Goal: Transaction & Acquisition: Purchase product/service

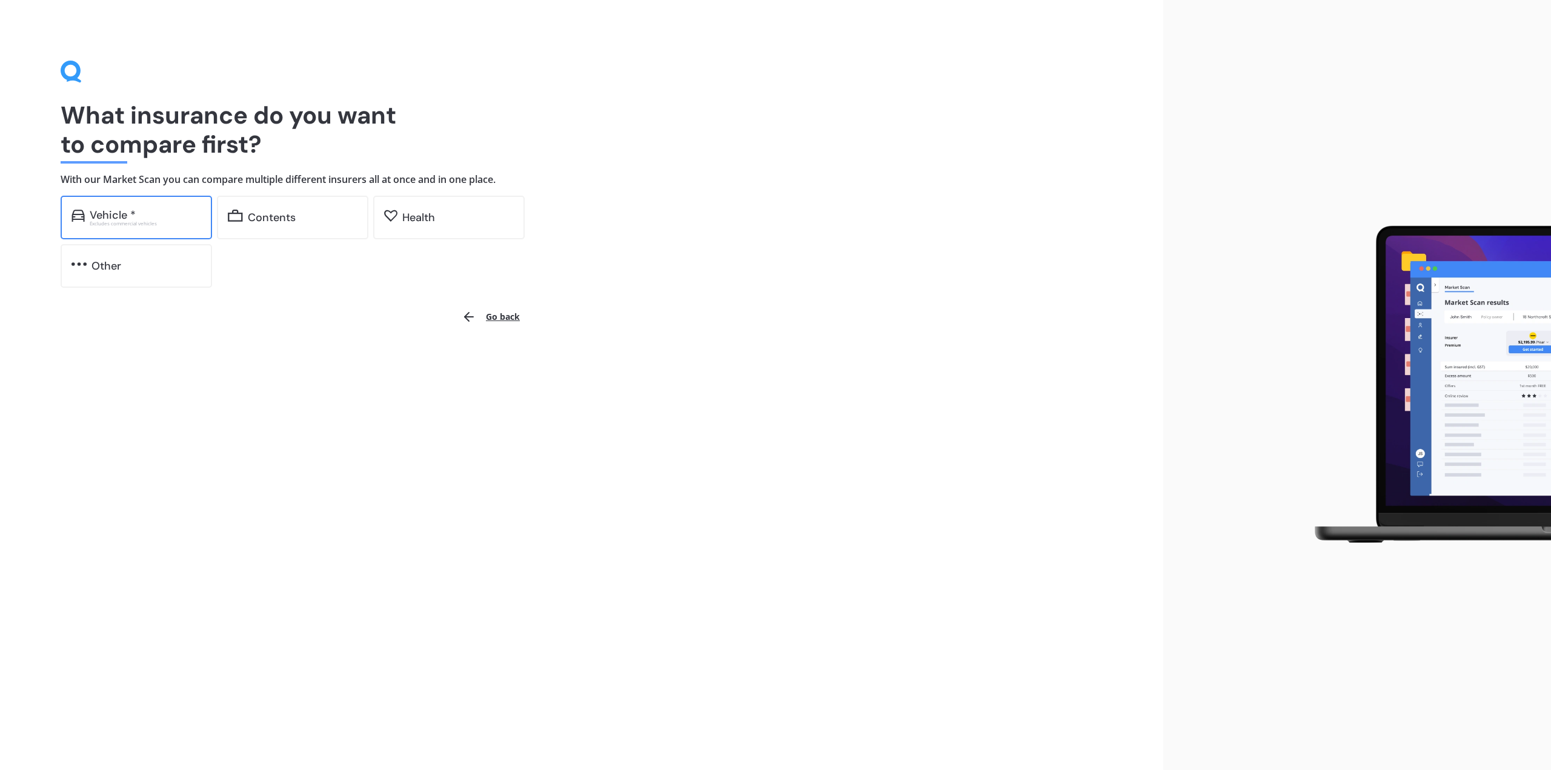
click at [153, 219] on div "Vehicle *" at bounding box center [145, 215] width 111 height 12
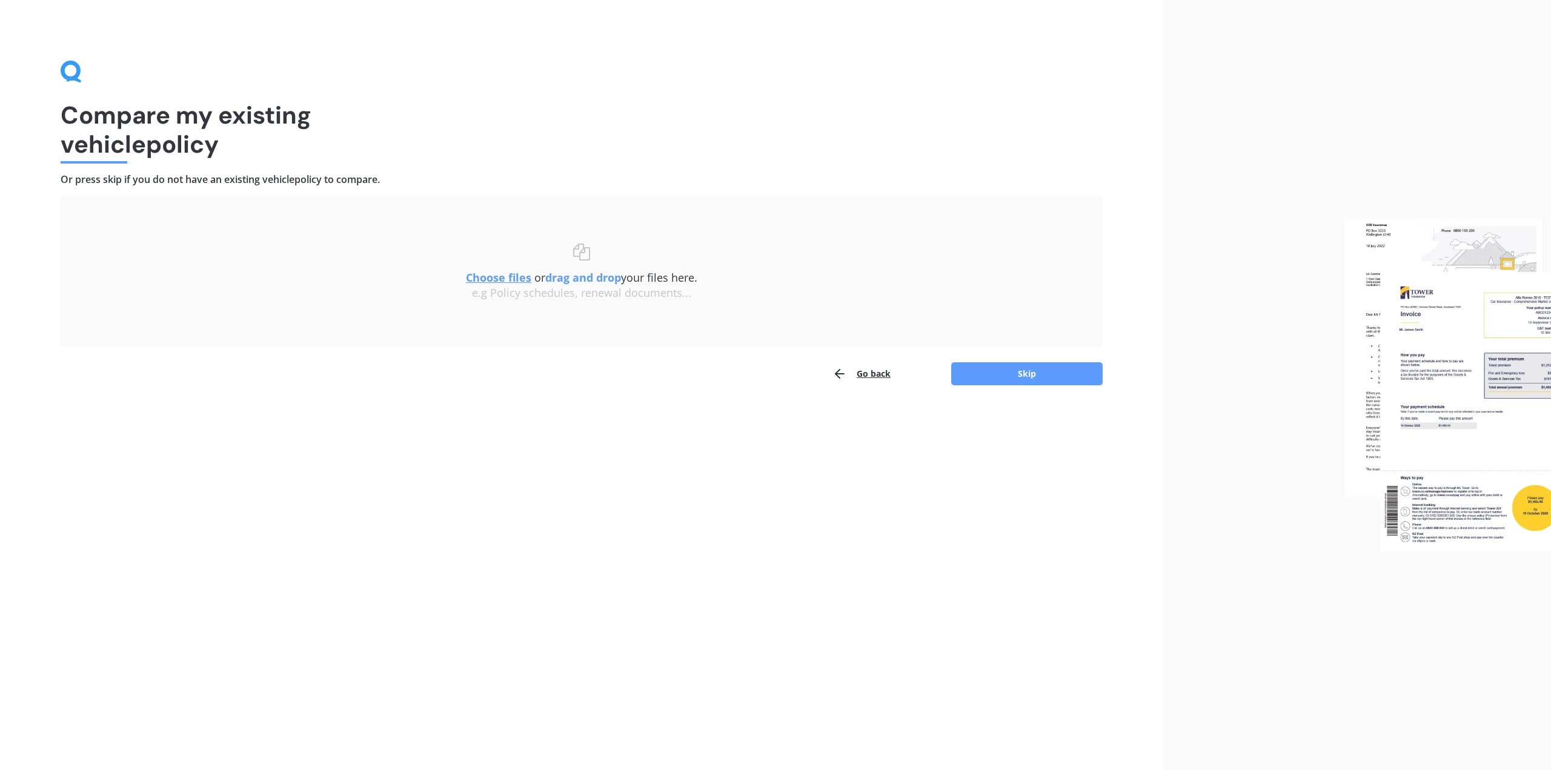
click at [1040, 387] on div "Compare my existing vehicle policy Or press skip if you do not have an existing…" at bounding box center [581, 385] width 1163 height 770
click at [1040, 382] on button "Skip" at bounding box center [1026, 373] width 151 height 23
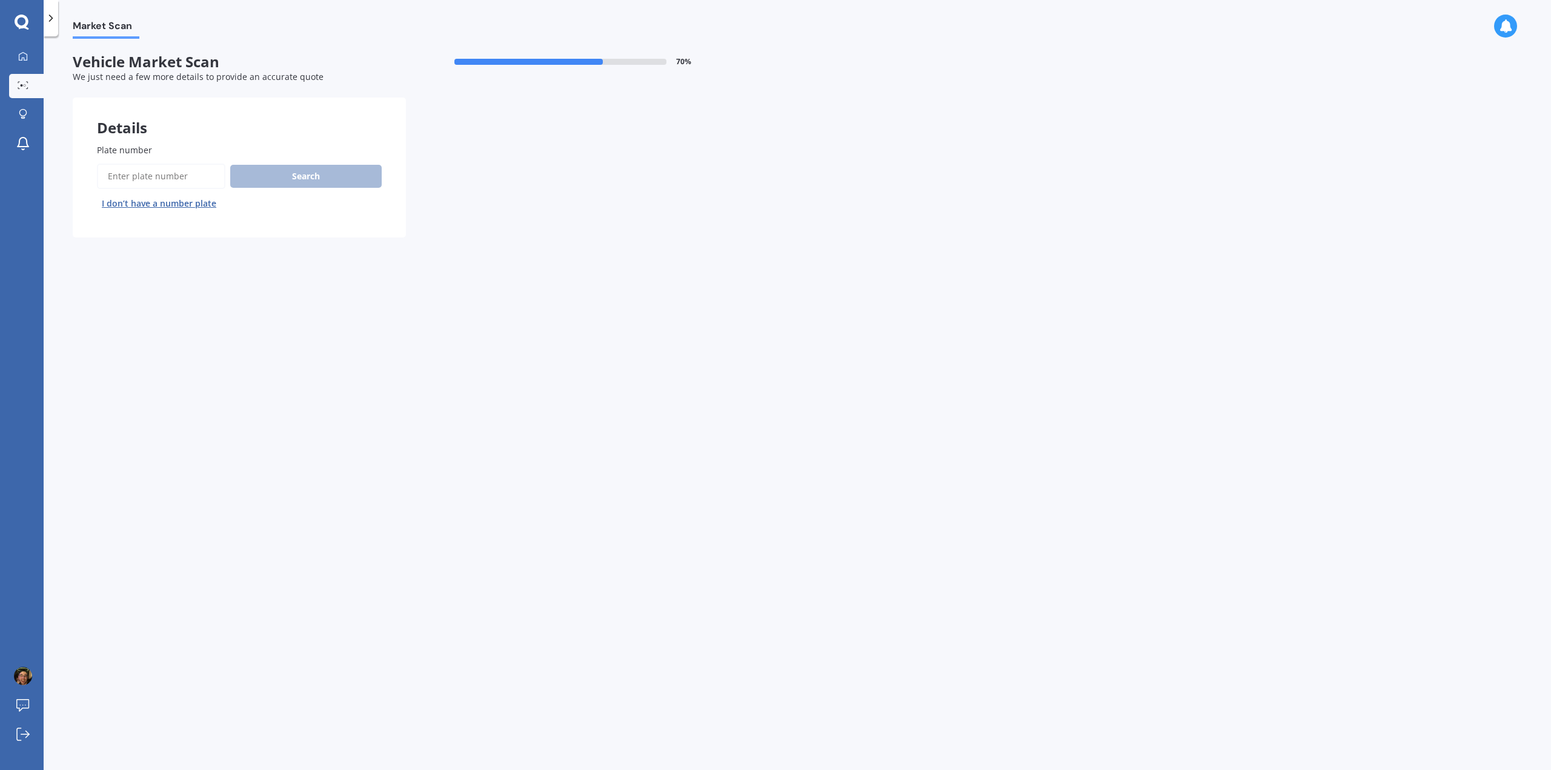
click at [159, 178] on input "Plate number" at bounding box center [161, 176] width 128 height 25
type input "ecu587"
click at [336, 187] on button "Search" at bounding box center [305, 176] width 151 height 23
select select "HONDA"
select select "JAZZ"
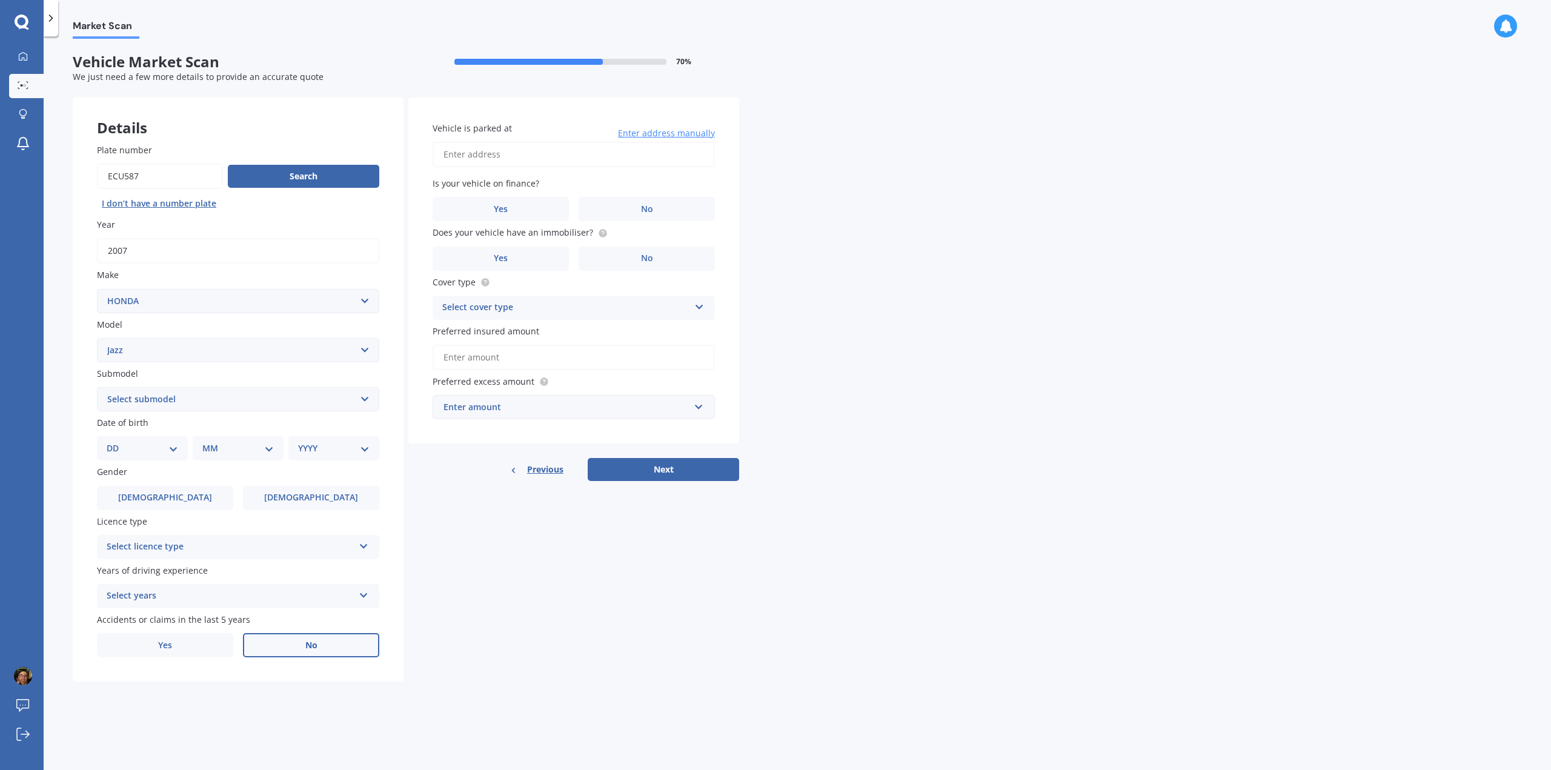
click at [288, 642] on label "No" at bounding box center [311, 645] width 136 height 24
click at [0, 0] on input "No" at bounding box center [0, 0] width 0 height 0
click at [302, 604] on div "Select years 5 or more years 4 years 3 years 2 years 1 year" at bounding box center [238, 596] width 282 height 24
click at [172, 688] on div "2 years" at bounding box center [238, 685] width 281 height 22
click at [185, 551] on div "Select licence type" at bounding box center [230, 547] width 247 height 15
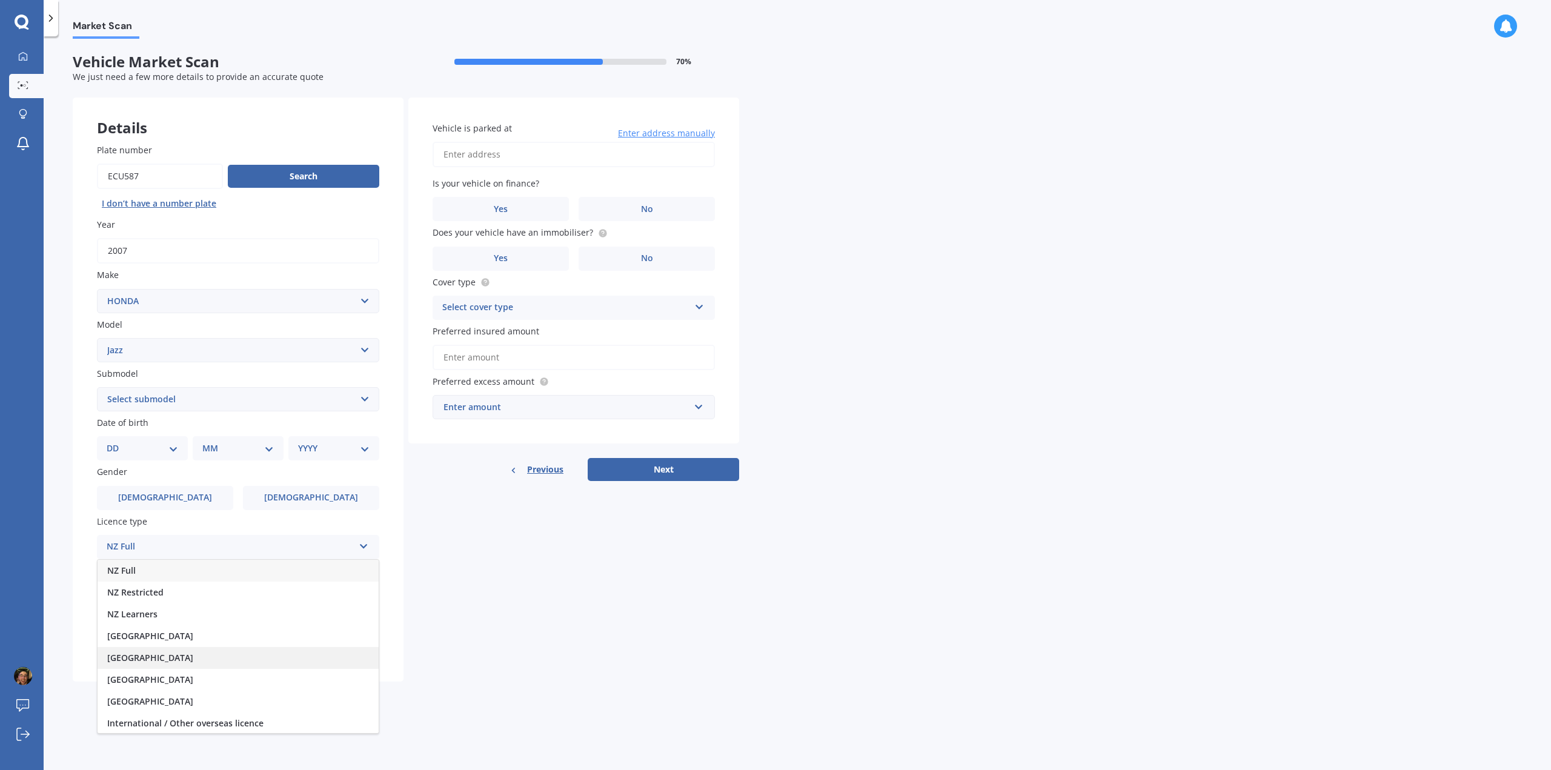
click at [178, 649] on div "[GEOGRAPHIC_DATA]" at bounding box center [238, 658] width 281 height 22
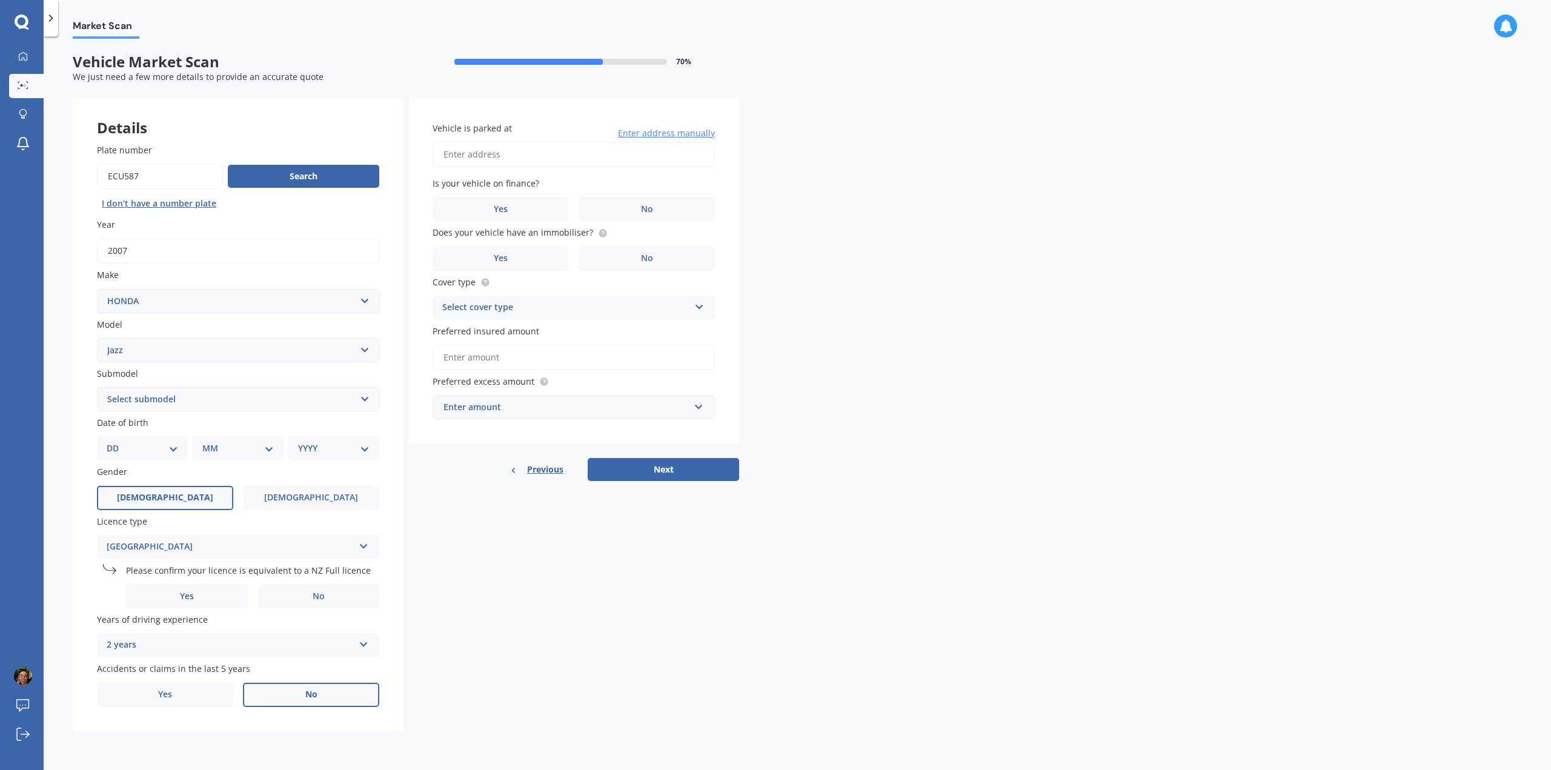
click at [150, 500] on label "[DEMOGRAPHIC_DATA]" at bounding box center [165, 498] width 136 height 24
click at [0, 0] on input "[DEMOGRAPHIC_DATA]" at bounding box center [0, 0] width 0 height 0
click at [148, 448] on select "DD 01 02 03 04 05 06 07 08 09 10 11 12 13 14 15 16 17 18 19 20 21 22 23 24 25 2…" at bounding box center [142, 448] width 71 height 13
select select "02"
click at [116, 442] on select "DD 01 02 03 04 05 06 07 08 09 10 11 12 13 14 15 16 17 18 19 20 21 22 23 24 25 2…" at bounding box center [142, 448] width 71 height 13
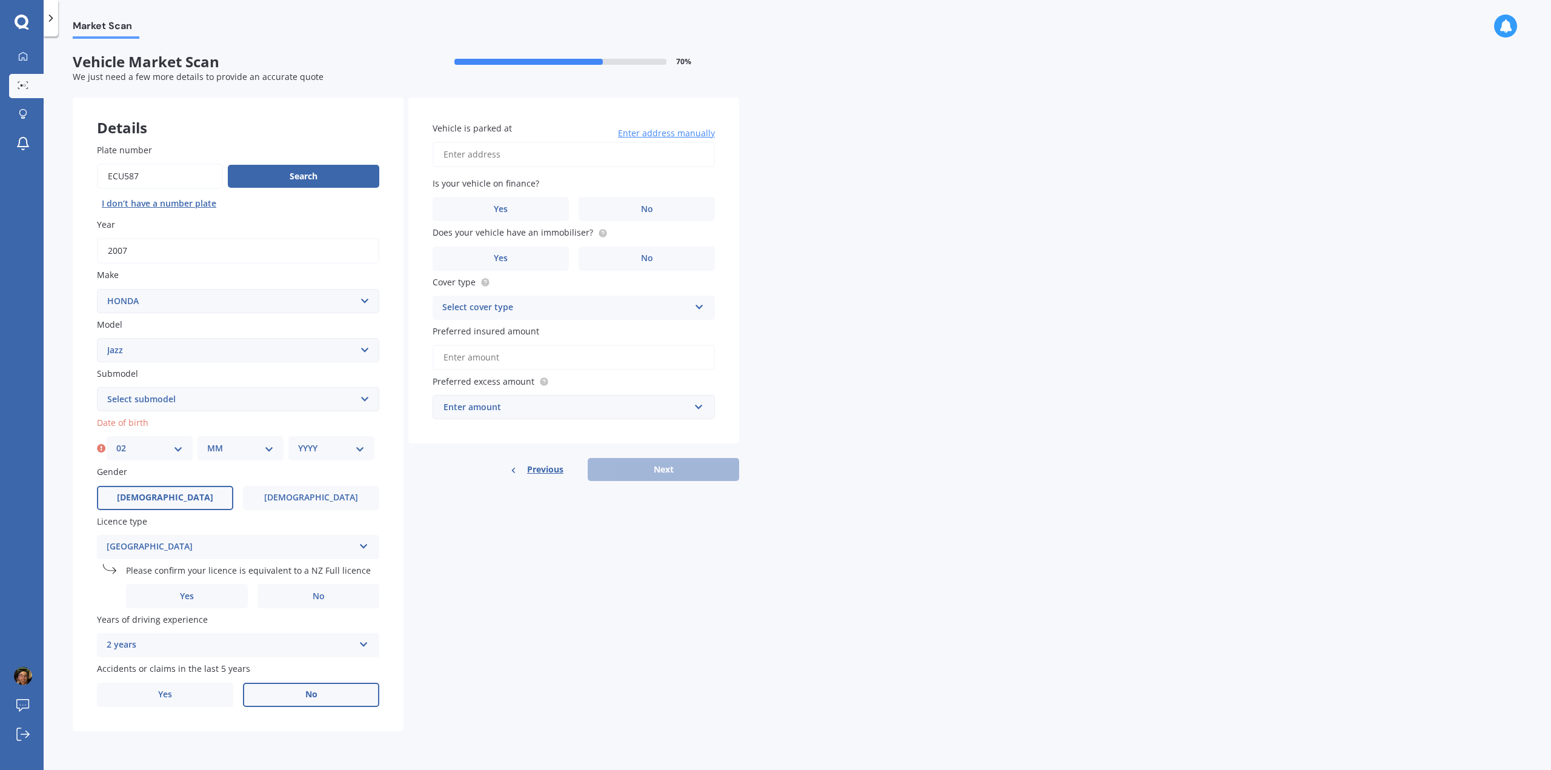
click at [242, 449] on select "MM 01 02 03 04 05 06 07 08 09 10 11 12" at bounding box center [240, 448] width 67 height 13
select select "05"
click at [207, 442] on select "MM 01 02 03 04 05 06 07 08 09 10 11 12" at bounding box center [240, 448] width 67 height 13
click at [304, 448] on select "YYYY 2025 2024 2023 2022 2021 2020 2019 2018 2017 2016 2015 2014 2013 2012 2011…" at bounding box center [331, 448] width 67 height 13
select select "1998"
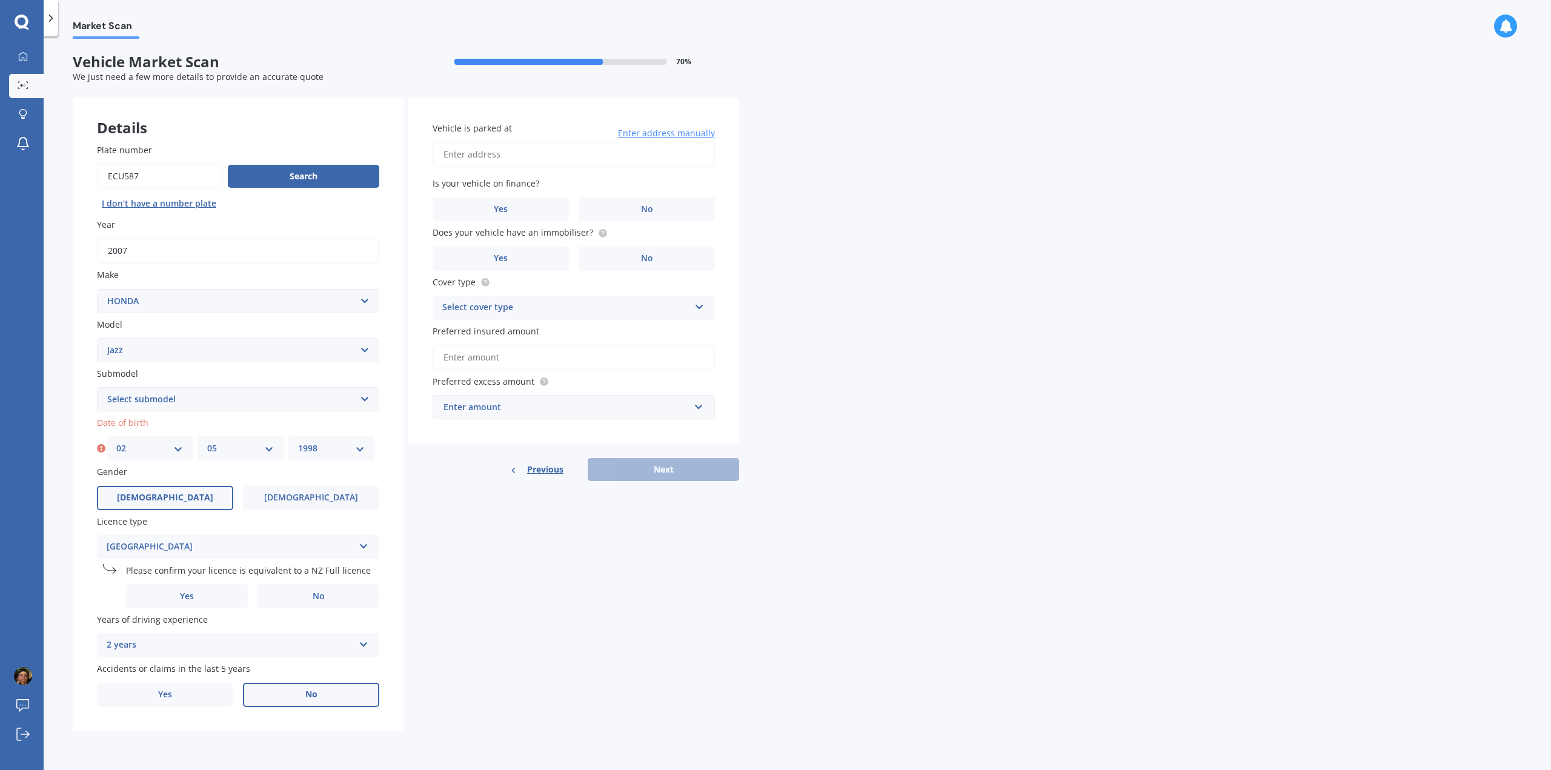
click at [298, 442] on select "YYYY 2025 2024 2023 2022 2021 2020 2019 2018 2017 2016 2015 2014 2013 2012 2011…" at bounding box center [331, 448] width 67 height 13
click at [235, 405] on select "Select submodel (all other) 1.3 1.5 Sports Crosstar 1.5P Hatchback RS S" at bounding box center [238, 399] width 282 height 24
click at [236, 404] on select "Select submodel (all other) 1.3 1.5 Sports Crosstar 1.5P Hatchback RS S" at bounding box center [238, 399] width 282 height 24
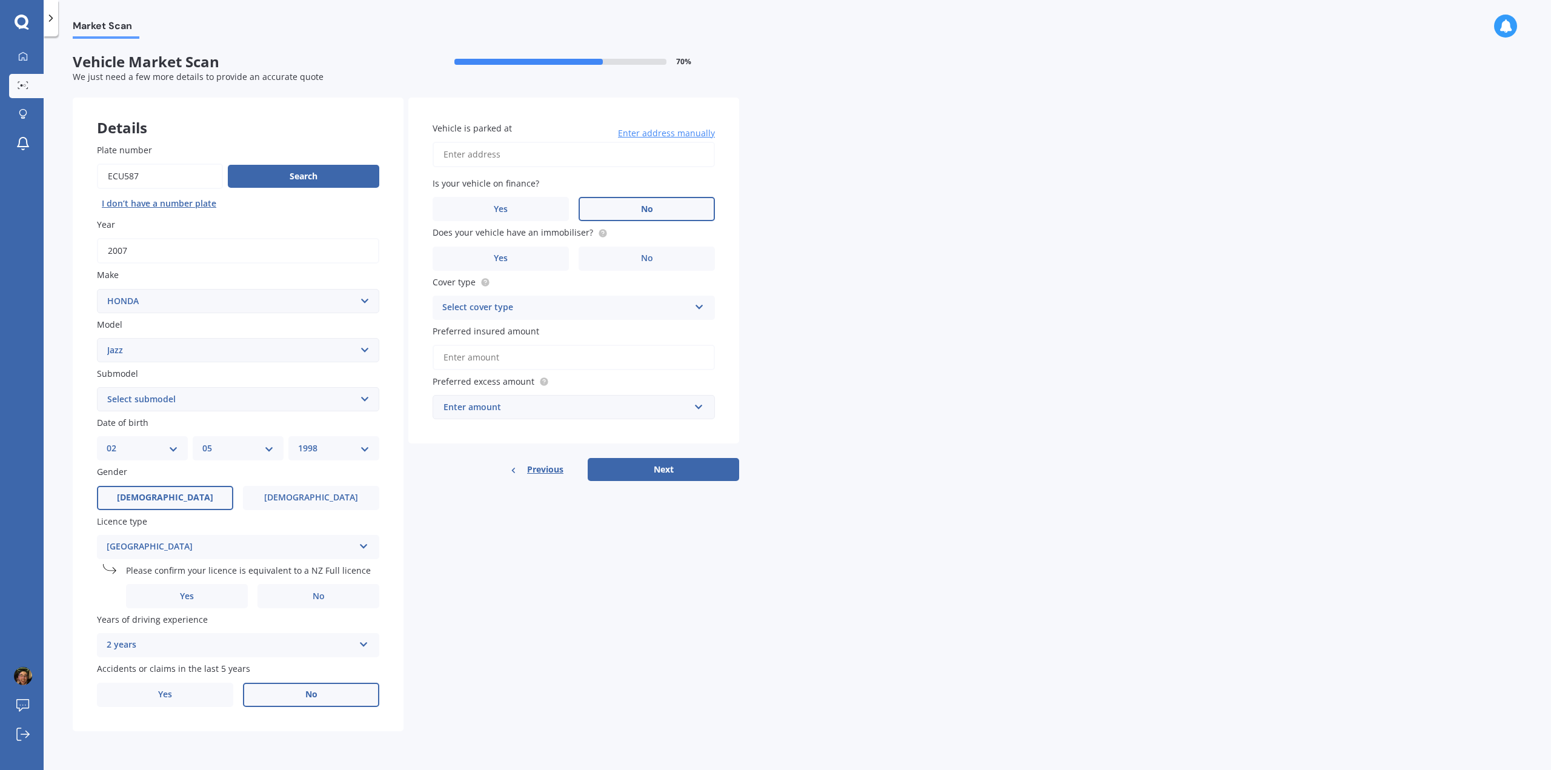
click at [611, 216] on label "No" at bounding box center [647, 209] width 136 height 24
click at [0, 0] on input "No" at bounding box center [0, 0] width 0 height 0
click at [648, 259] on span "No" at bounding box center [647, 258] width 12 height 10
click at [0, 0] on input "No" at bounding box center [0, 0] width 0 height 0
click at [439, 154] on input "Vehicle is parked at" at bounding box center [574, 154] width 282 height 25
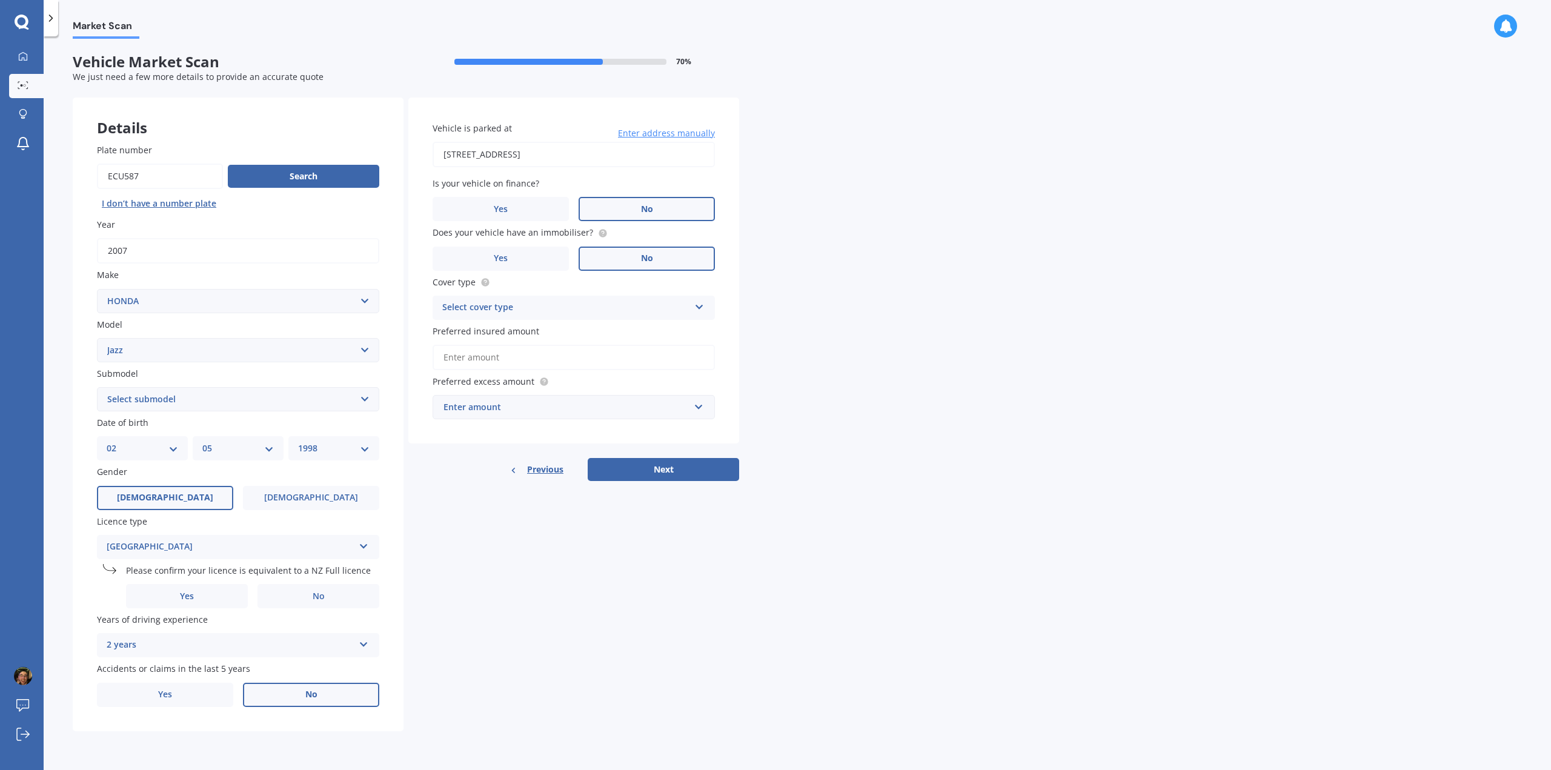
type input "[STREET_ADDRESS]"
click at [517, 400] on div "Enter amount" at bounding box center [567, 406] width 246 height 13
click at [485, 522] on div "$1,000" at bounding box center [573, 519] width 281 height 22
click at [501, 360] on input "Preferred insured amount" at bounding box center [574, 357] width 282 height 25
click at [506, 316] on div "Select cover type Comprehensive Third Party, Fire & Theft Third Party" at bounding box center [574, 308] width 282 height 24
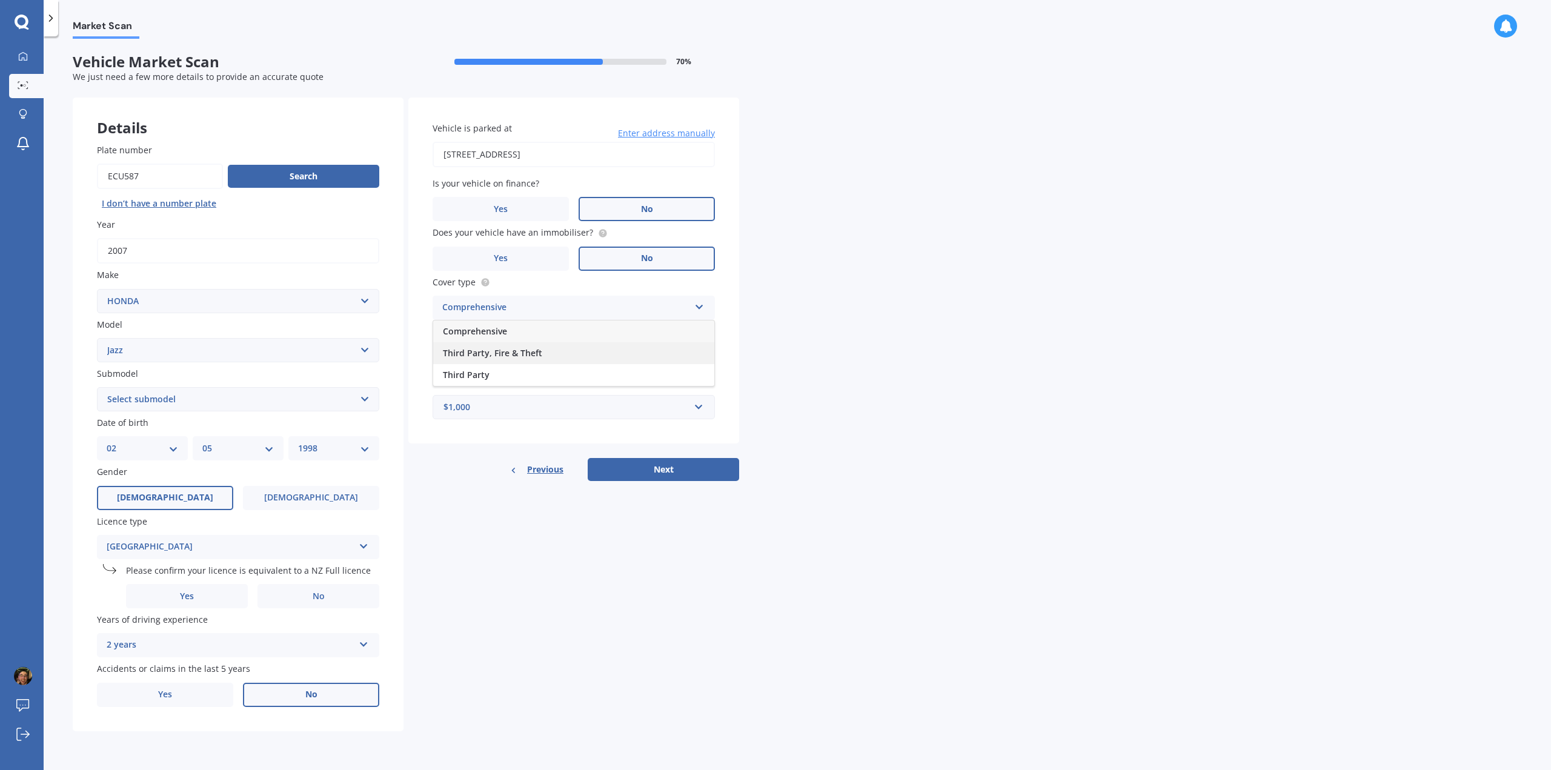
click at [546, 351] on div "Third Party, Fire & Theft" at bounding box center [573, 353] width 281 height 22
click at [659, 468] on button "Next" at bounding box center [663, 469] width 151 height 23
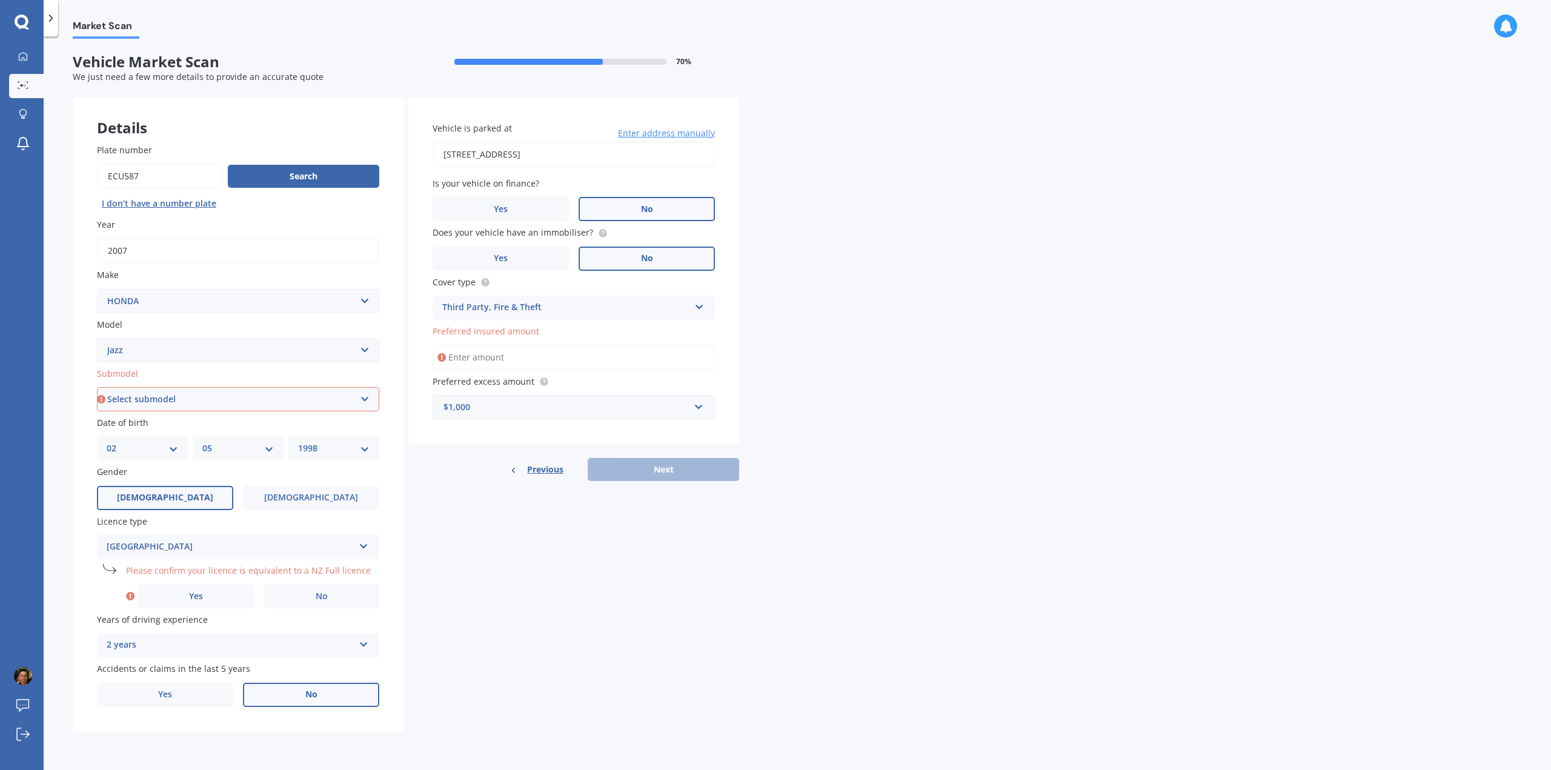
click at [536, 364] on input "Preferred insured amount" at bounding box center [574, 357] width 282 height 25
click at [572, 337] on label "Preferred insured amount" at bounding box center [571, 331] width 277 height 13
click at [572, 345] on input "Preferred insured amount" at bounding box center [574, 357] width 282 height 25
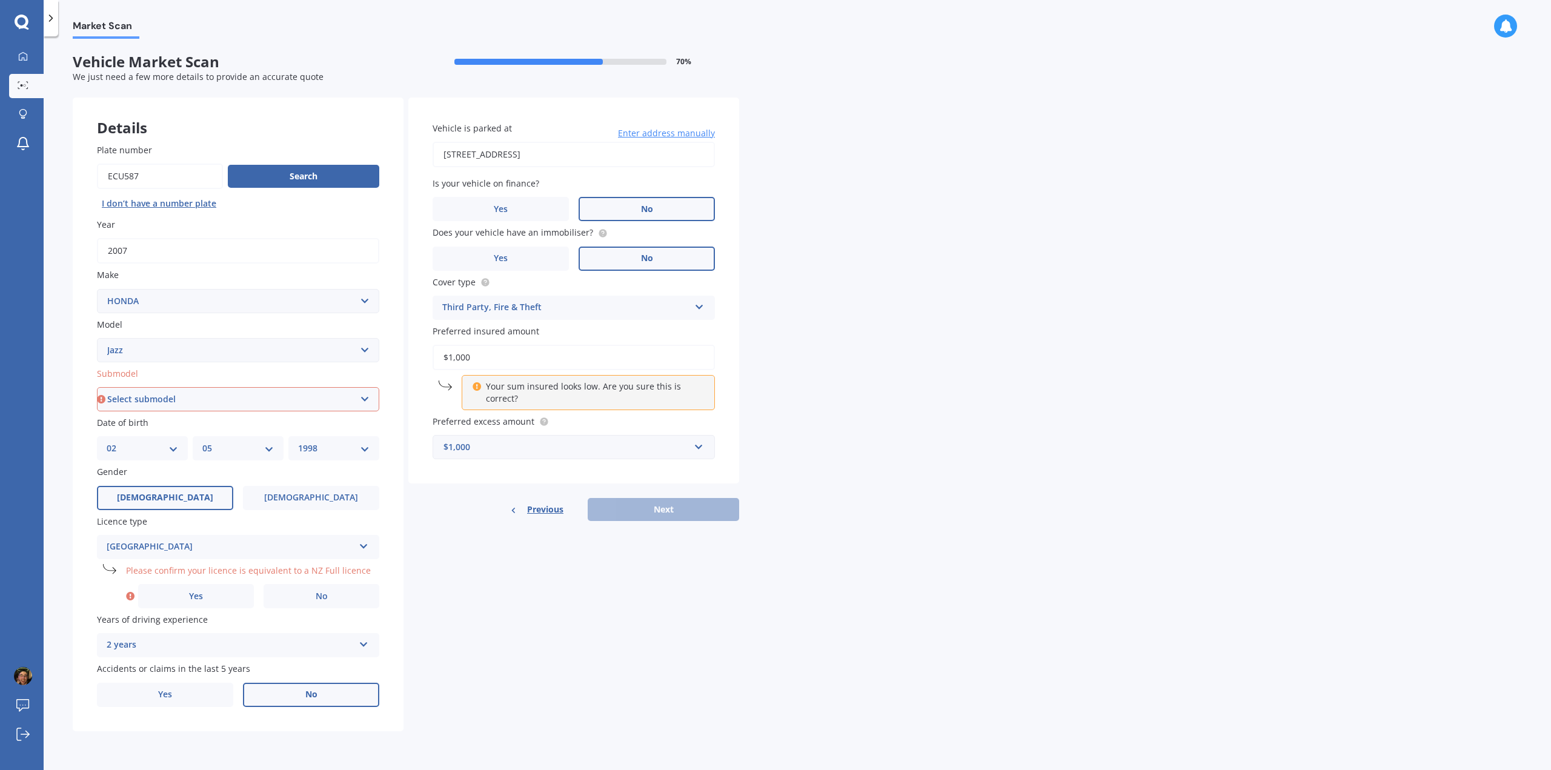
type input "$1,000"
click at [810, 337] on div "Market Scan Vehicle Market Scan 70 % We just need a few more details to provide…" at bounding box center [797, 406] width 1507 height 734
click at [258, 407] on select "Select submodel (all other) 1.3 1.5 Sports Crosstar 1.5P Hatchback RS S" at bounding box center [238, 399] width 282 height 24
click at [86, 591] on div "Plate number Search I don’t have a number plate Year [DATE] Make Select make AC…" at bounding box center [238, 425] width 331 height 612
click at [198, 594] on span "Yes" at bounding box center [196, 596] width 15 height 10
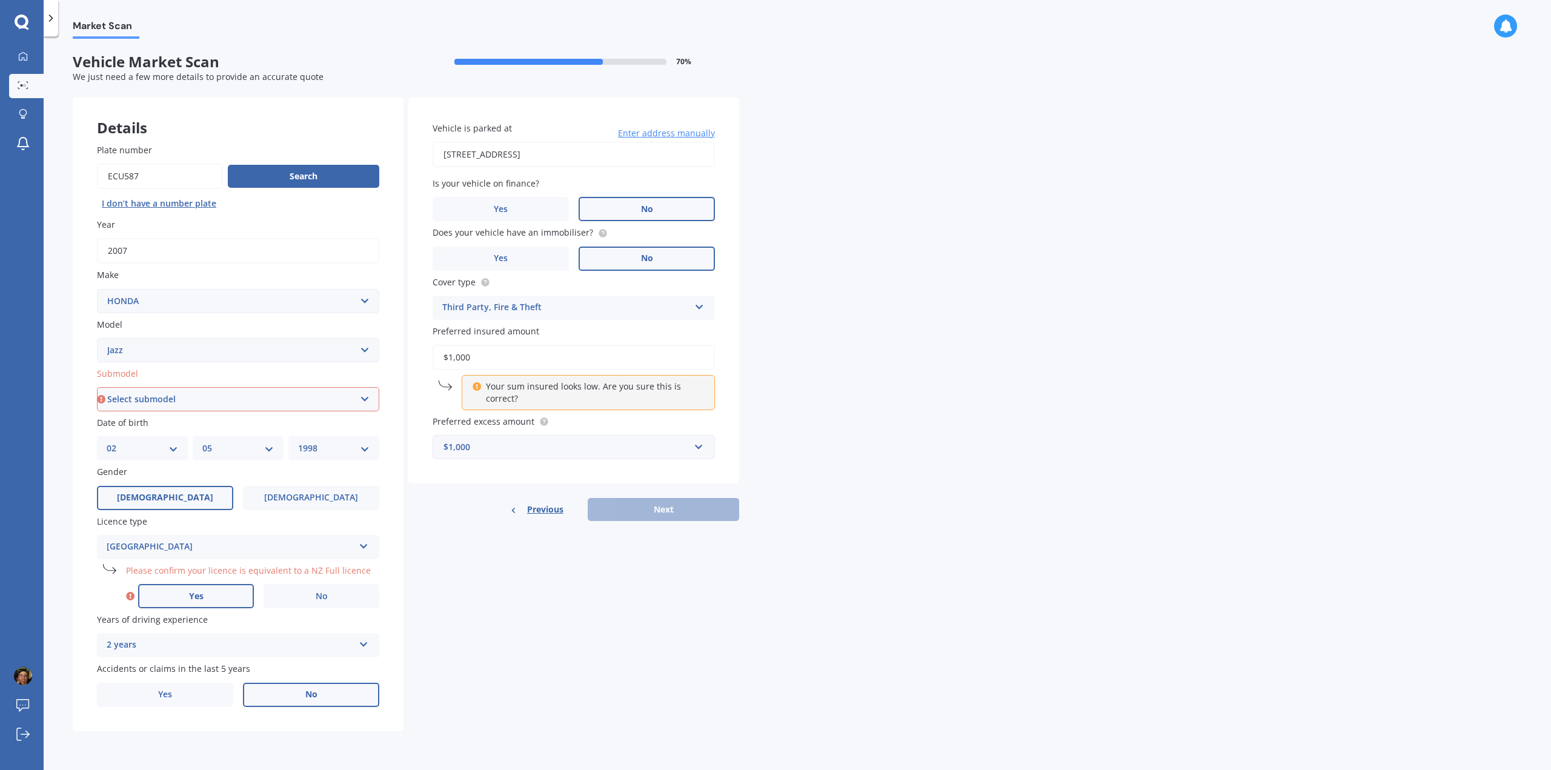
click at [0, 0] on input "Yes" at bounding box center [0, 0] width 0 height 0
click at [211, 392] on select "Select submodel (all other) 1.3 1.5 Sports Crosstar 1.5P Hatchback RS S" at bounding box center [238, 399] width 282 height 24
click at [73, 427] on div "Plate number Search I don’t have a number plate Year [DATE] Make Select make AC…" at bounding box center [238, 425] width 331 height 612
click at [161, 407] on select "Select submodel (all other) 1.3 1.5 Sports Crosstar 1.5P Hatchback RS S" at bounding box center [238, 399] width 282 height 24
click at [194, 404] on select "Select submodel (all other) 1.3 1.5 Sports Crosstar 1.5P Hatchback RS S" at bounding box center [238, 399] width 282 height 24
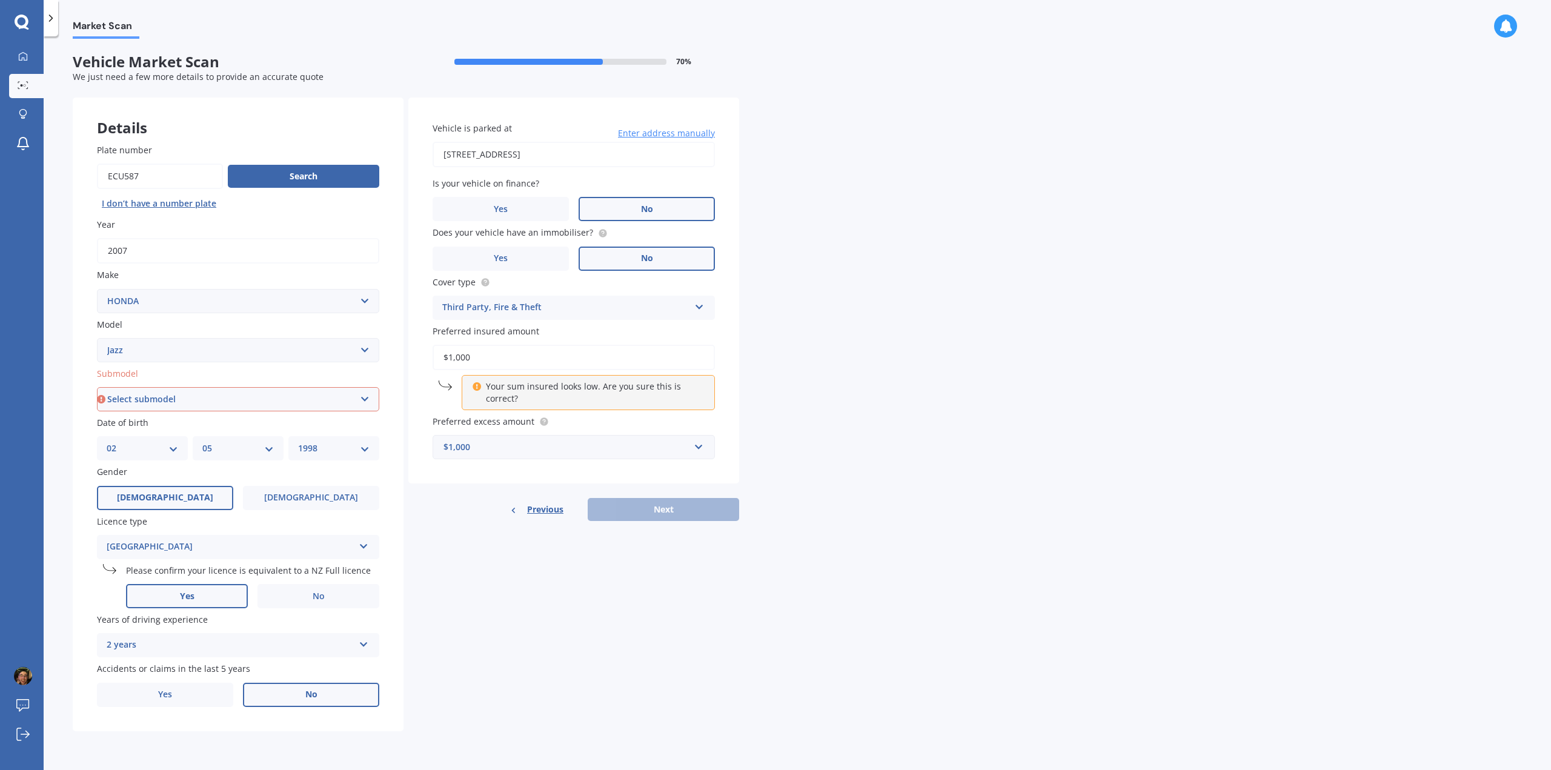
select select "1.5 SPORTS"
click at [97, 387] on select "Select submodel (all other) 1.3 1.5 Sports Crosstar 1.5P Hatchback RS S" at bounding box center [238, 399] width 282 height 24
click at [660, 502] on button "Next" at bounding box center [663, 509] width 151 height 23
select select "02"
select select "05"
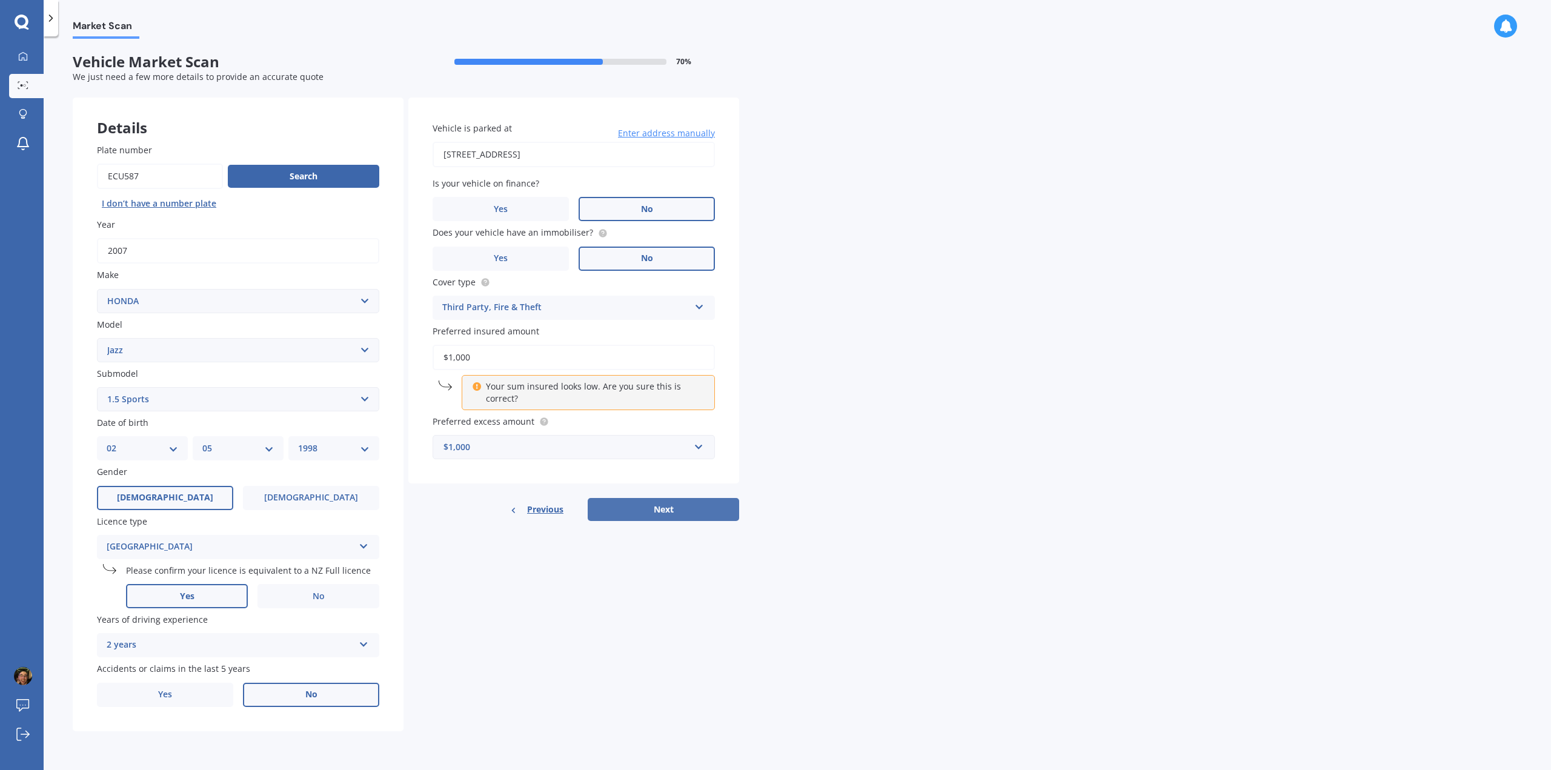
select select "1998"
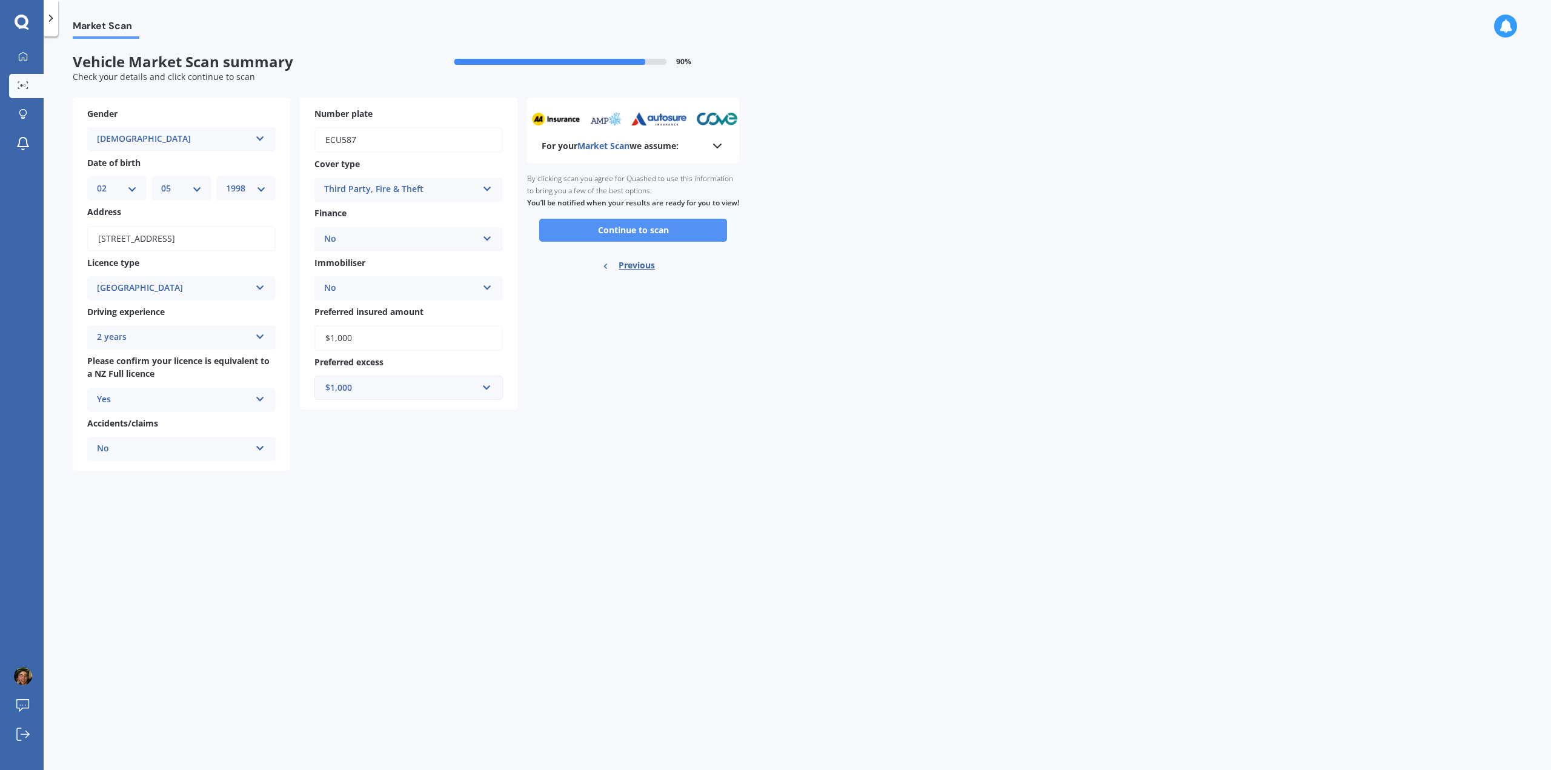
click at [626, 242] on button "Continue to scan" at bounding box center [633, 230] width 188 height 23
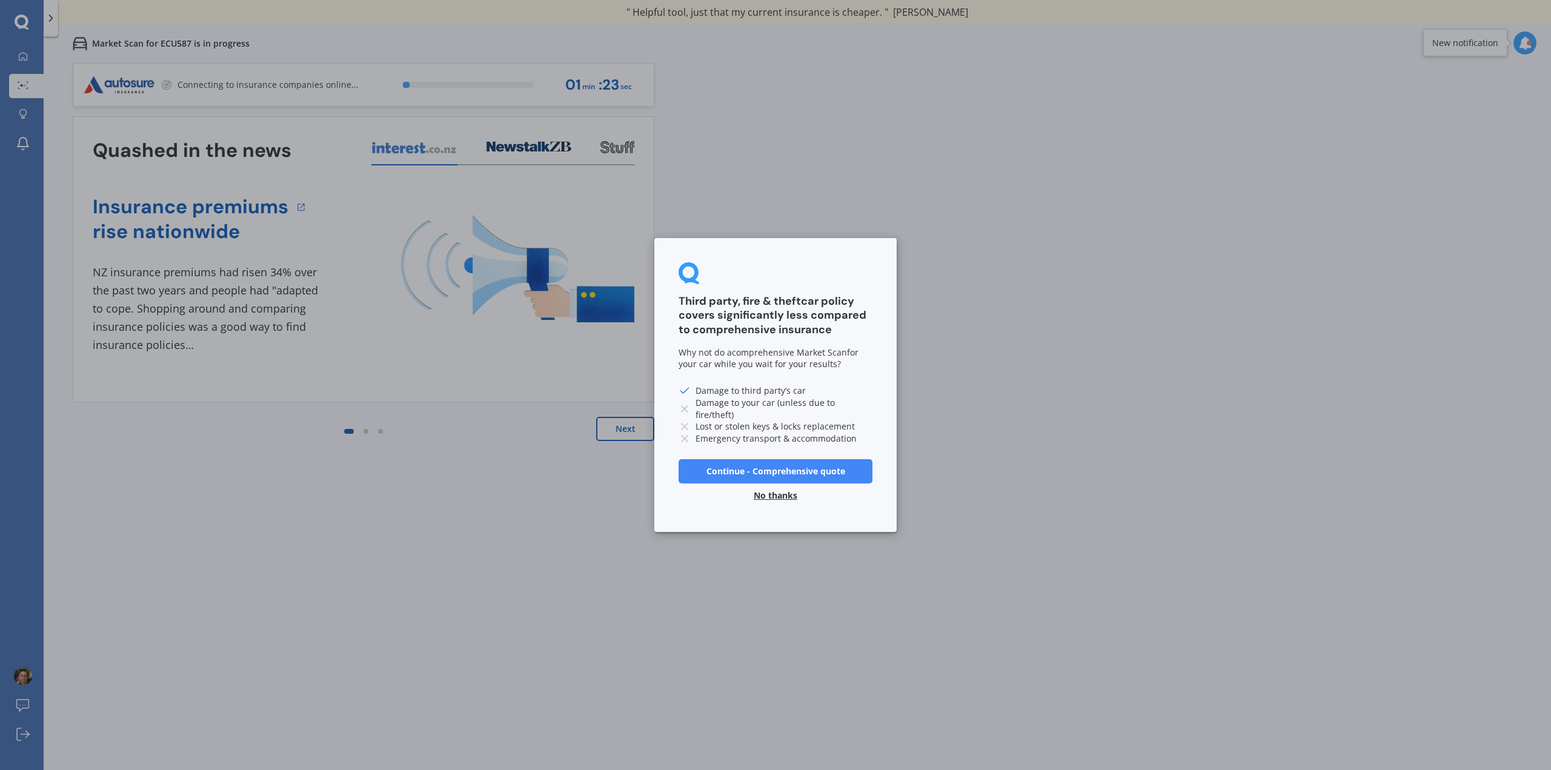
click at [766, 468] on button "Continue - Comprehensive quote" at bounding box center [776, 471] width 194 height 24
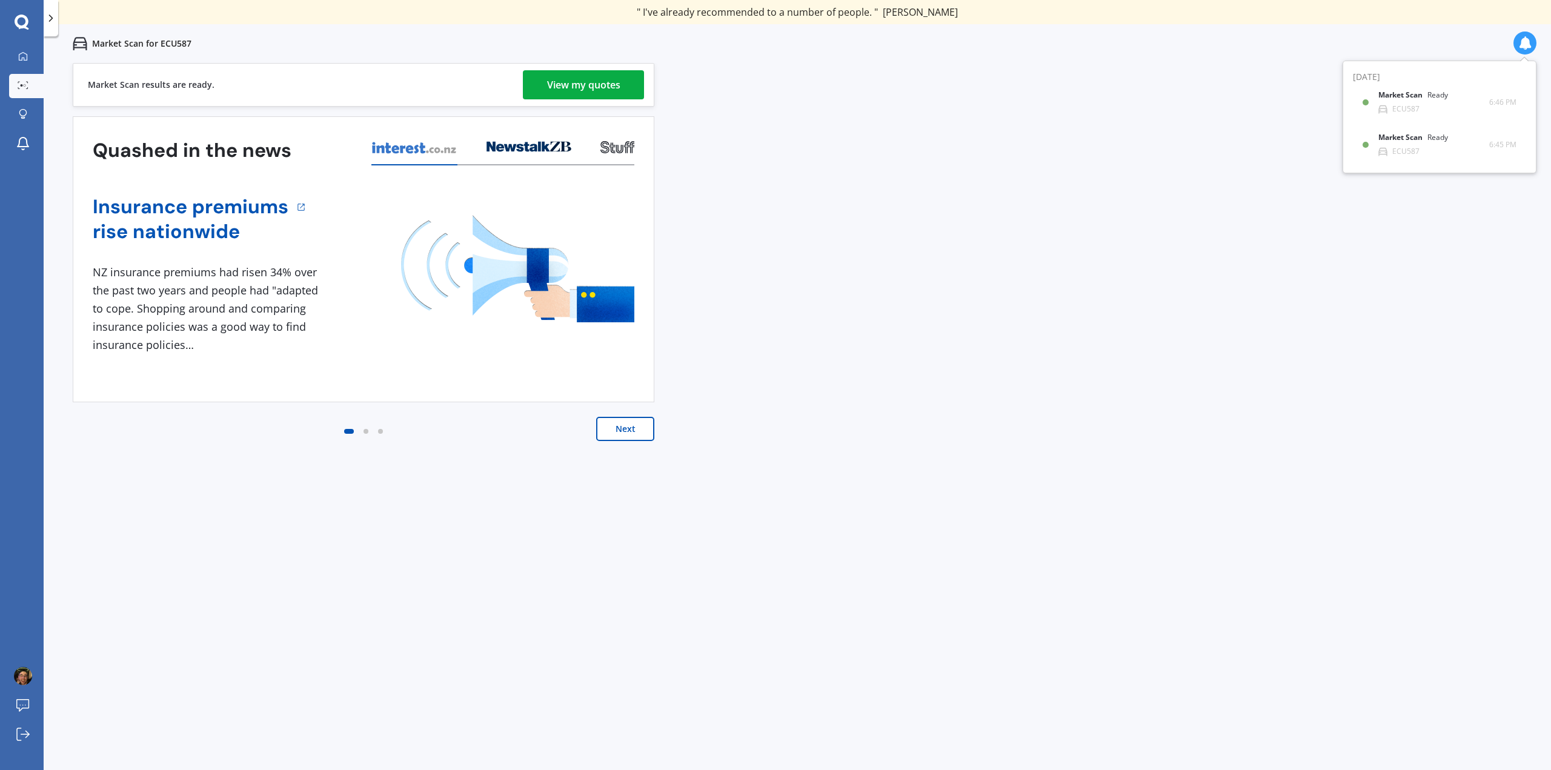
click at [533, 89] on link "View my quotes" at bounding box center [583, 84] width 121 height 29
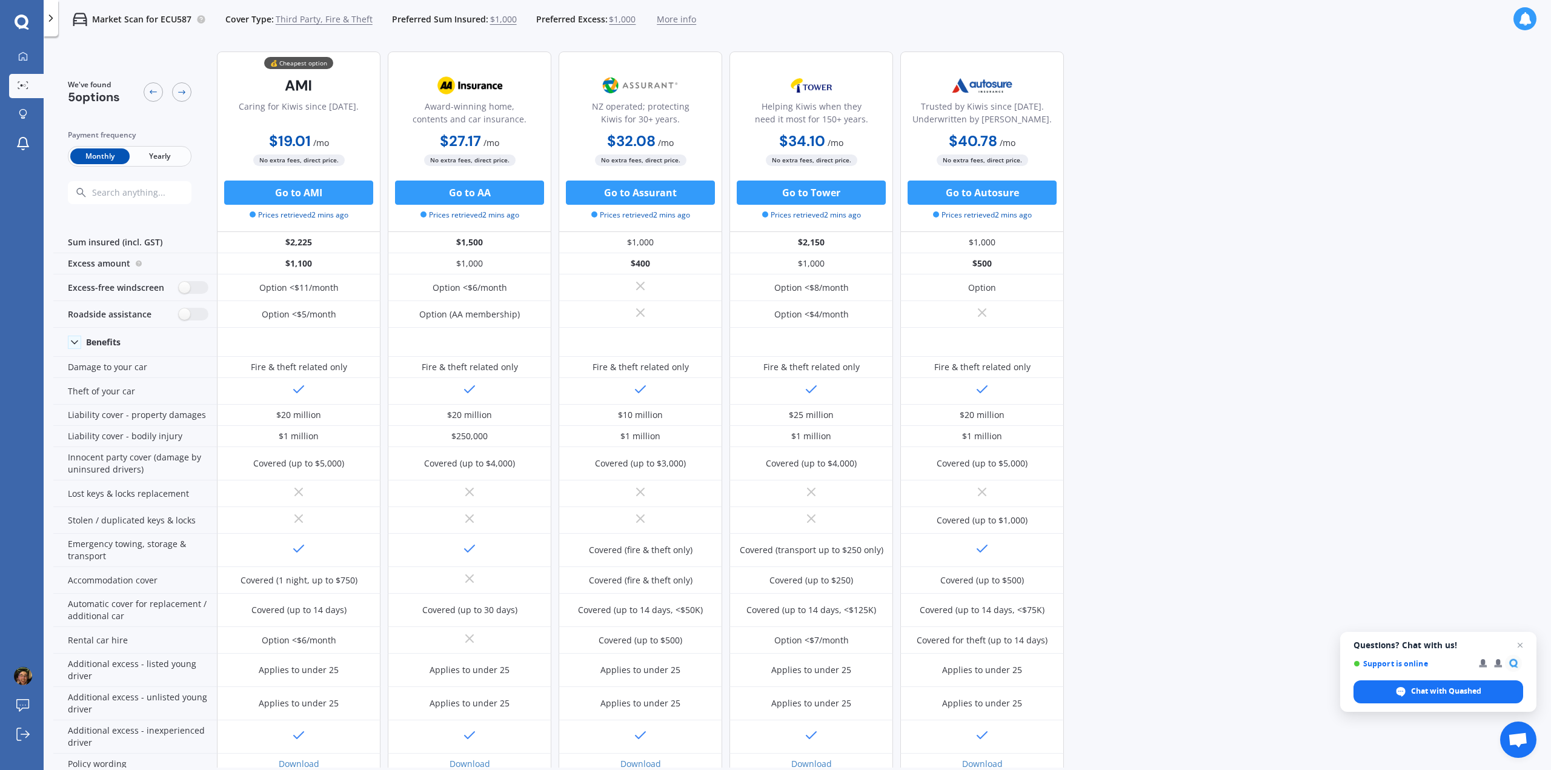
click at [501, 16] on span "$1,000" at bounding box center [503, 19] width 27 height 12
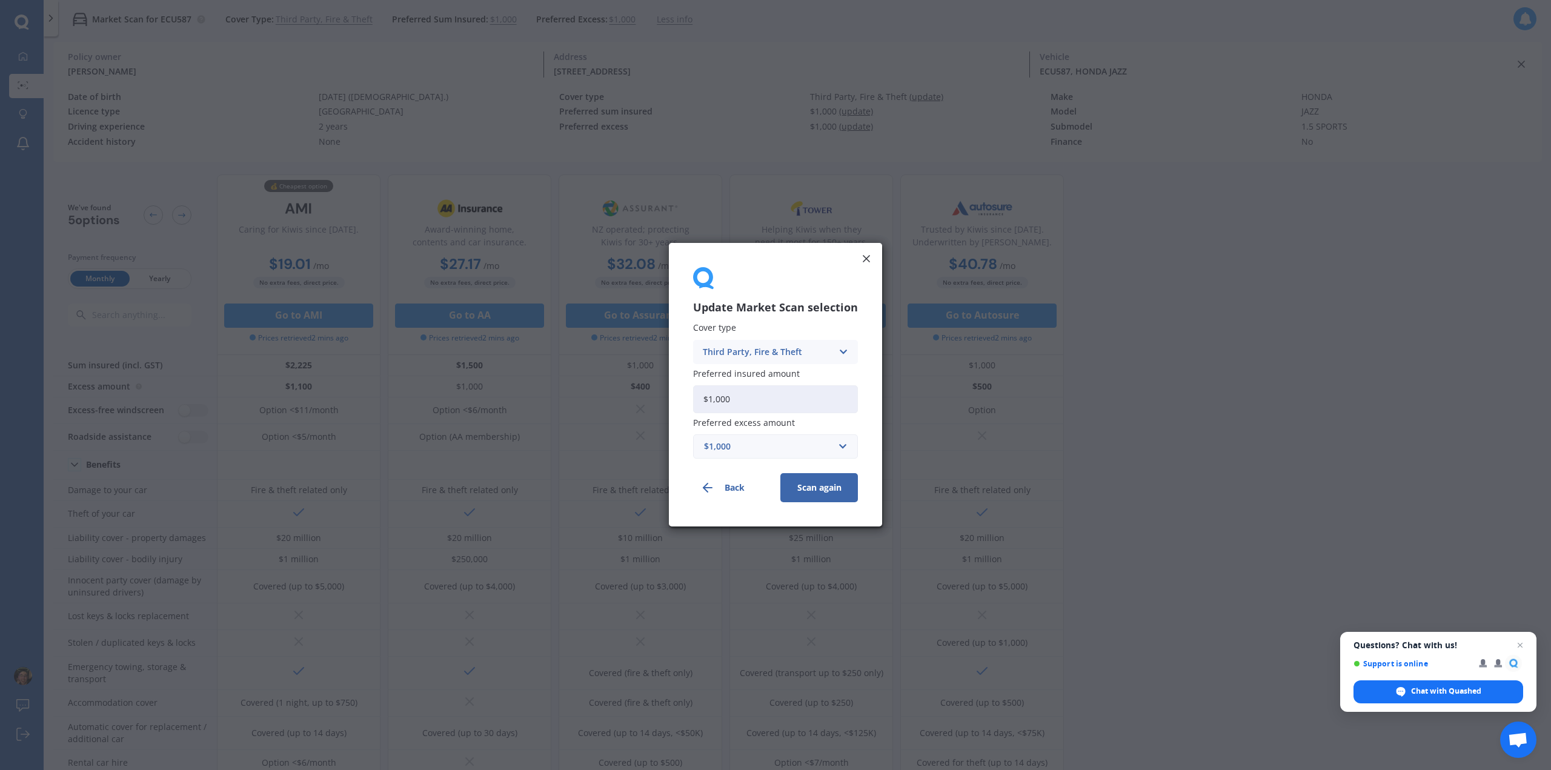
click at [755, 392] on input "$1,000" at bounding box center [775, 399] width 165 height 28
type input "$1"
type input "$5,000"
click at [820, 485] on button "Scan again" at bounding box center [819, 488] width 78 height 29
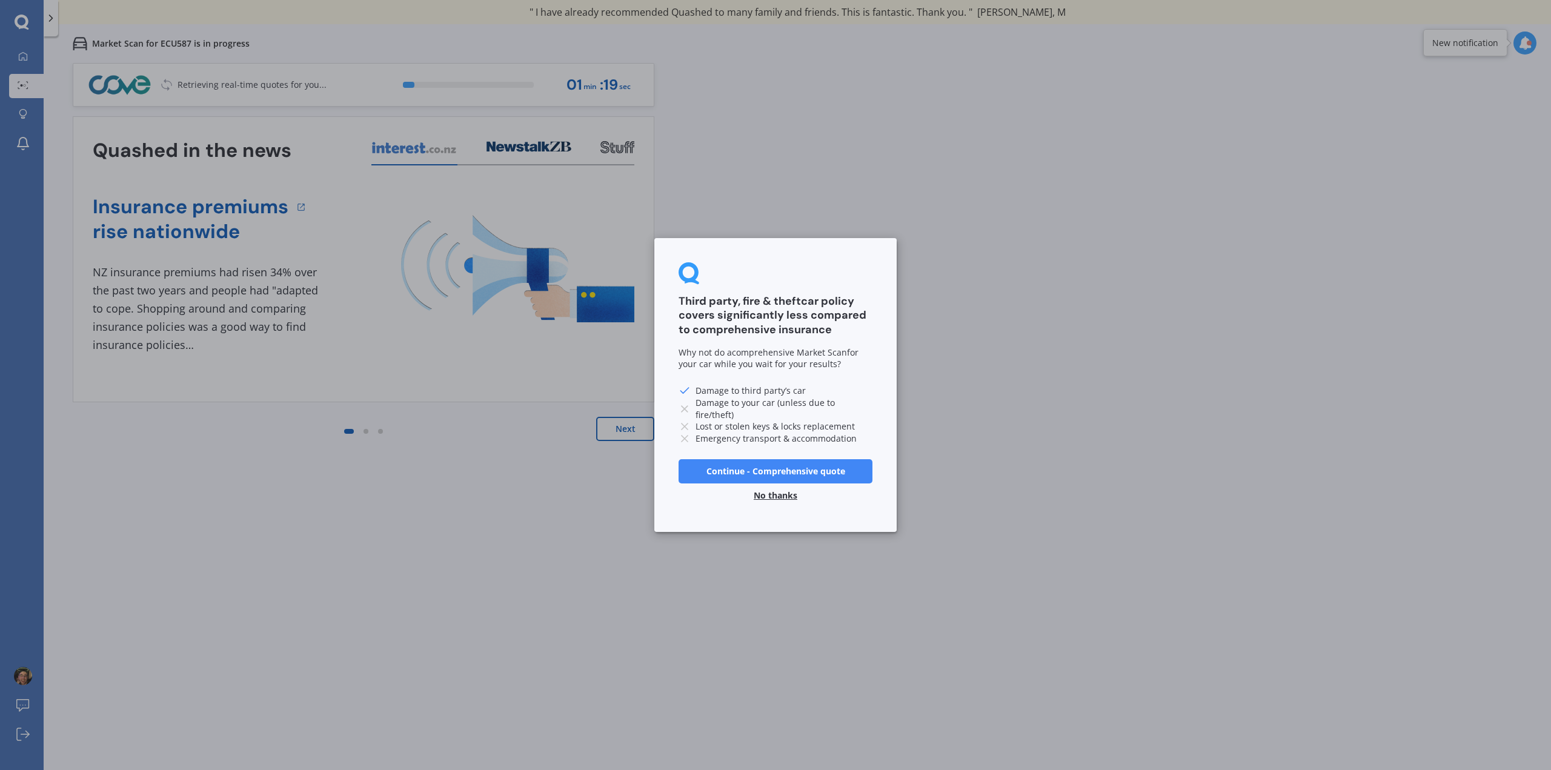
click at [812, 476] on button "Continue - Comprehensive quote" at bounding box center [776, 471] width 194 height 24
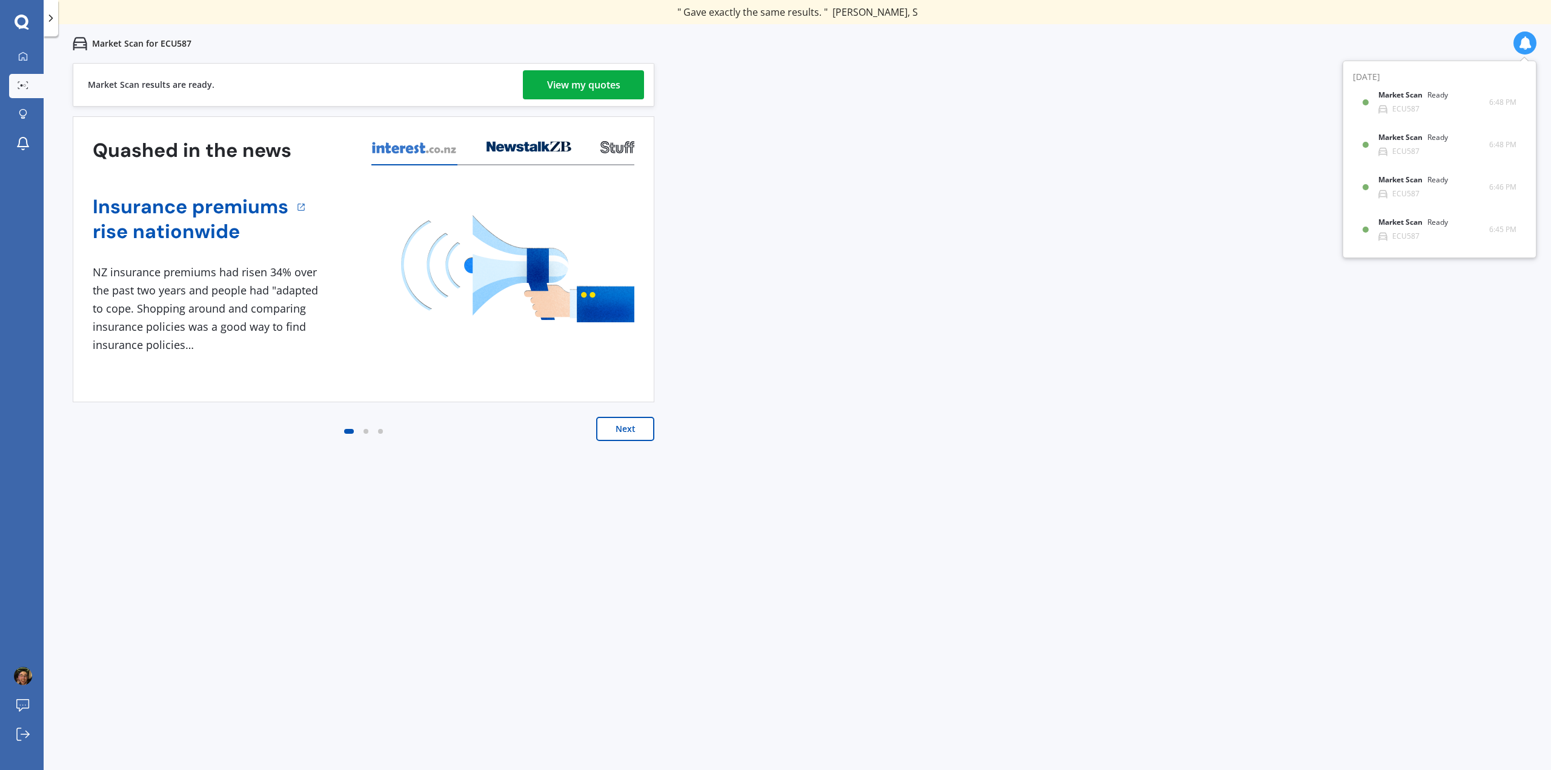
click at [602, 81] on div "View my quotes" at bounding box center [583, 84] width 73 height 29
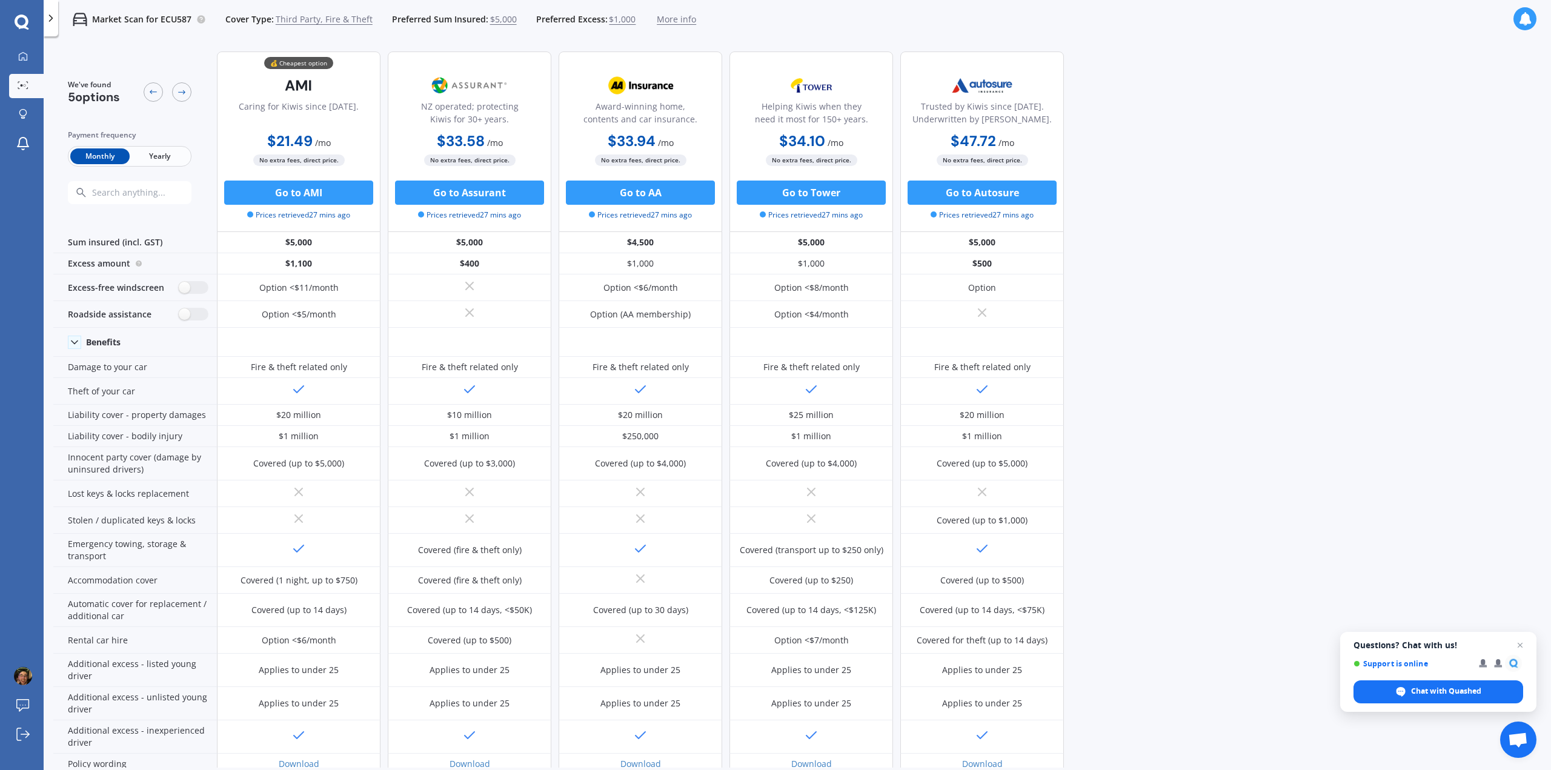
click at [491, 16] on span "$5,000" at bounding box center [503, 19] width 27 height 12
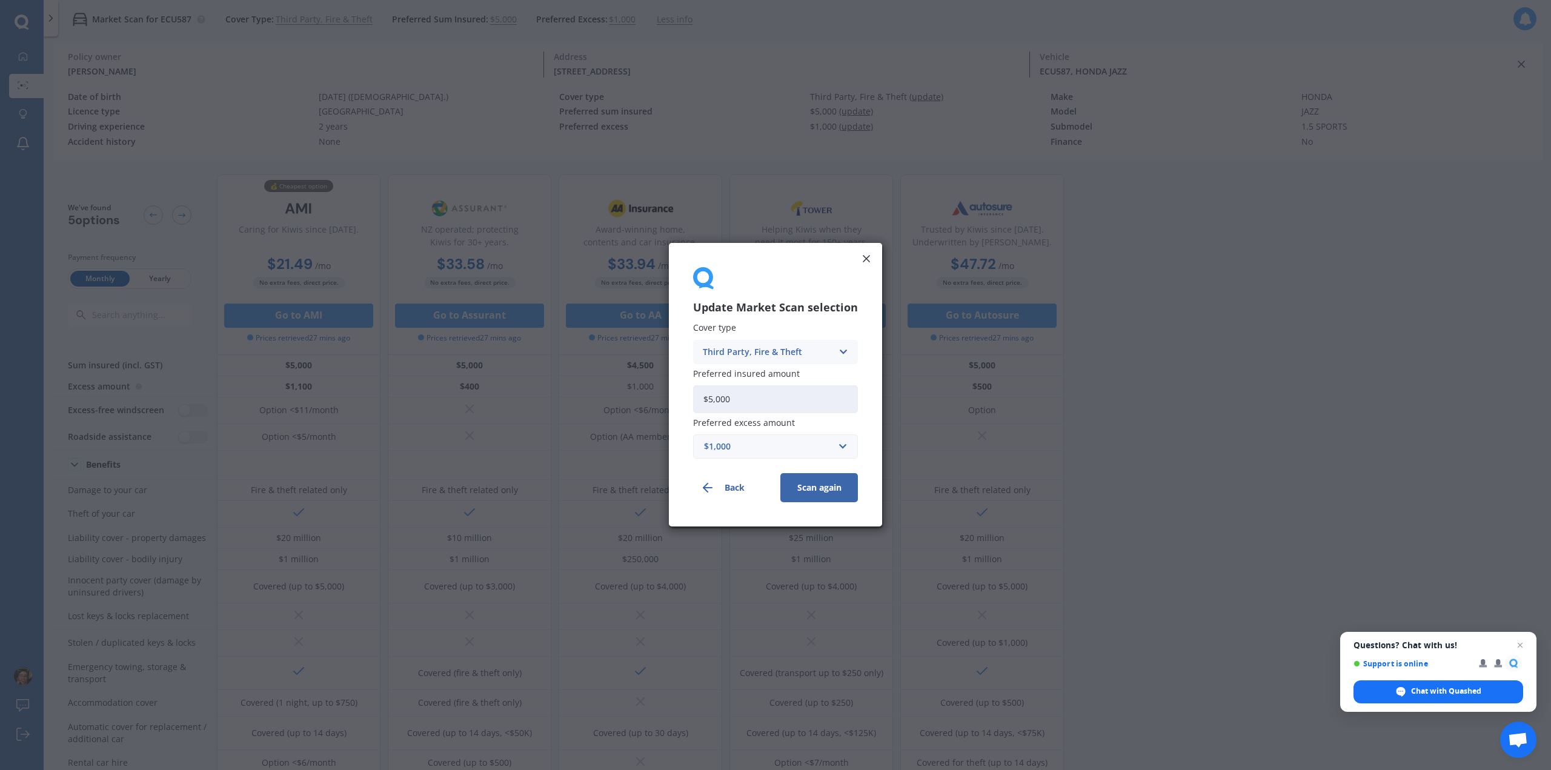
drag, startPoint x: 749, startPoint y: 394, endPoint x: 619, endPoint y: 384, distance: 130.7
click at [619, 384] on div "Update Market Scan selection Cover type Third Party, Fire & Theft Comprehensive…" at bounding box center [775, 385] width 1551 height 770
type input "$10,000"
click at [813, 485] on button "Scan again" at bounding box center [819, 488] width 78 height 29
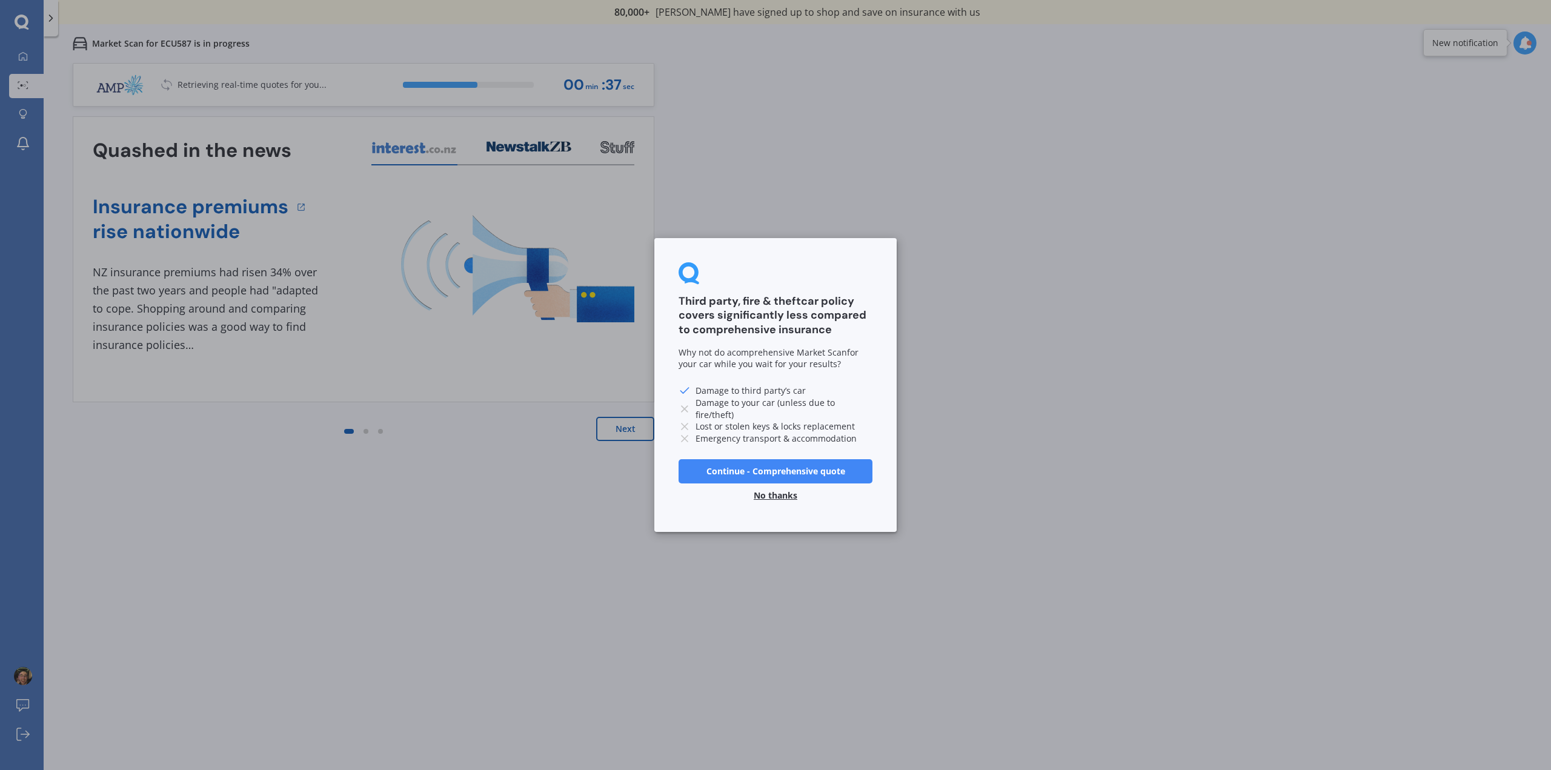
click at [753, 467] on button "Continue - Comprehensive quote" at bounding box center [776, 471] width 194 height 24
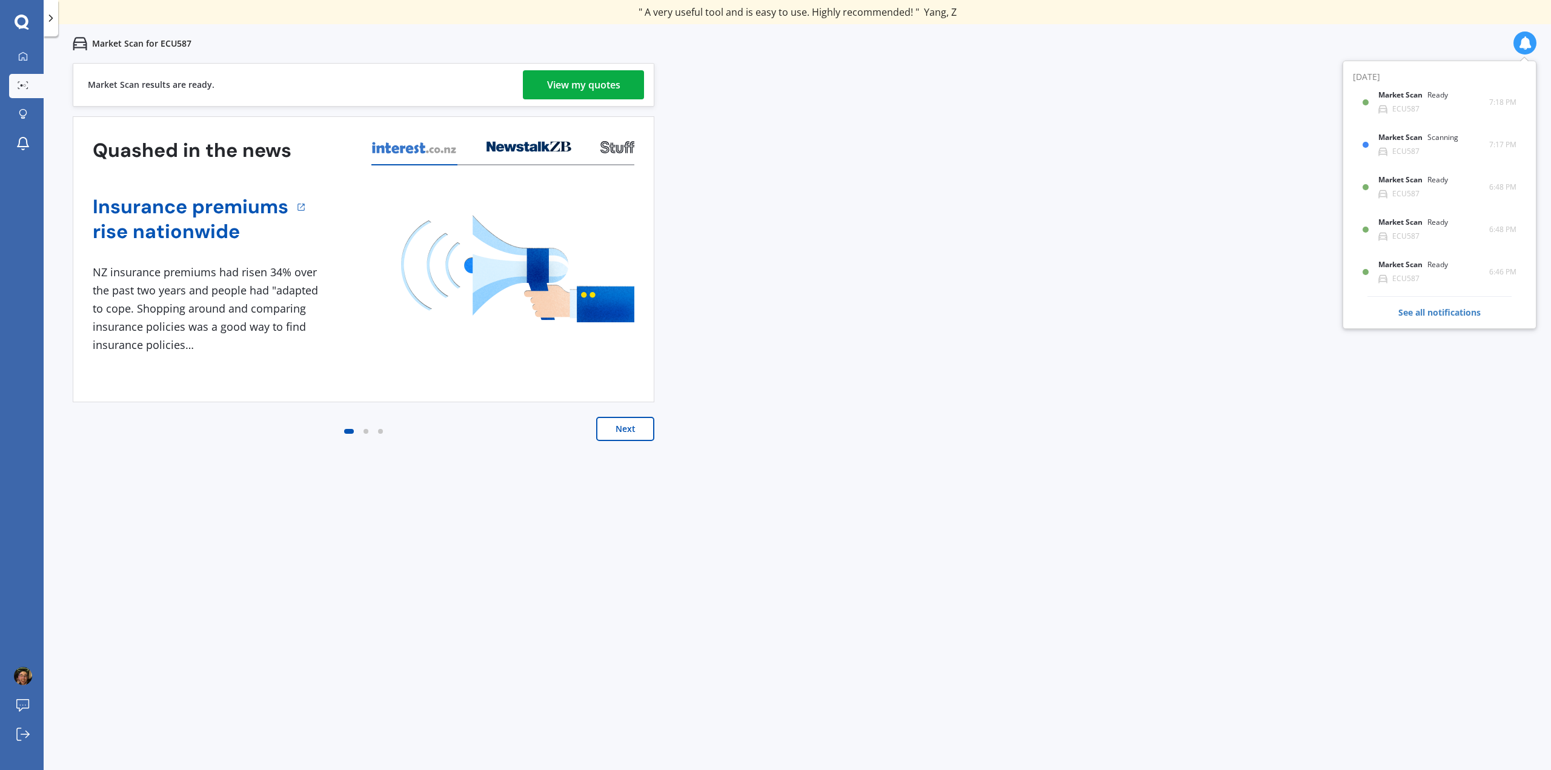
click at [583, 81] on div "View my quotes" at bounding box center [583, 84] width 73 height 29
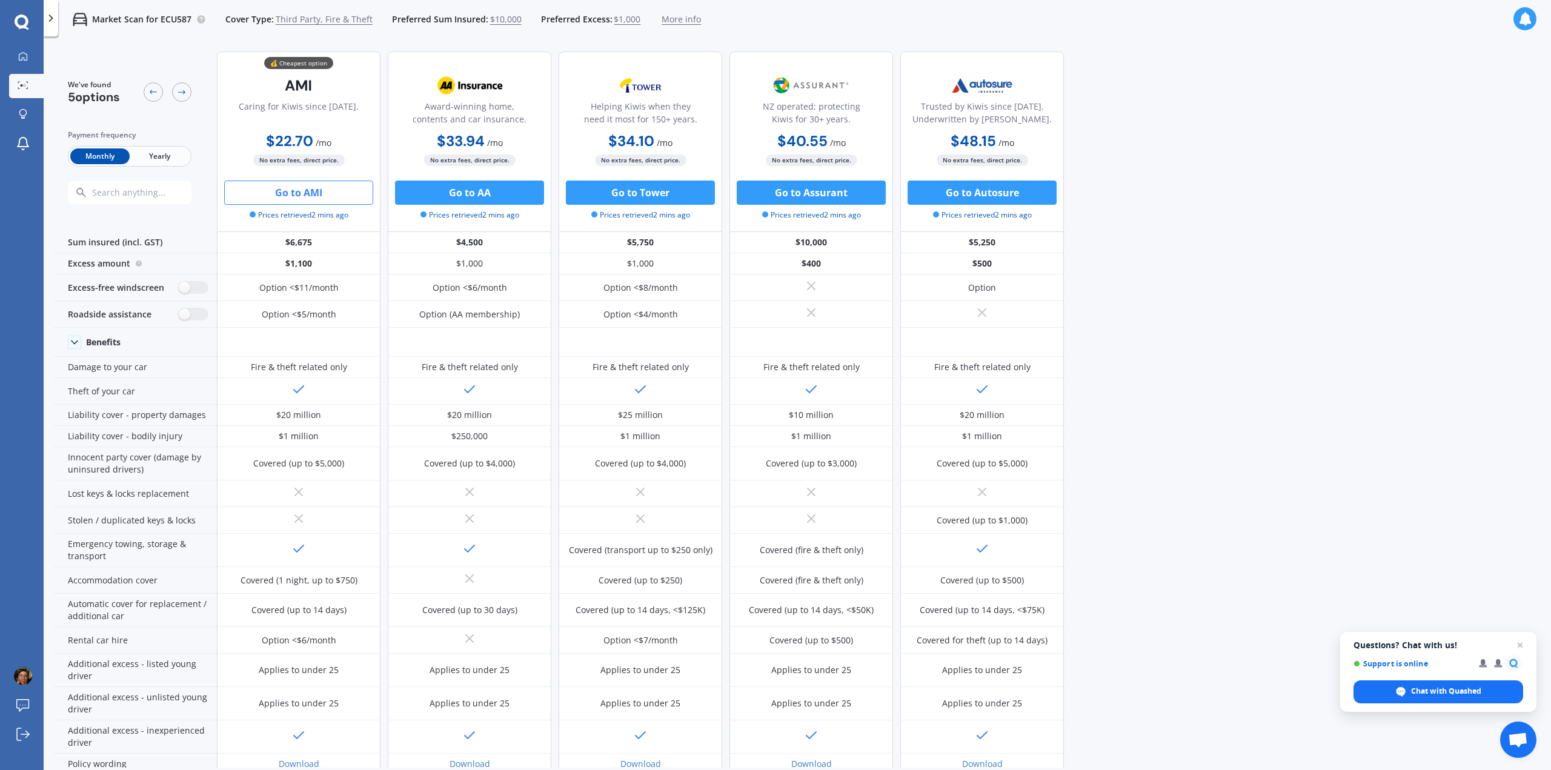
click at [296, 188] on button "Go to AMI" at bounding box center [298, 193] width 149 height 24
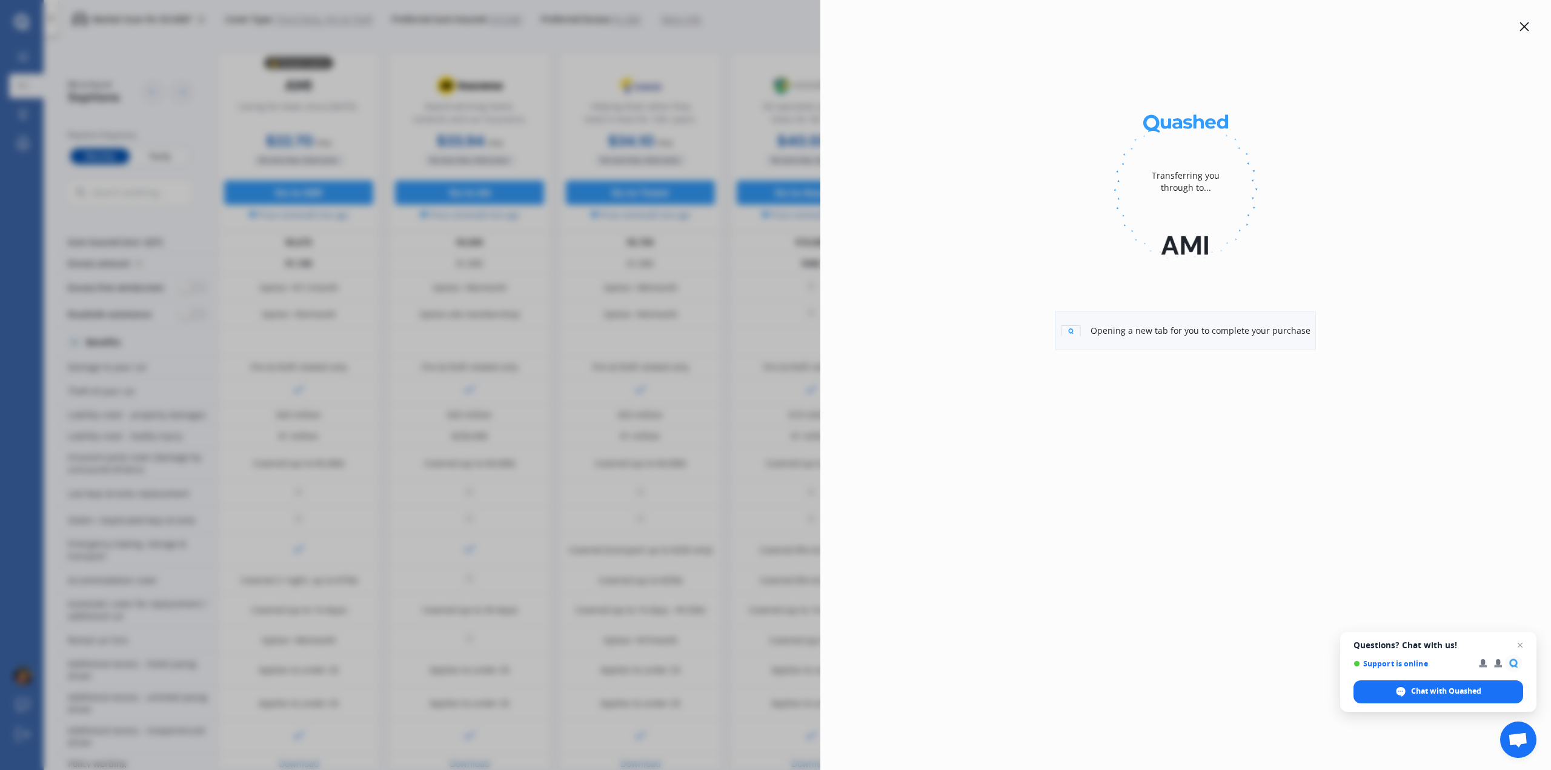
click at [1203, 333] on div "Opening a new tab for you to complete your purchase" at bounding box center [1185, 330] width 261 height 39
click at [432, 205] on div "Transferring you through to... Go to AMI" at bounding box center [775, 385] width 1551 height 770
click at [1530, 10] on div "Transferring you through to... Go to AMI" at bounding box center [1185, 385] width 731 height 770
click at [1519, 34] on div "Transferring you through to... Go to AMI" at bounding box center [1186, 204] width 692 height 370
click at [1526, 28] on icon at bounding box center [1524, 26] width 9 height 9
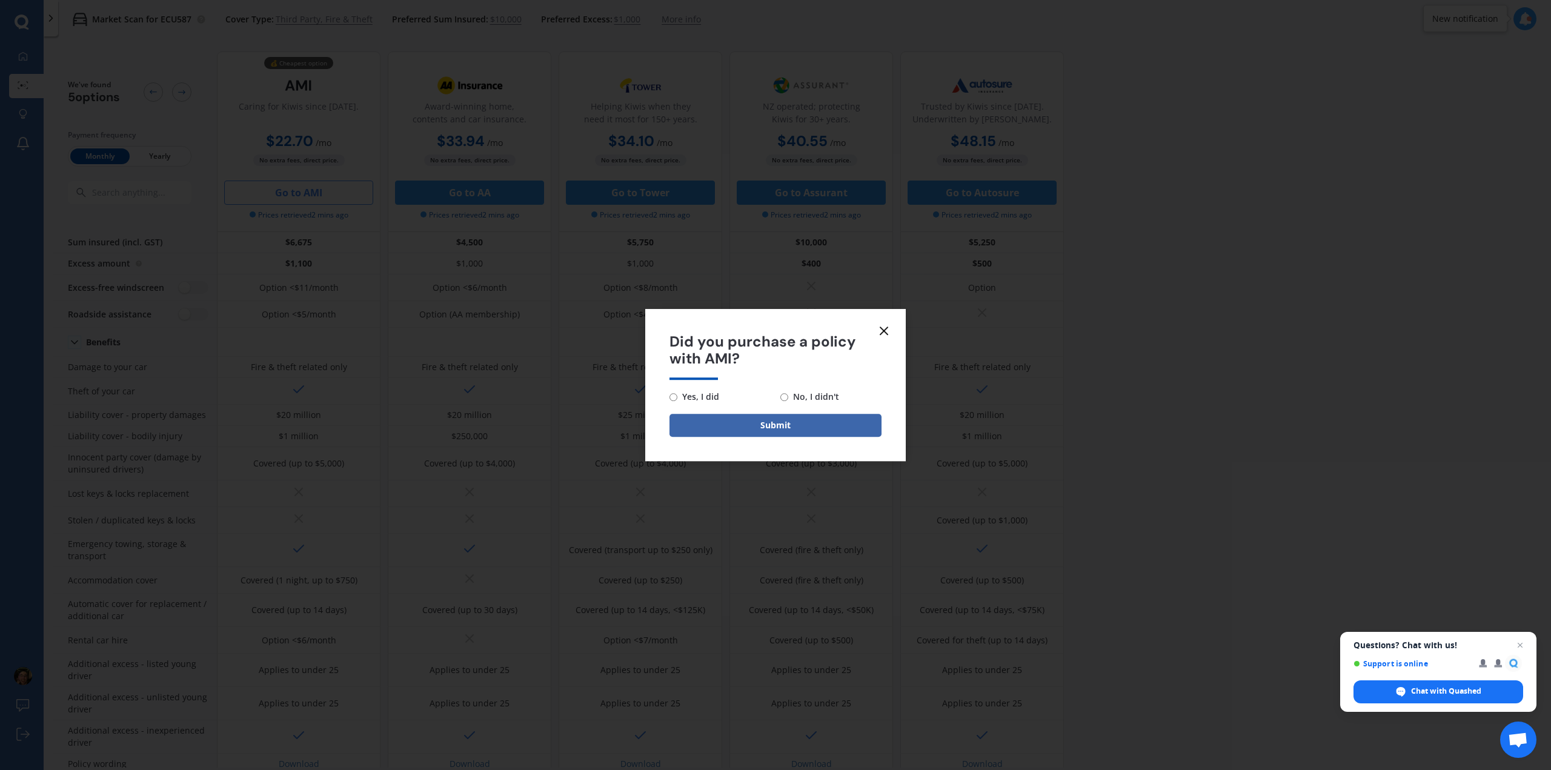
click at [886, 331] on icon at bounding box center [884, 331] width 15 height 15
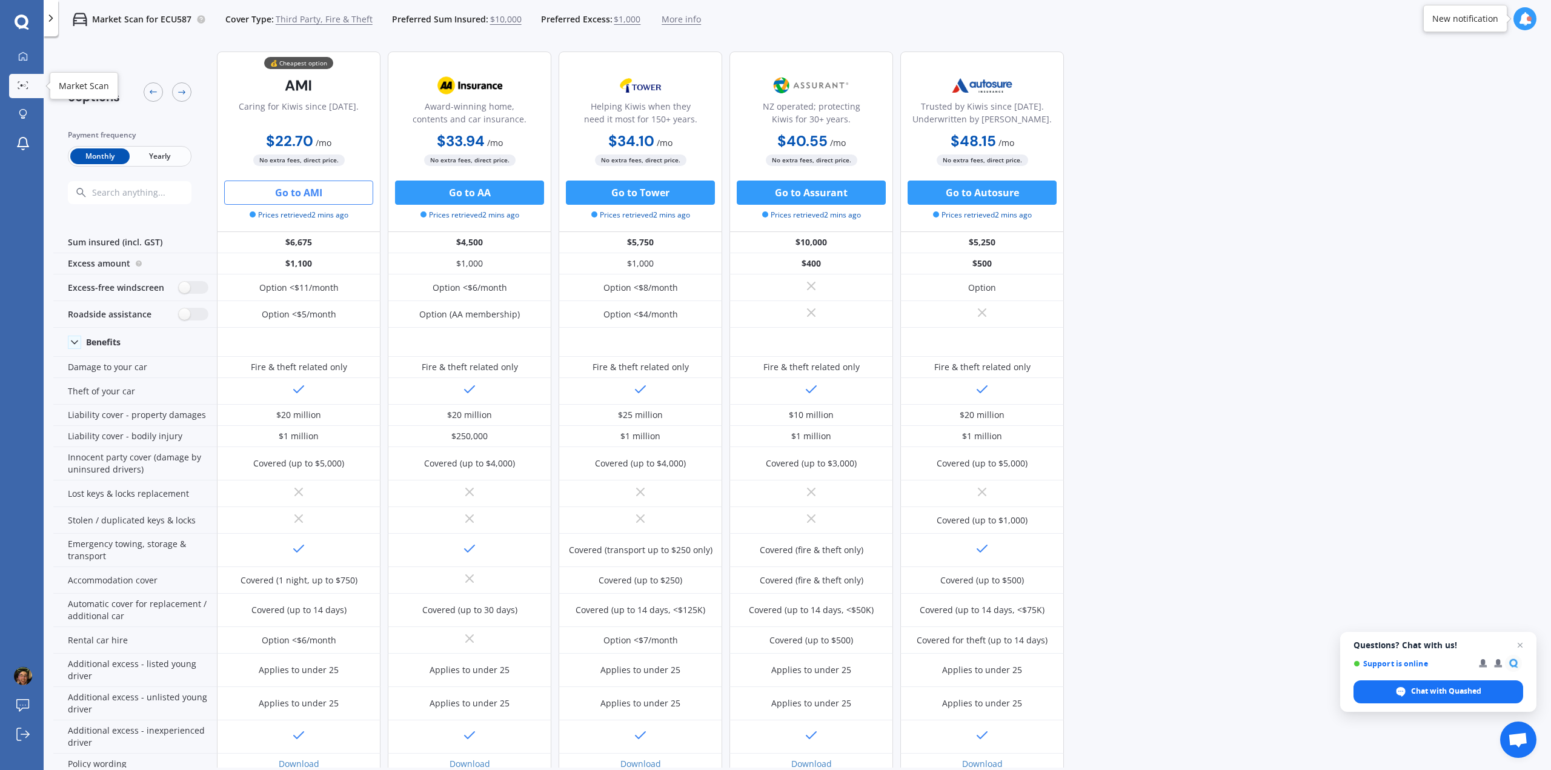
click at [21, 82] on icon at bounding box center [23, 85] width 11 height 8
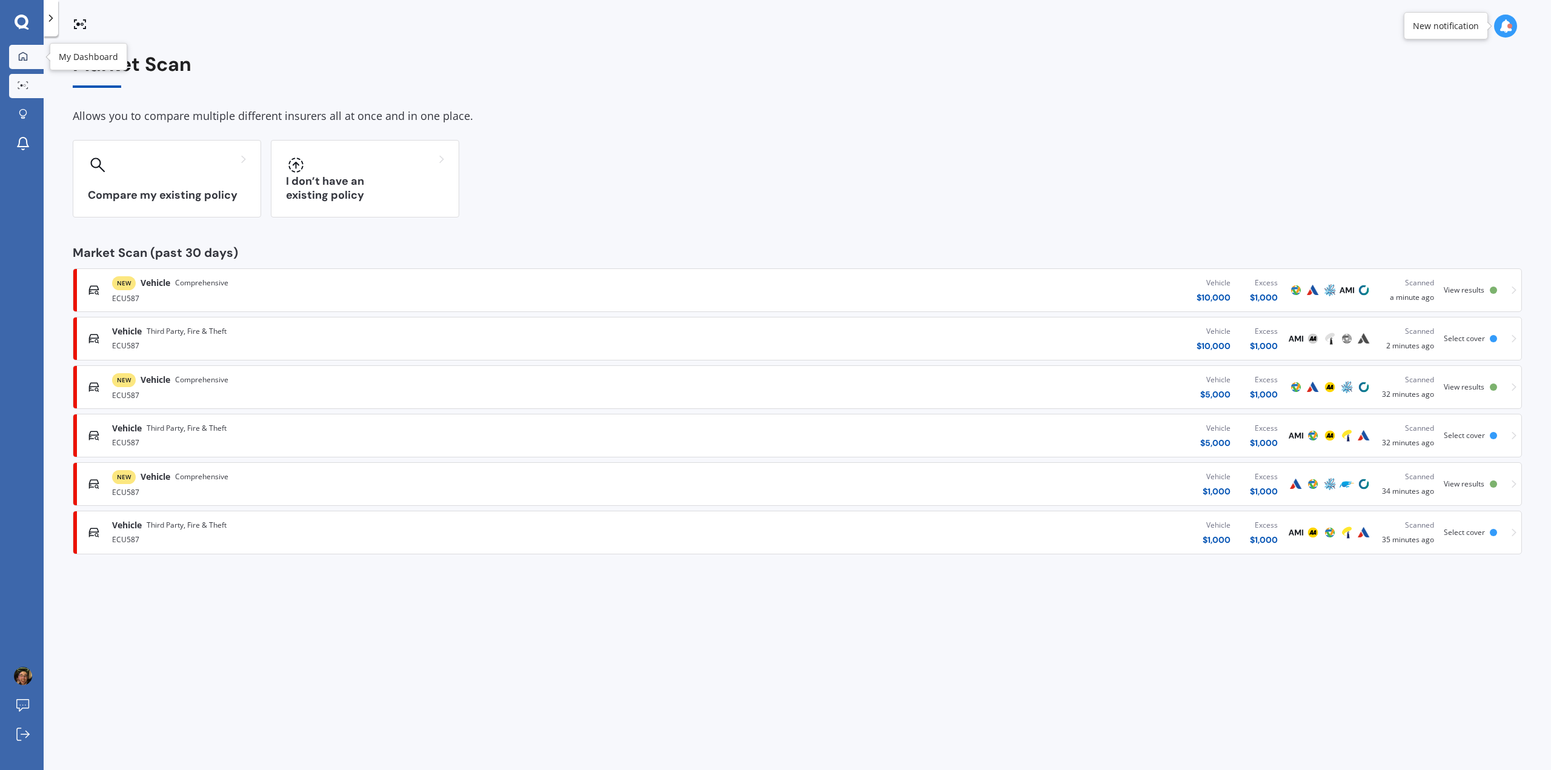
click at [21, 58] on icon at bounding box center [23, 56] width 10 height 10
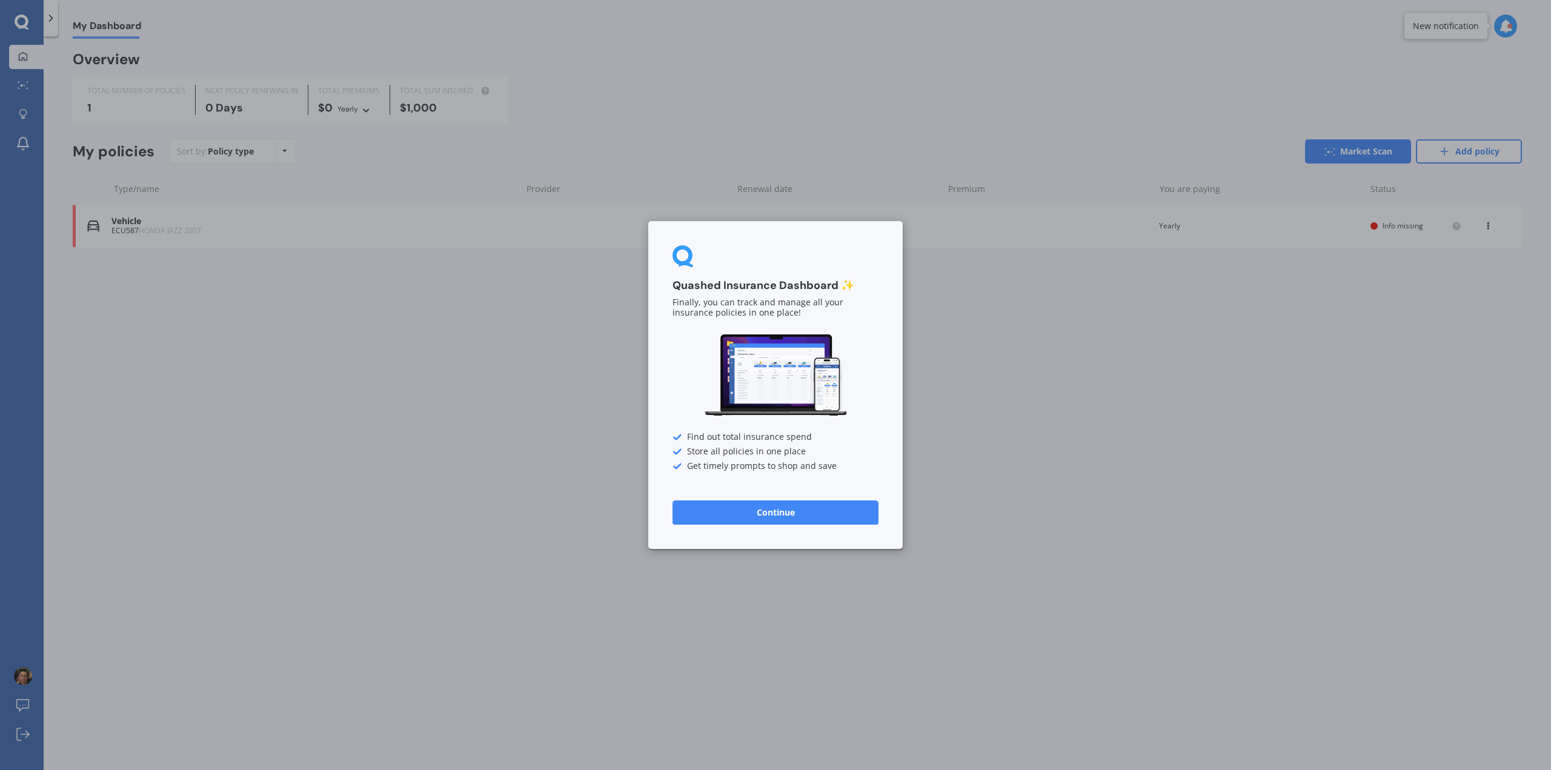
click at [745, 514] on button "Continue" at bounding box center [776, 512] width 206 height 24
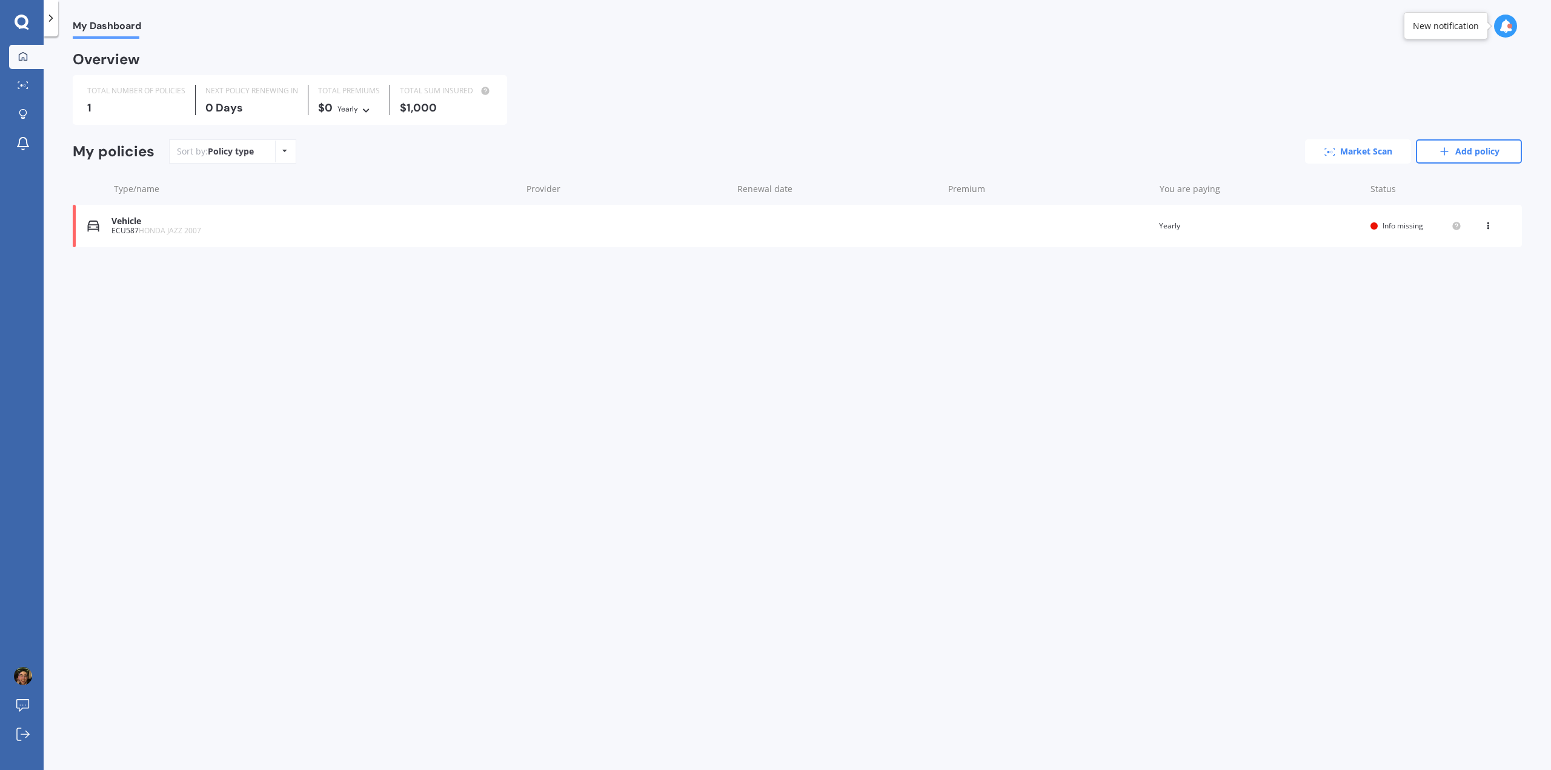
click at [1369, 150] on link "Market Scan" at bounding box center [1358, 151] width 106 height 24
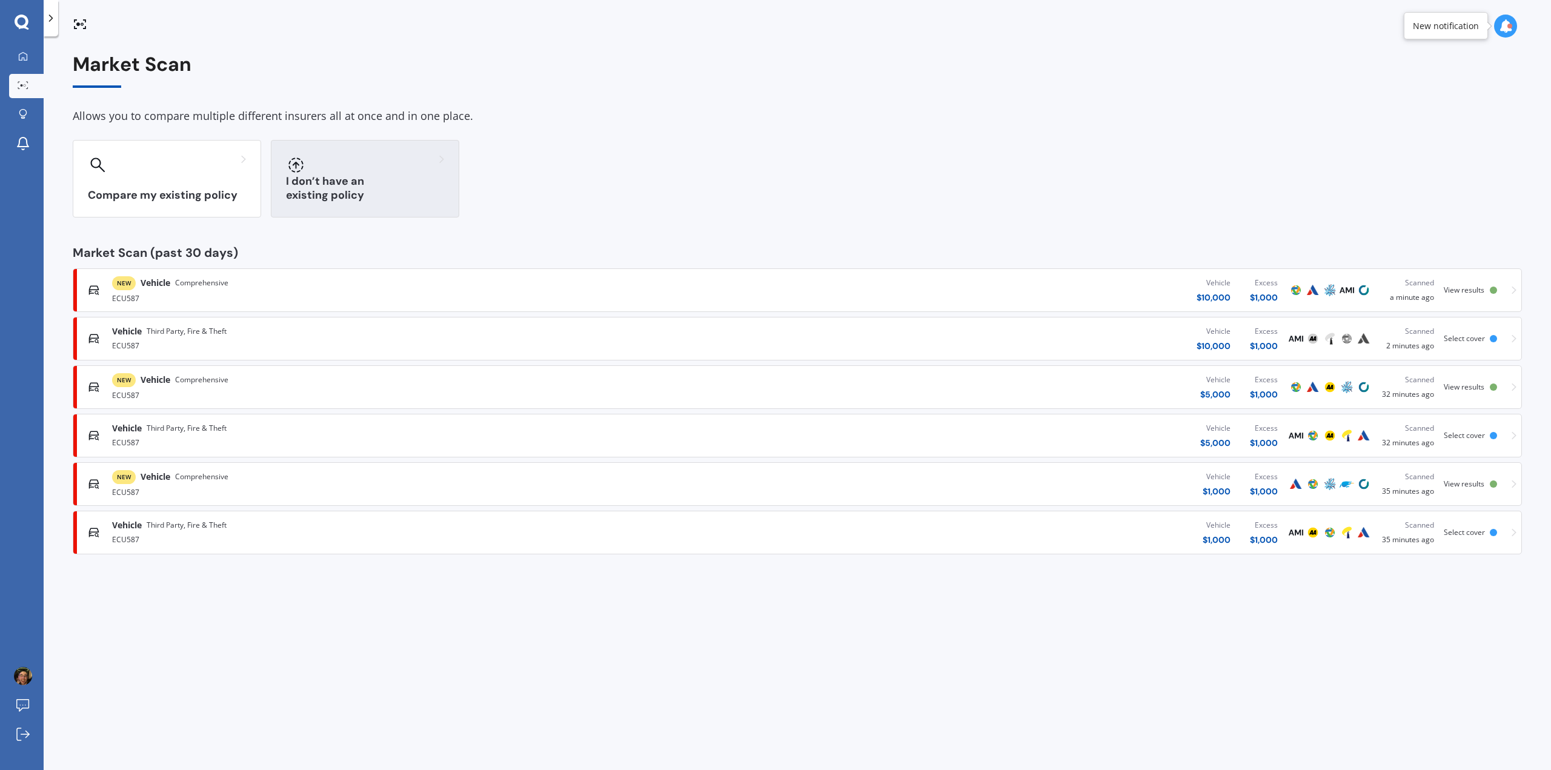
click at [341, 170] on div at bounding box center [365, 164] width 158 height 19
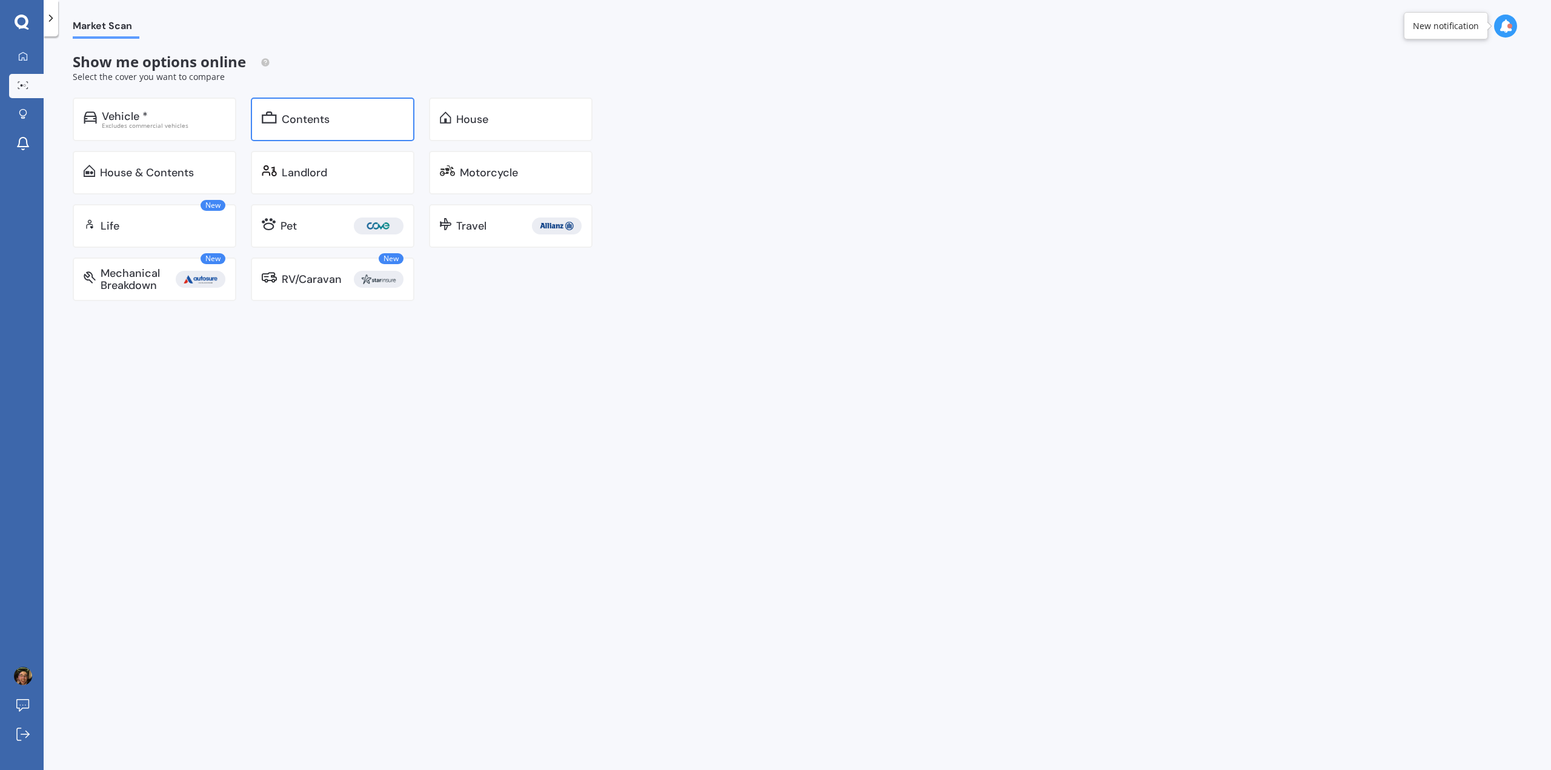
click at [339, 110] on div "Contents" at bounding box center [333, 120] width 164 height 44
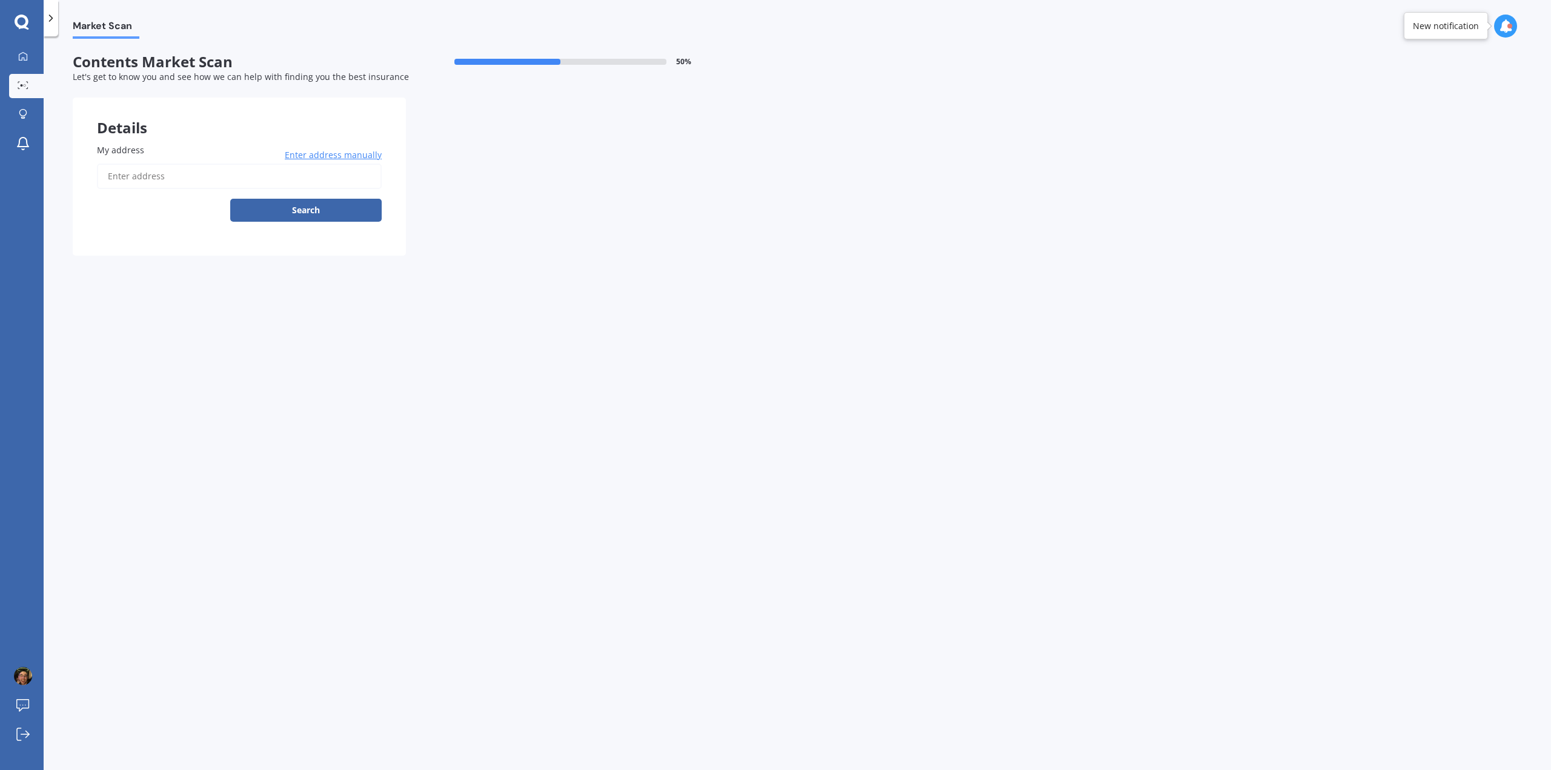
click at [327, 175] on input "My address" at bounding box center [239, 176] width 285 height 25
type input "[STREET_ADDRESS]"
select select "02"
select select "05"
select select "1998"
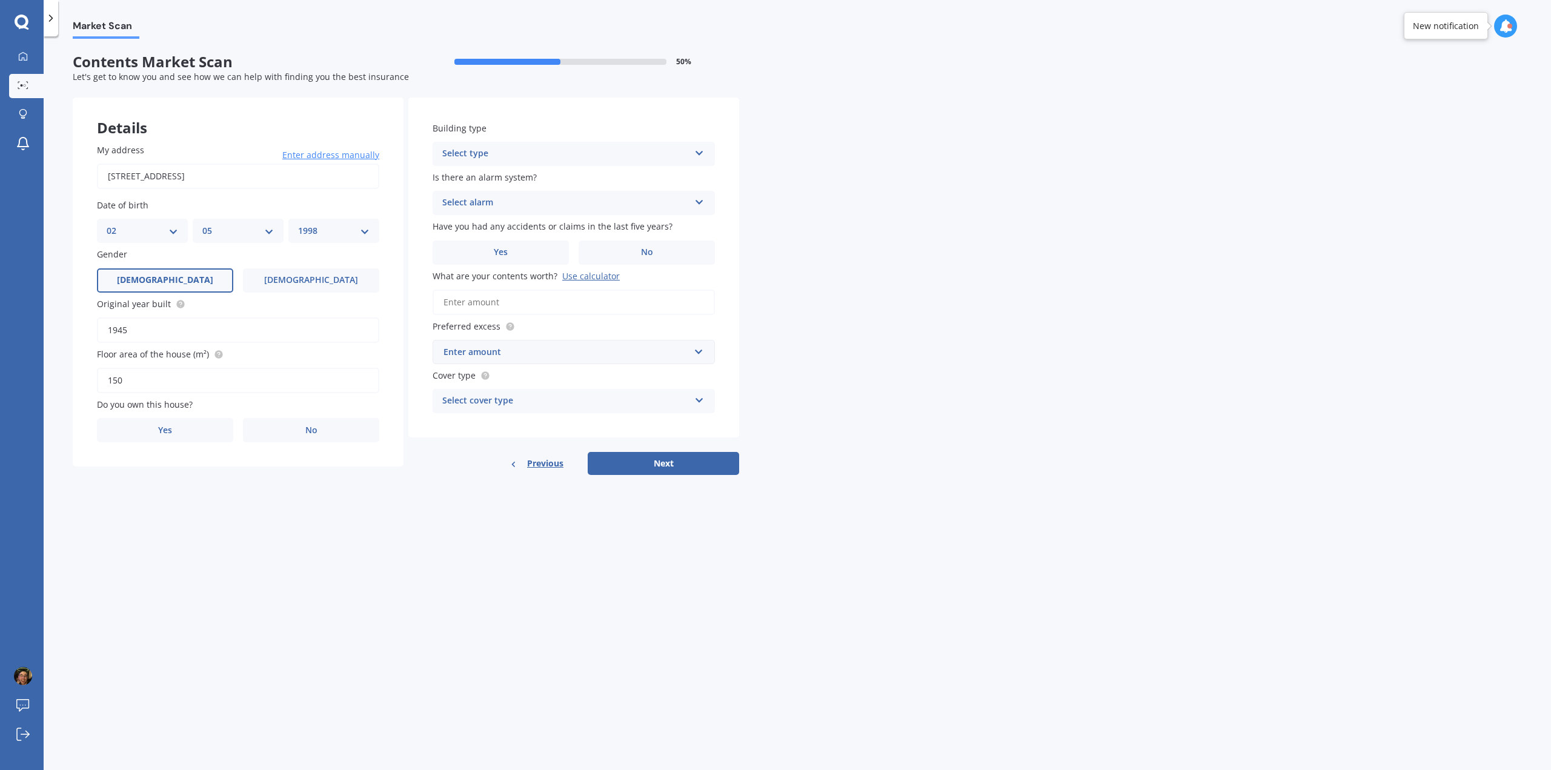
click at [145, 322] on input "1945" at bounding box center [238, 329] width 282 height 25
click at [290, 420] on label "No" at bounding box center [311, 430] width 136 height 24
click at [0, 0] on input "No" at bounding box center [0, 0] width 0 height 0
click at [262, 489] on div "Select occupant Tenant" at bounding box center [238, 480] width 282 height 24
click at [30, 85] on div at bounding box center [23, 85] width 18 height 9
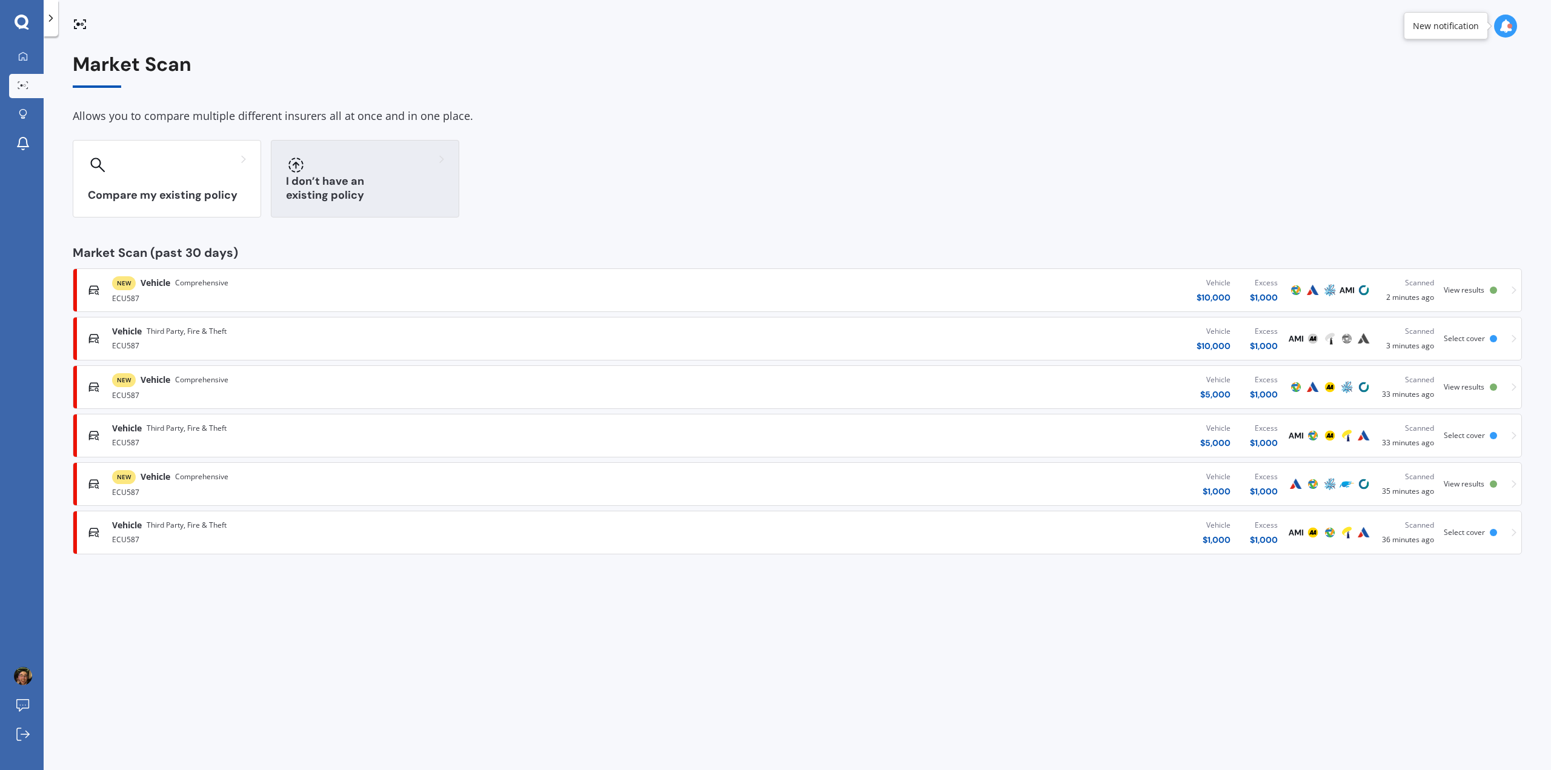
click at [382, 199] on h3 "I don’t have an existing policy" at bounding box center [365, 188] width 158 height 28
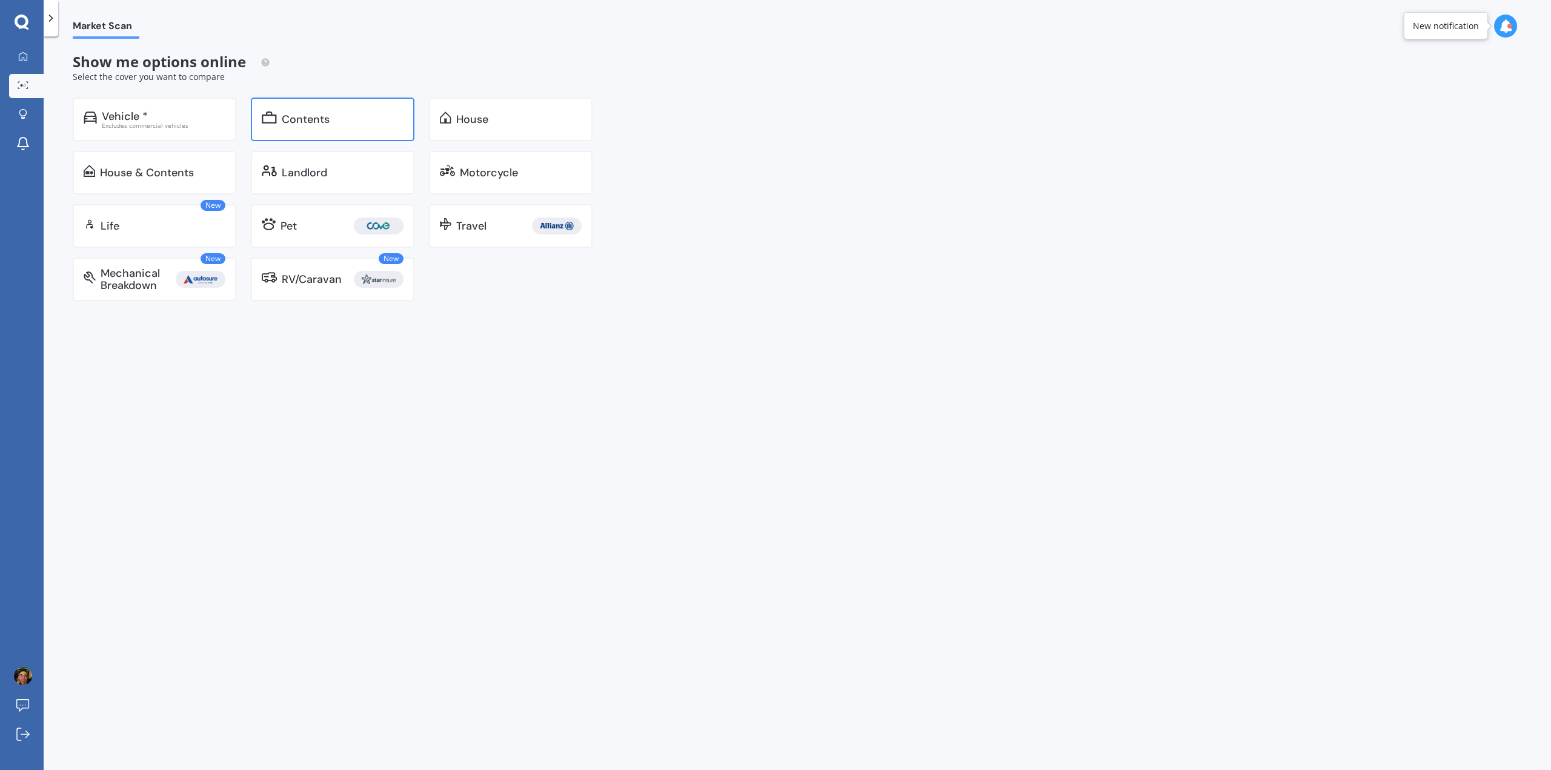
click at [341, 124] on div "Contents" at bounding box center [343, 119] width 122 height 12
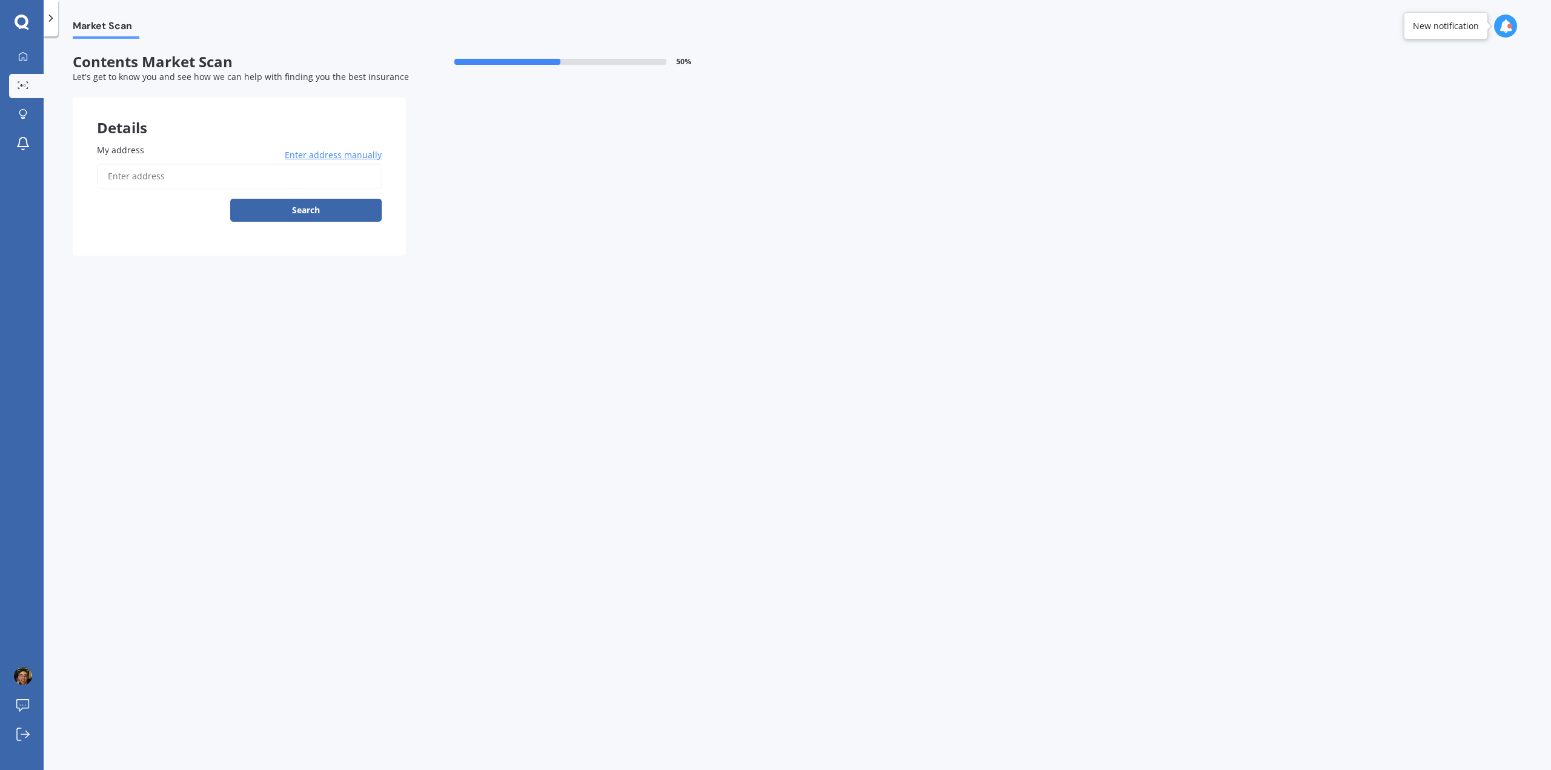
click at [278, 181] on input "My address" at bounding box center [239, 176] width 285 height 25
type input "q"
type input "[STREET_ADDRESS]"
select select "02"
select select "05"
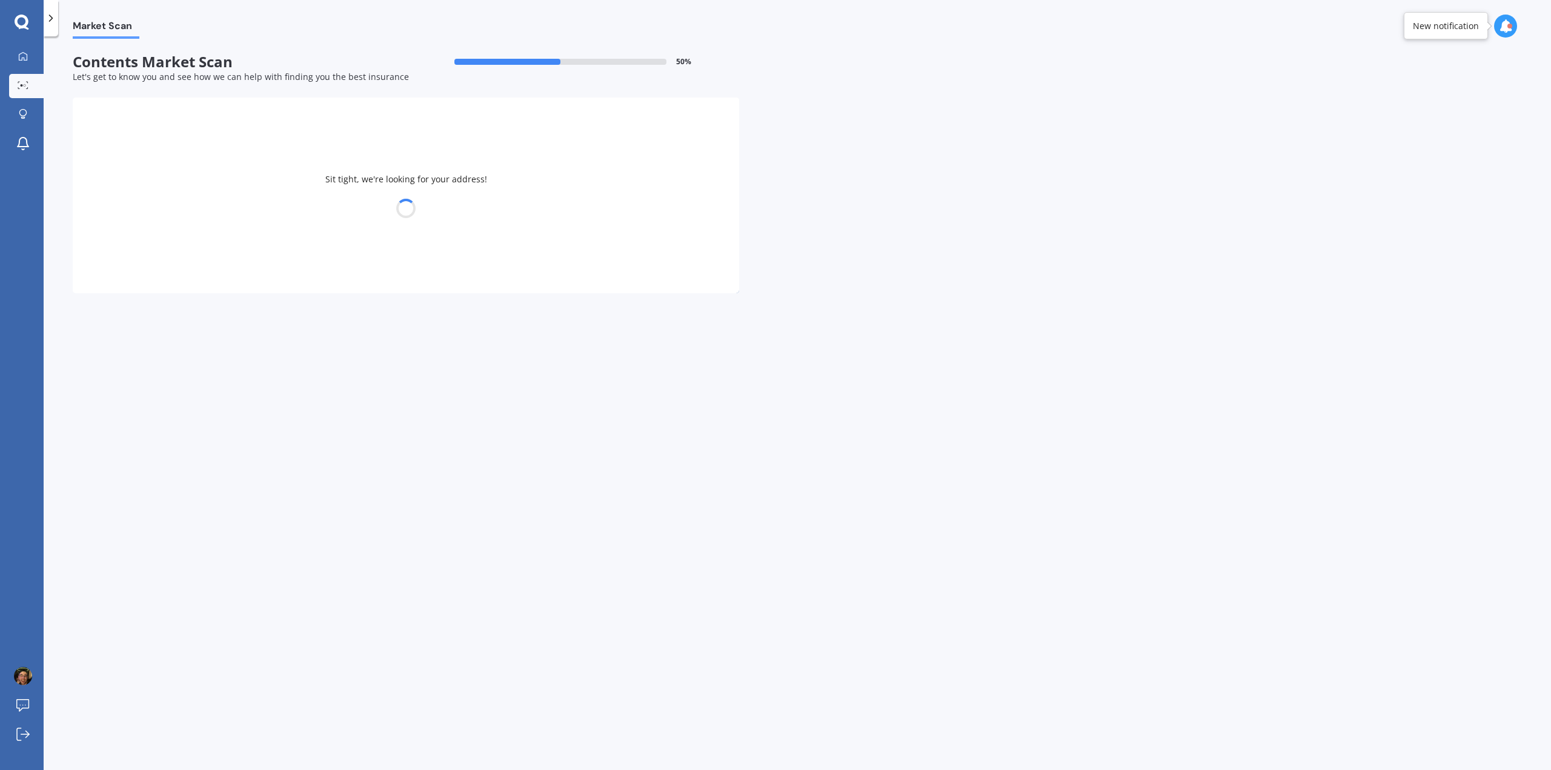
select select "1998"
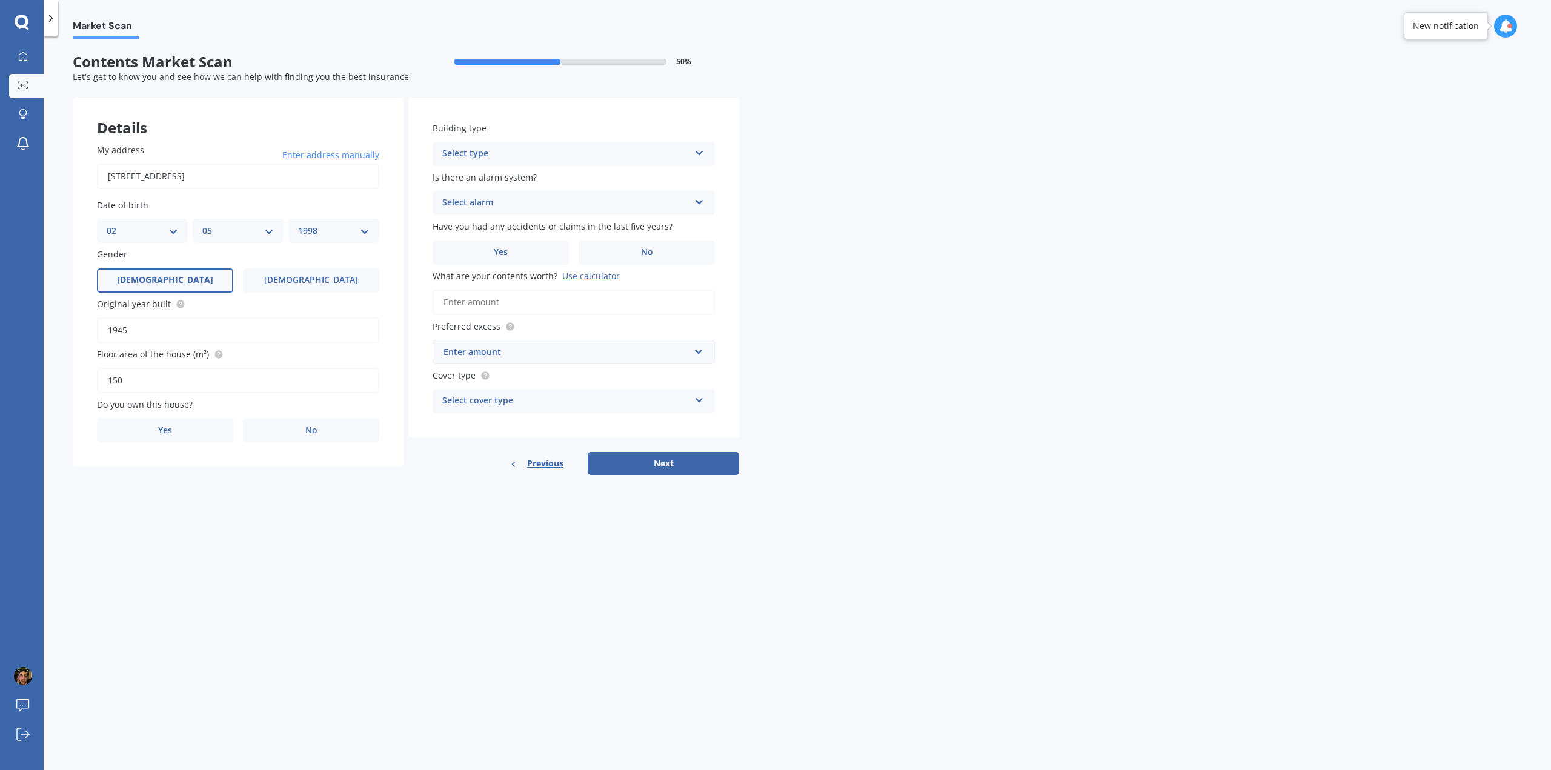
click at [27, 16] on icon at bounding box center [22, 23] width 15 height 16
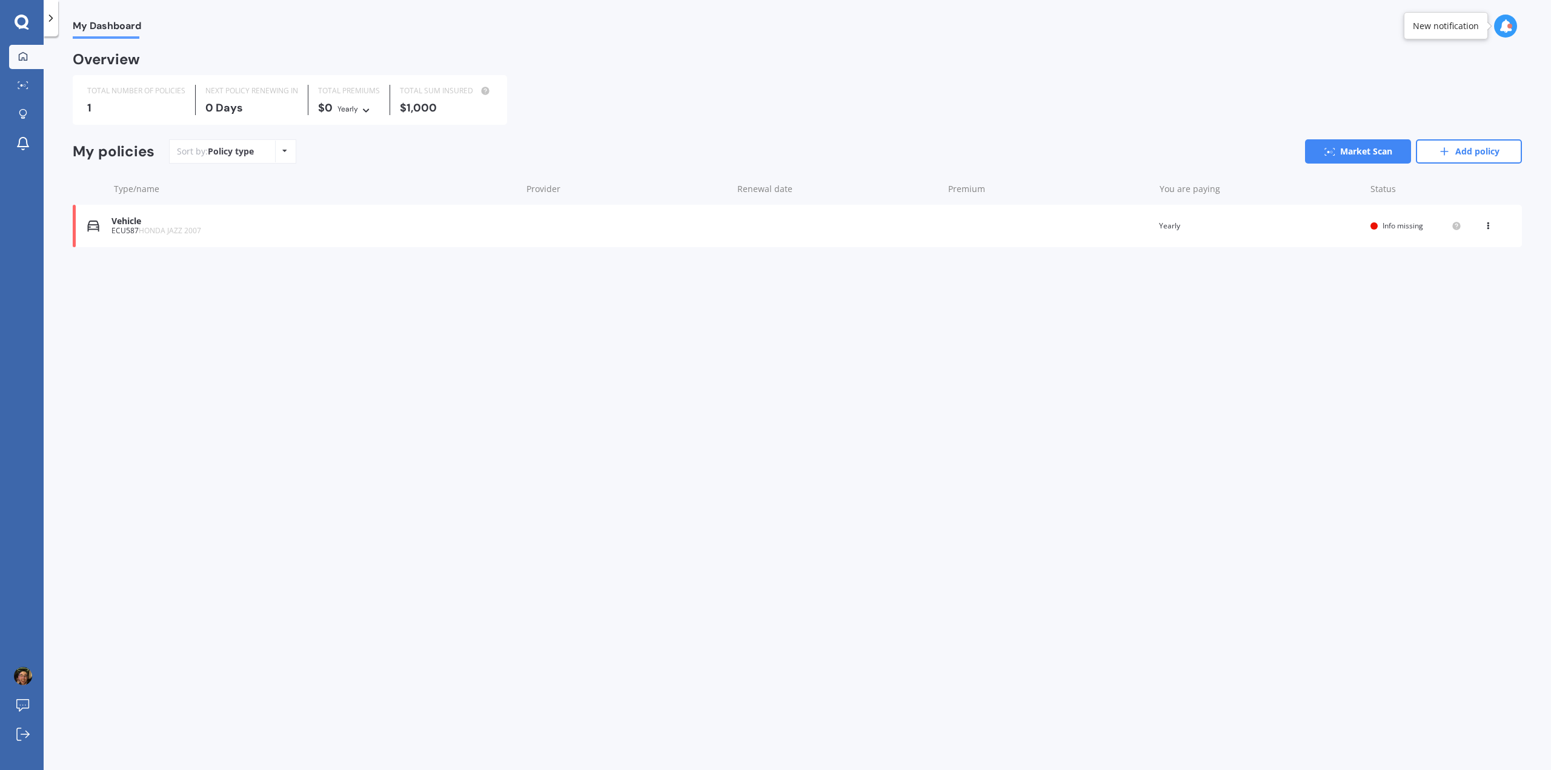
click at [258, 233] on div "ECU587 HONDA JAZZ 2007" at bounding box center [313, 231] width 404 height 8
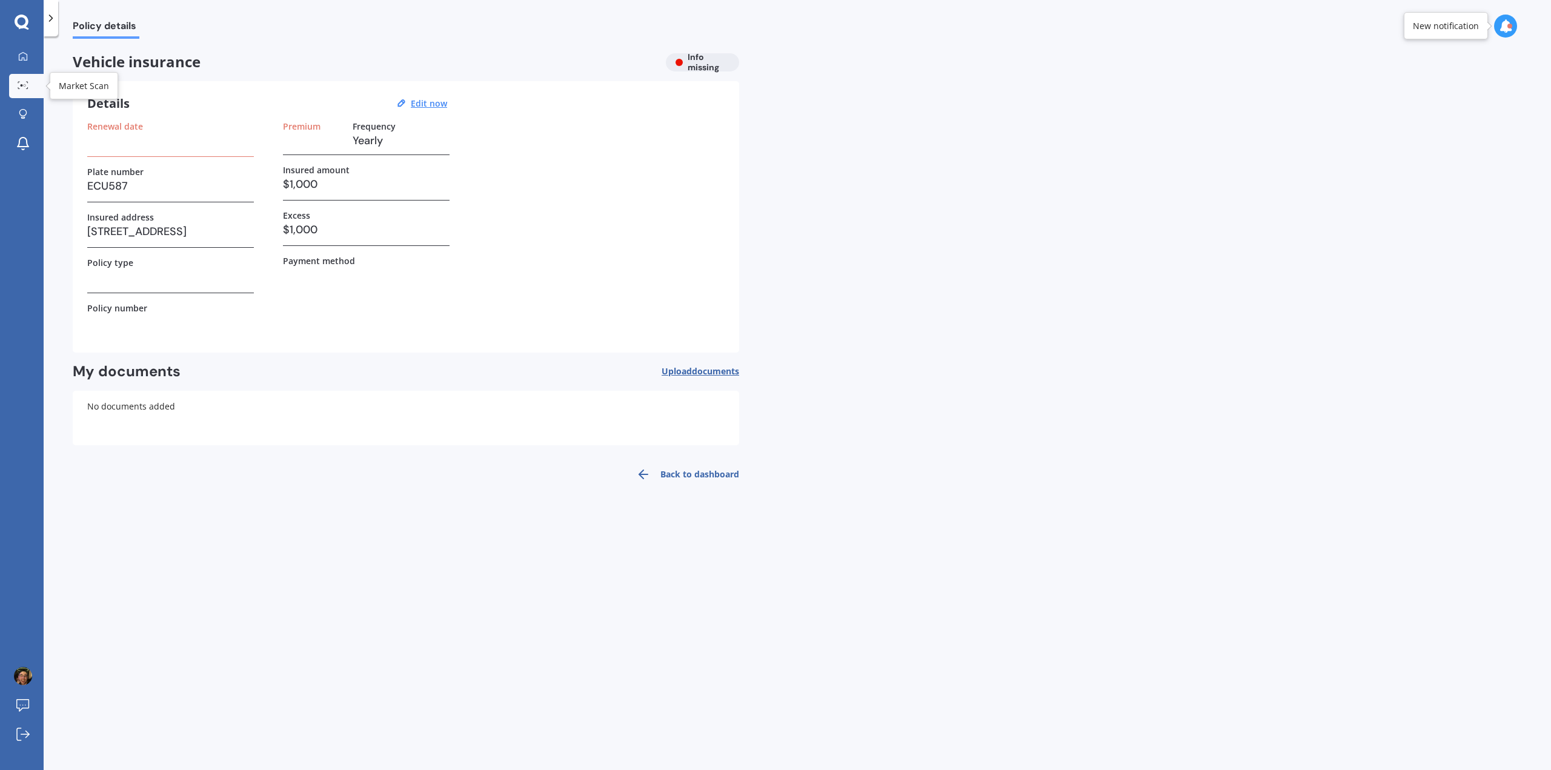
click at [18, 84] on icon at bounding box center [23, 85] width 11 height 8
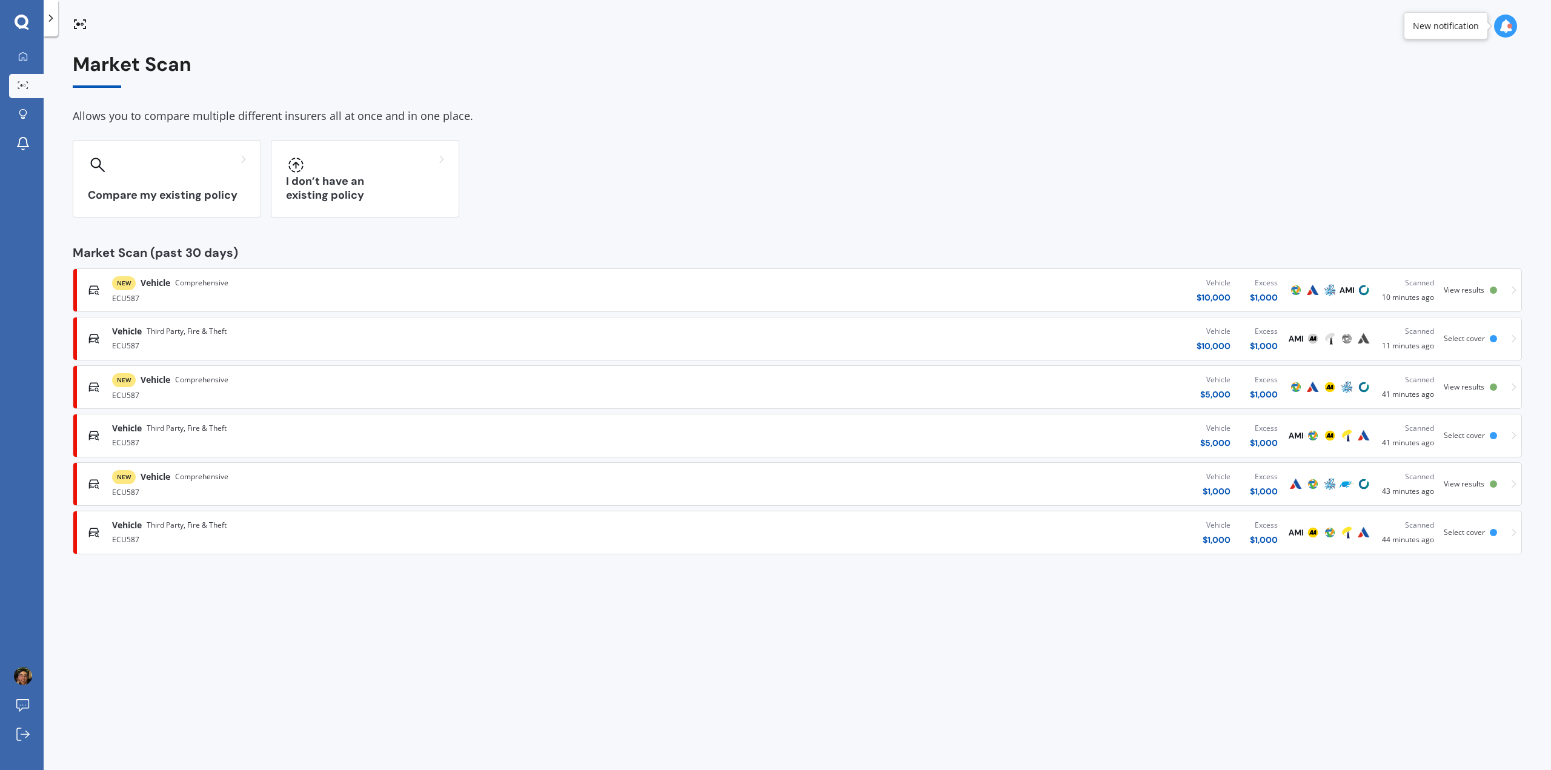
click at [179, 282] on span "Comprehensive" at bounding box center [201, 283] width 53 height 12
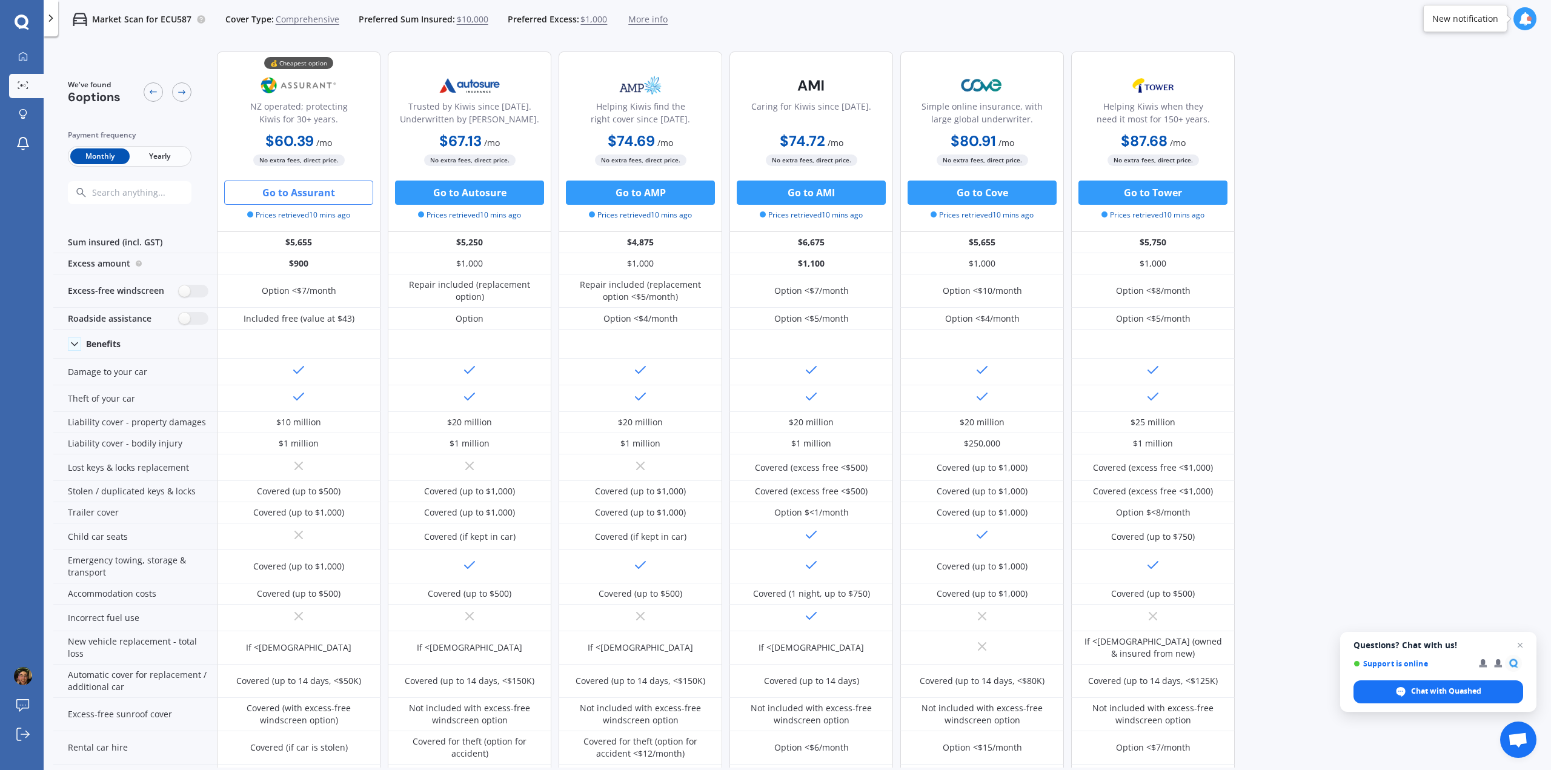
click at [339, 196] on button "Go to Assurant" at bounding box center [298, 193] width 149 height 24
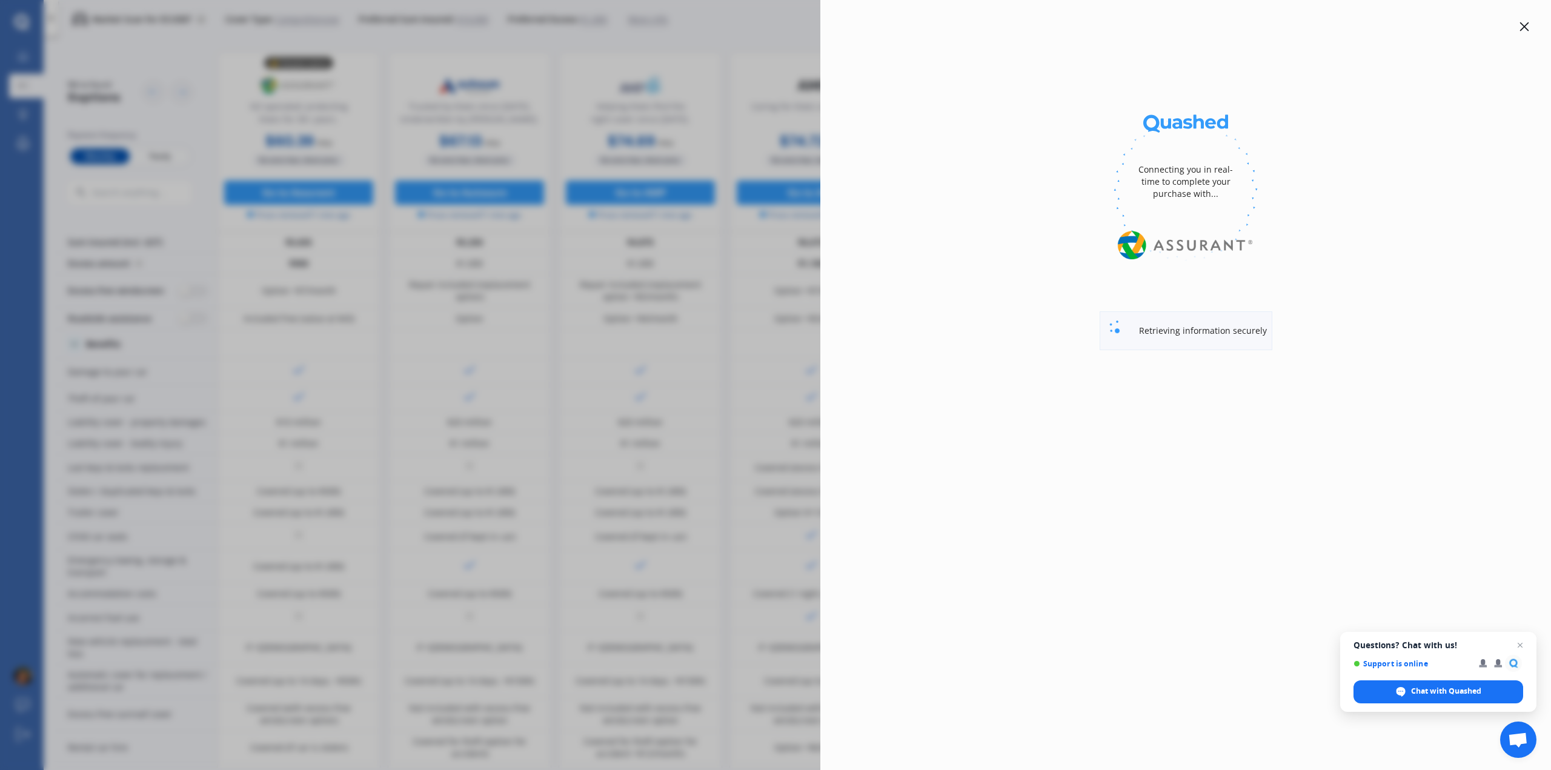
select select "Monthly"
select select "full"
select select "500.00"
select select "[GEOGRAPHIC_DATA]"
select select "HONDA"
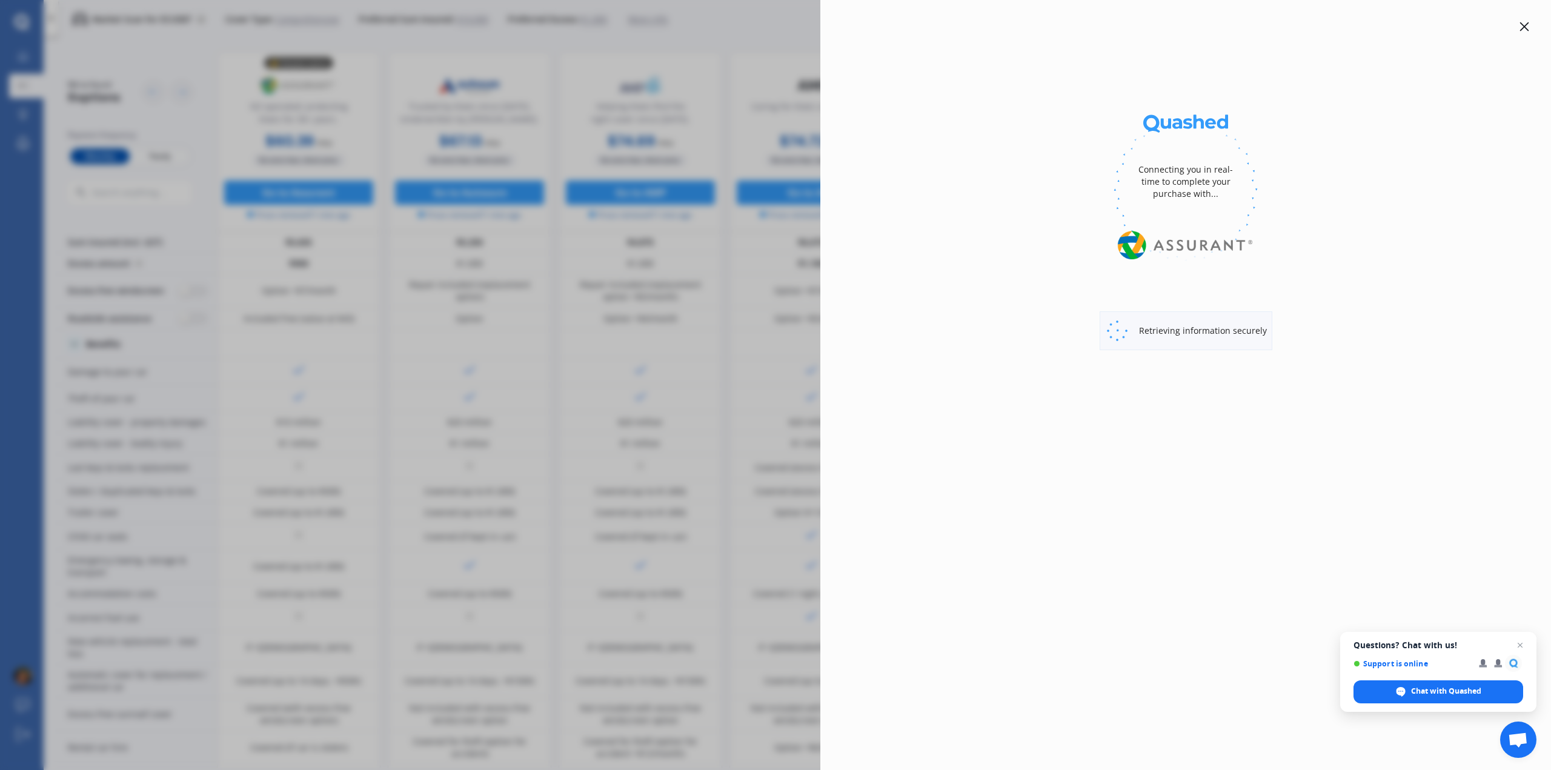
select select "JAZZ"
select select "1.5 SPORTS"
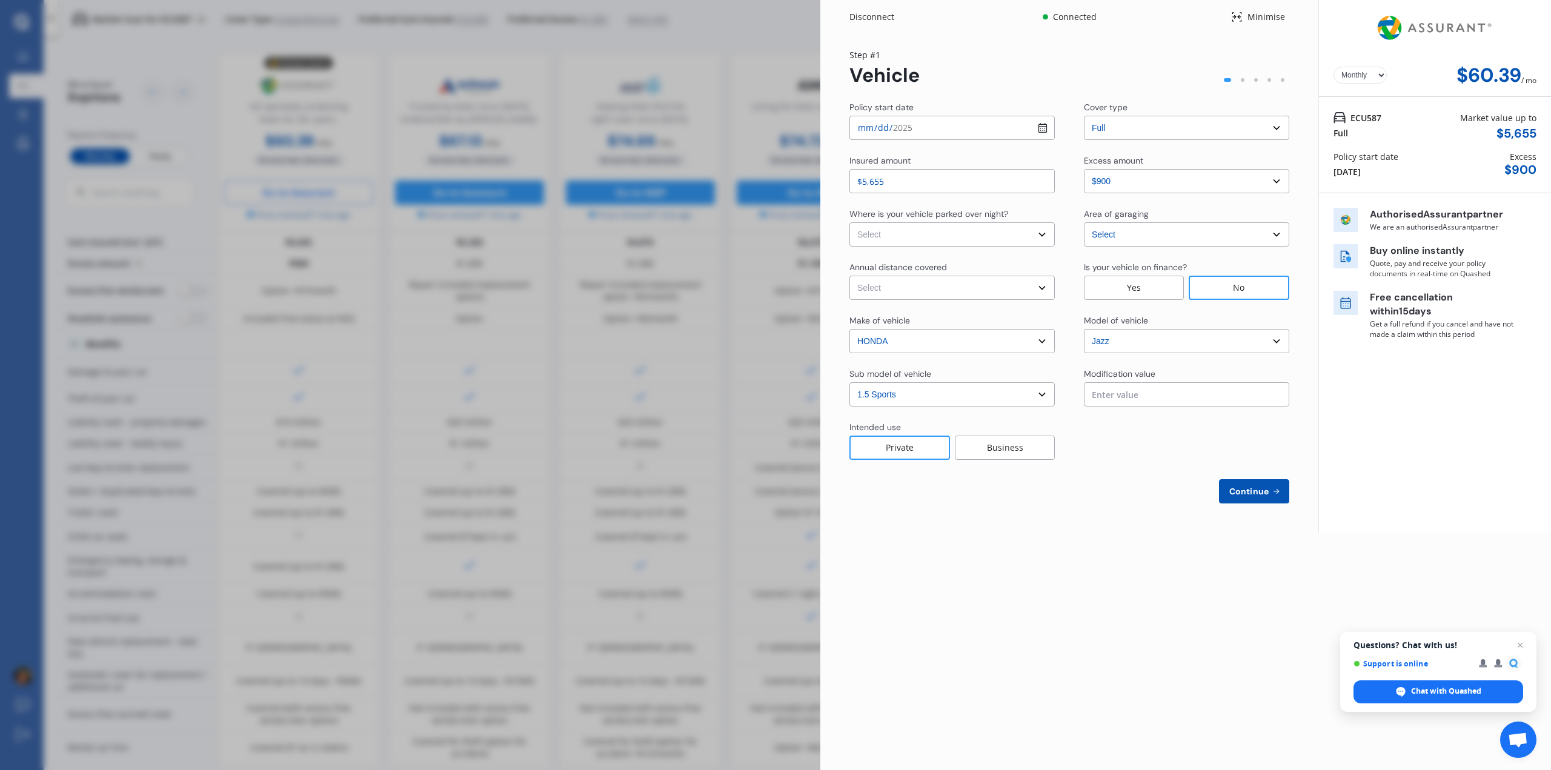
click at [1269, 496] on span "Continue" at bounding box center [1249, 492] width 44 height 10
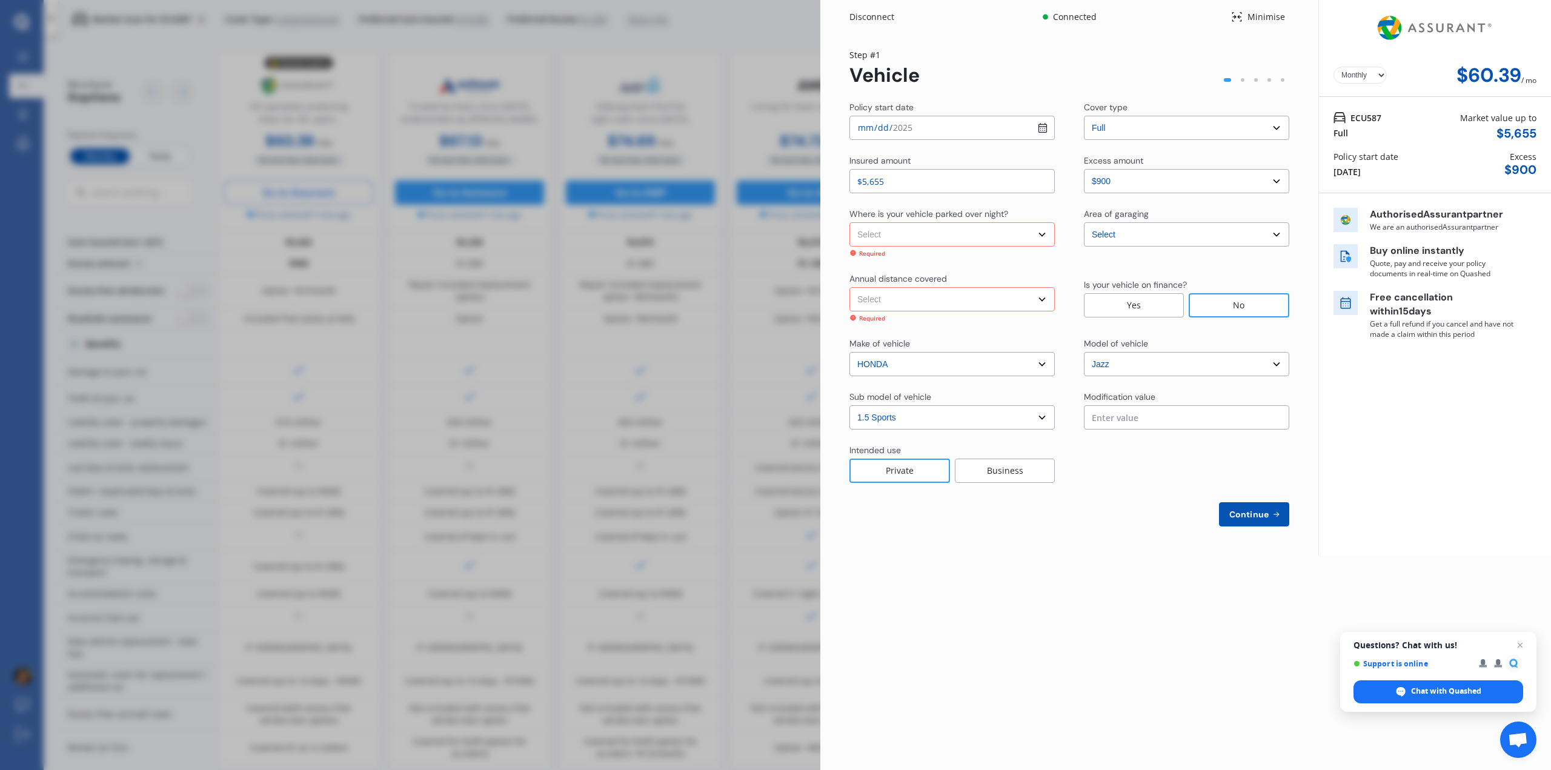
click at [988, 229] on select "Select In a garage On own property On street or road" at bounding box center [951, 234] width 205 height 24
select select "On street or road"
click at [849, 222] on select "Select In a garage On own property On street or road" at bounding box center [951, 234] width 205 height 24
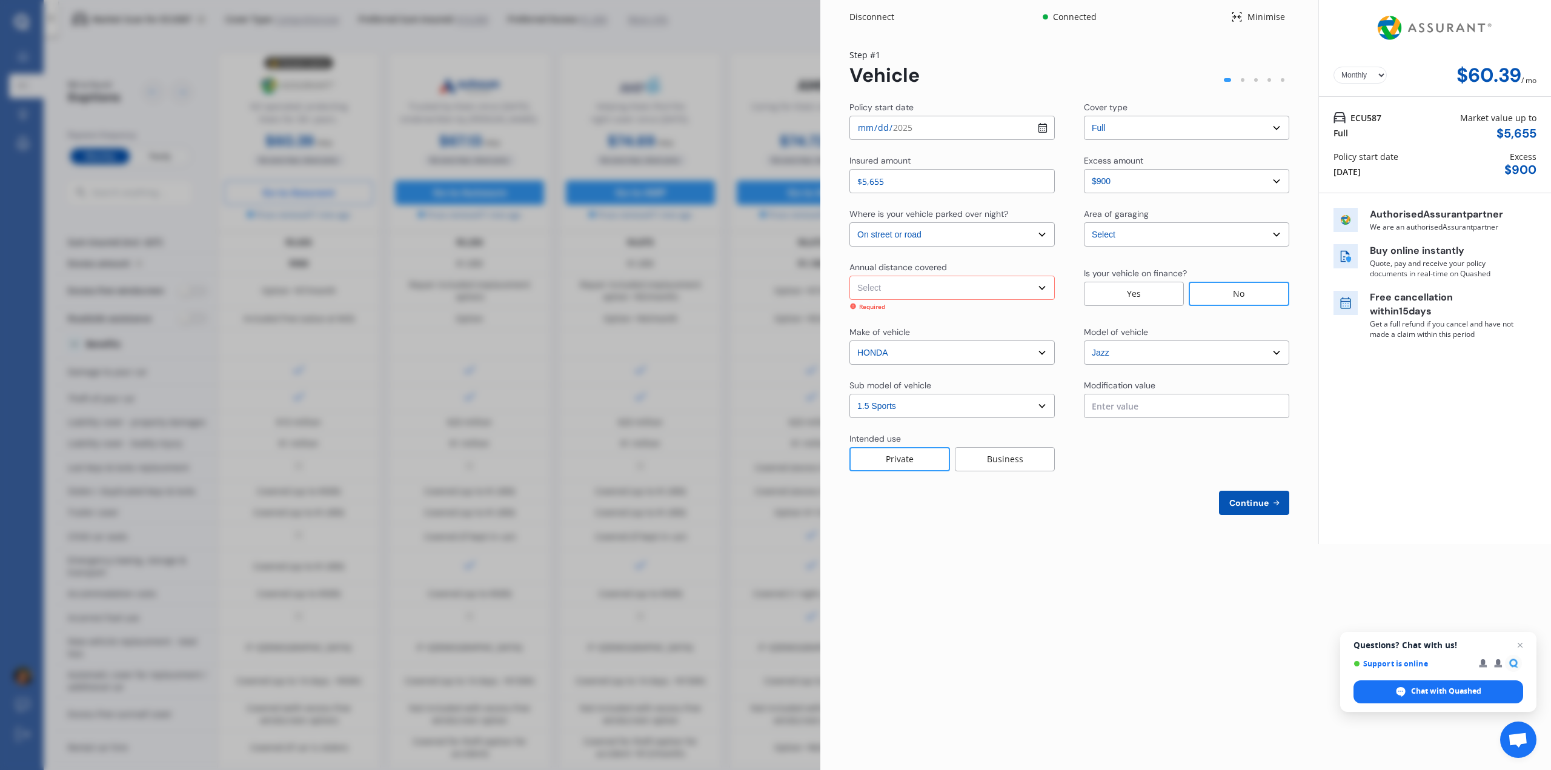
click at [933, 288] on select "Select Low (less than 15,000km per year) Average (15,000-30,000km per year) Hig…" at bounding box center [951, 288] width 205 height 24
select select "20000"
click at [849, 276] on select "Select Low (less than 15,000km per year) Average (15,000-30,000km per year) Hig…" at bounding box center [951, 288] width 205 height 24
click at [1249, 493] on span "Continue" at bounding box center [1249, 492] width 44 height 10
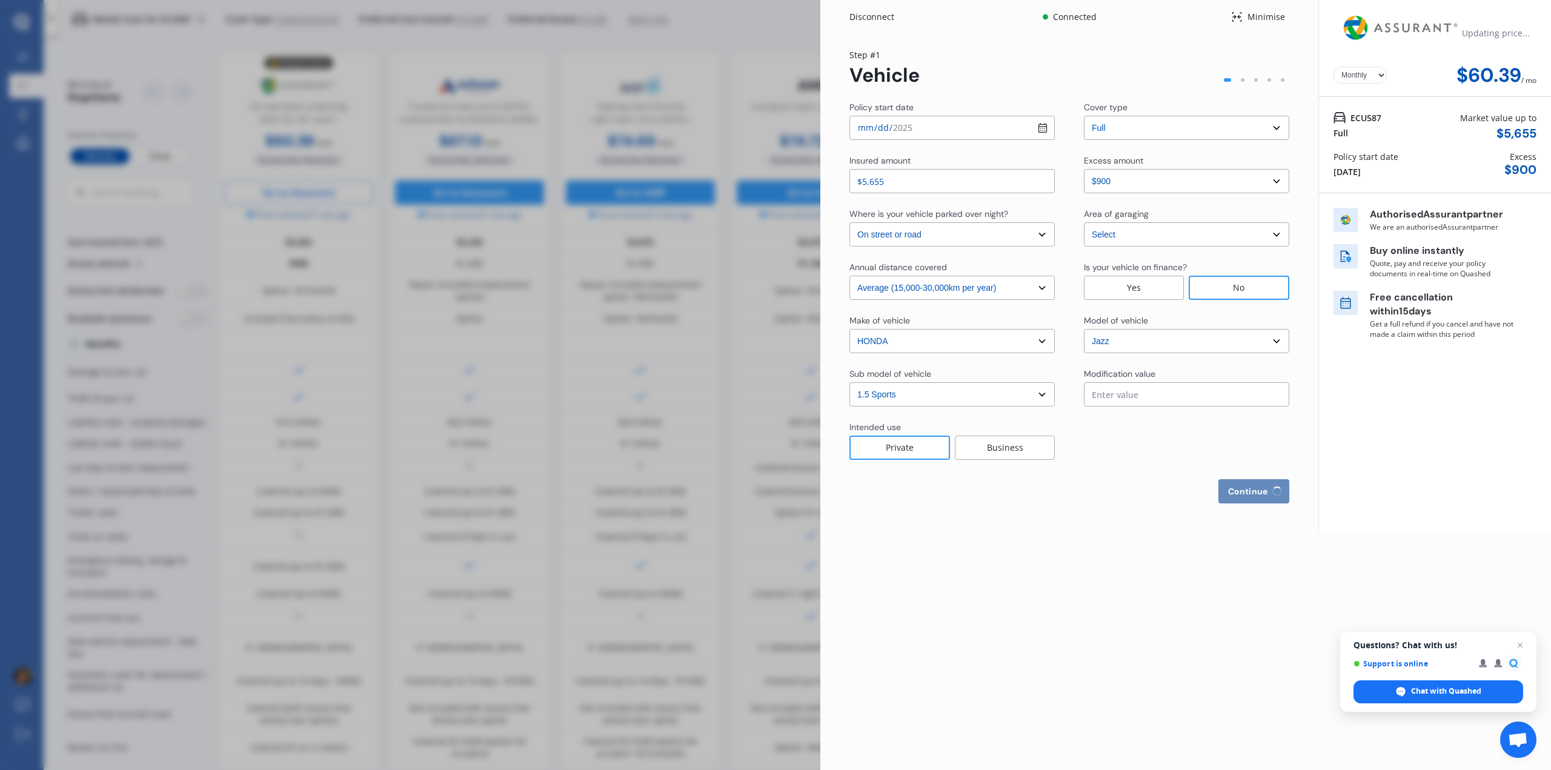
select select "Mr"
select select "02"
select select "05"
select select "1998"
select select "full"
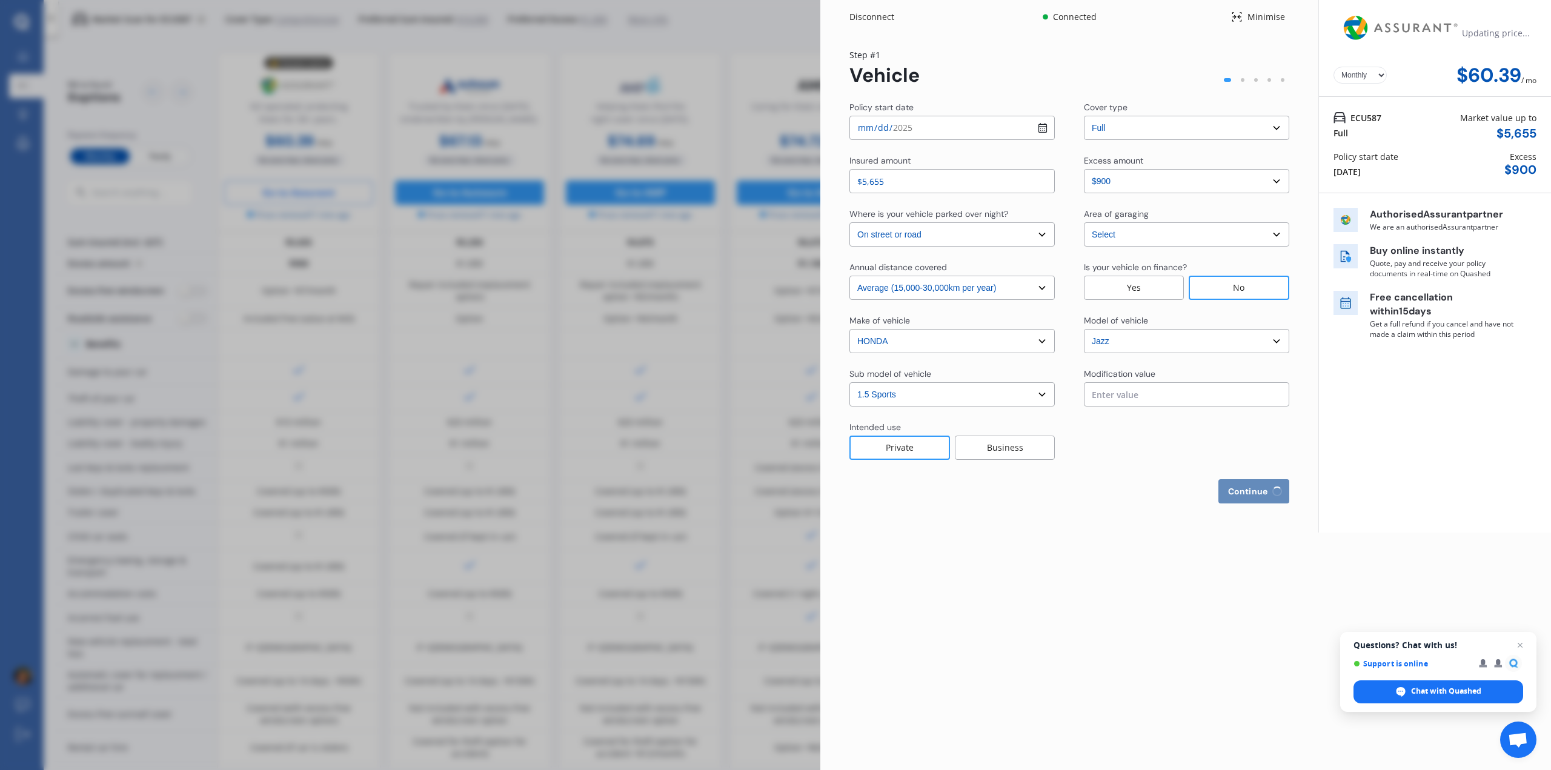
select select "less than 1 year"
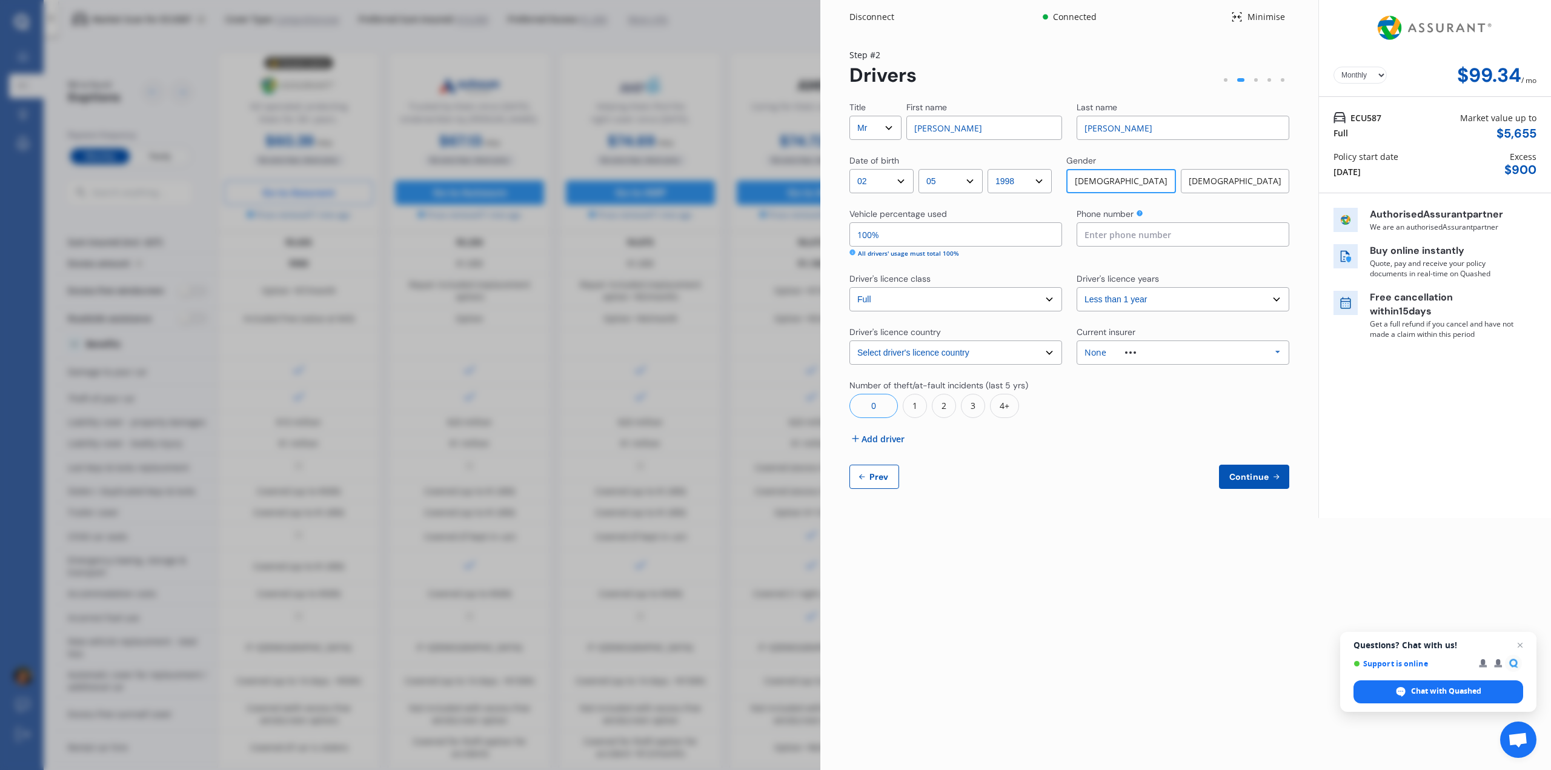
click at [976, 352] on select "Select driver's licence country [GEOGRAPHIC_DATA] [GEOGRAPHIC_DATA] [GEOGRAPHIC…" at bounding box center [955, 353] width 213 height 24
select select "UK"
click at [849, 341] on select "Select driver's licence country [GEOGRAPHIC_DATA] [GEOGRAPHIC_DATA] [GEOGRAPHIC…" at bounding box center [955, 353] width 213 height 24
click at [1135, 302] on select "Select driver's licence years Less than 1 year 1-2 years 2-4 years More than 4 …" at bounding box center [1183, 299] width 213 height 24
select select "2-4 years"
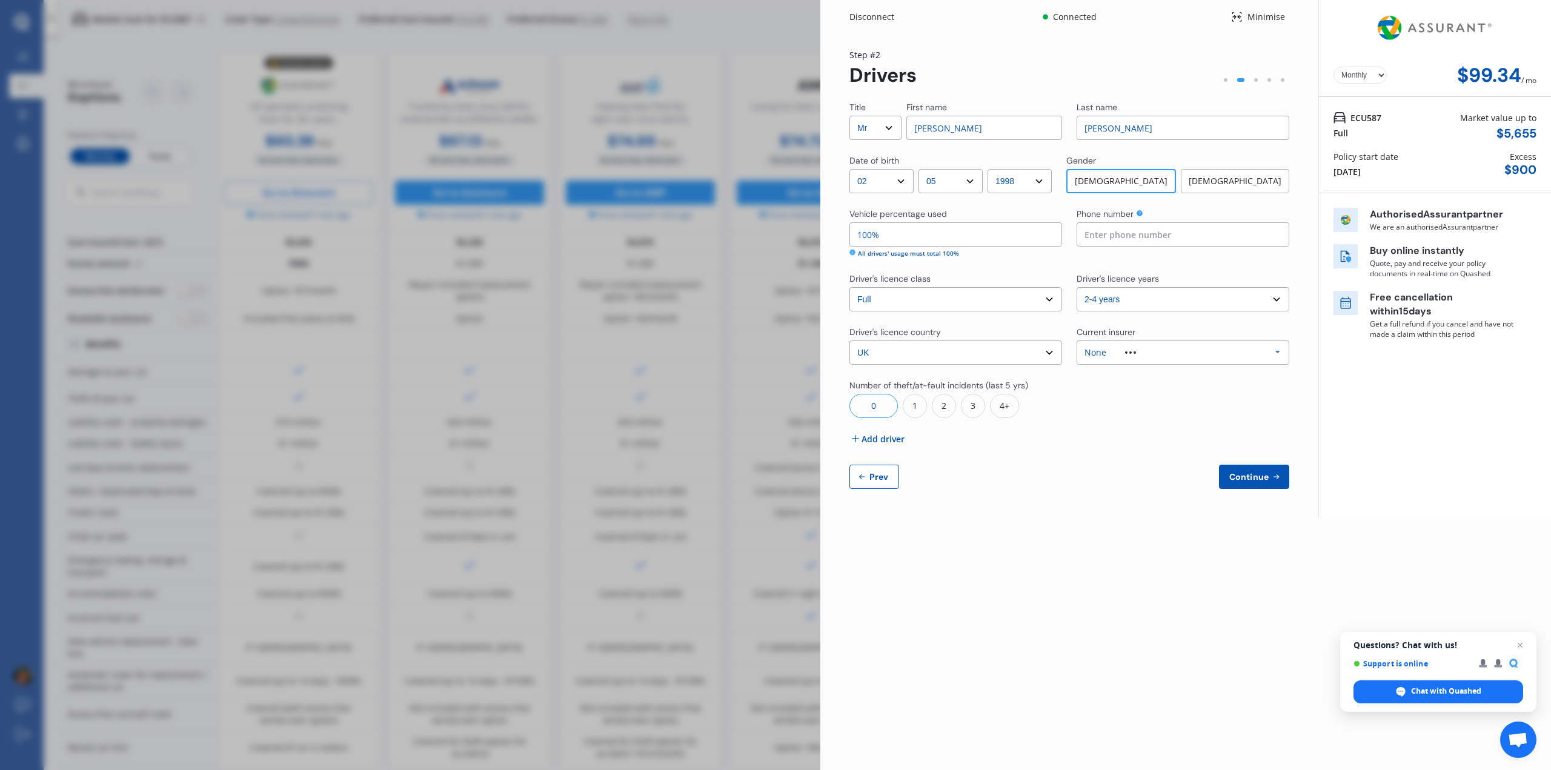
click at [1077, 287] on select "Select driver's licence years Less than 1 year 1-2 years 2-4 years More than 4 …" at bounding box center [1183, 299] width 213 height 24
click at [1098, 354] on div "None" at bounding box center [1096, 352] width 22 height 8
click at [1113, 304] on select "Select driver's licence years Less than 1 year 1-2 years 2-4 years More than 4 …" at bounding box center [1183, 299] width 213 height 24
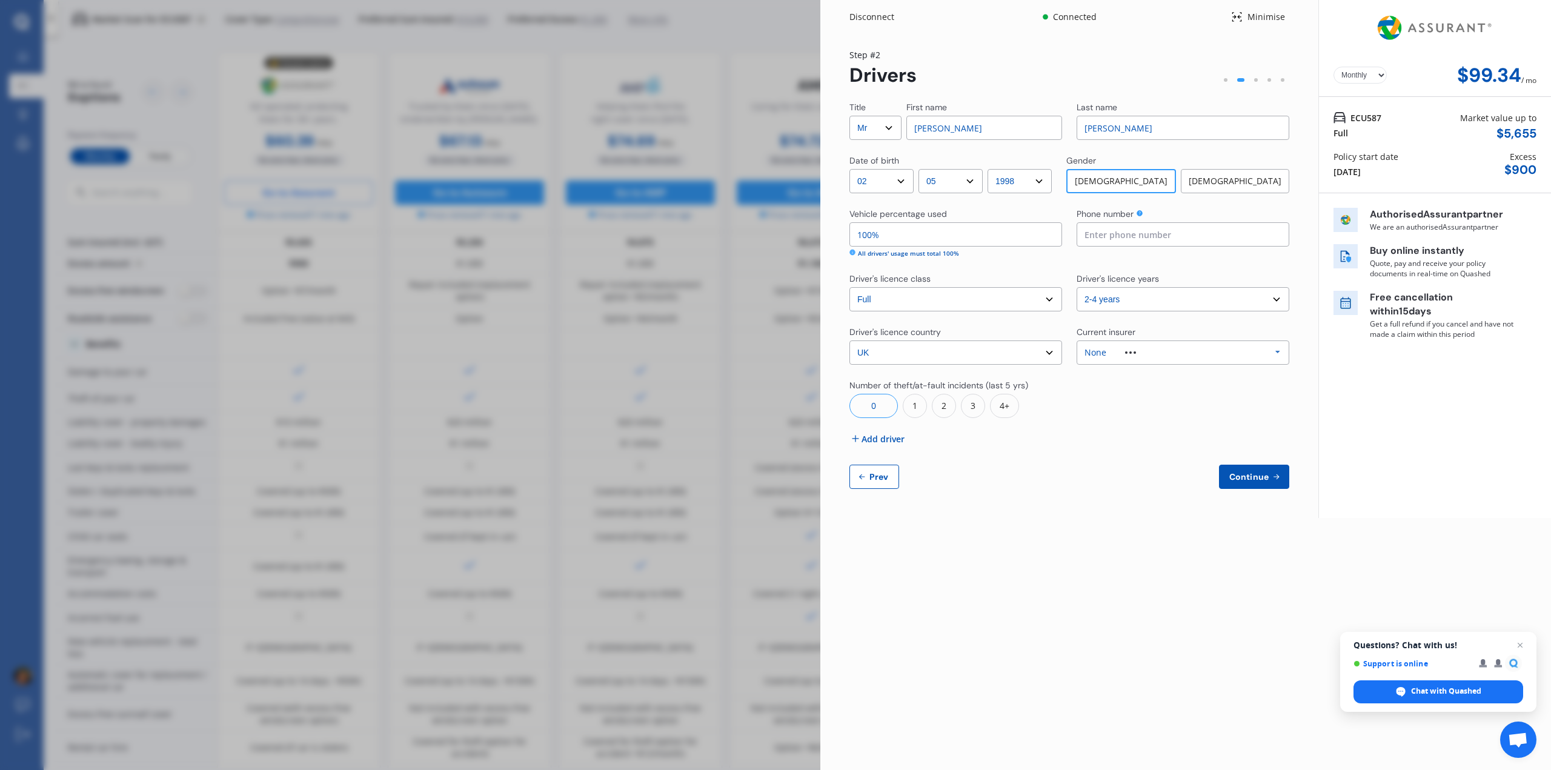
click at [1094, 338] on div "Current insurer" at bounding box center [1183, 333] width 213 height 15
click at [1096, 351] on div "None" at bounding box center [1096, 352] width 22 height 8
click at [1092, 328] on div "Current insurer" at bounding box center [1106, 332] width 59 height 12
click at [1238, 472] on span "Continue" at bounding box center [1249, 477] width 44 height 10
click at [1104, 235] on input at bounding box center [1183, 234] width 213 height 24
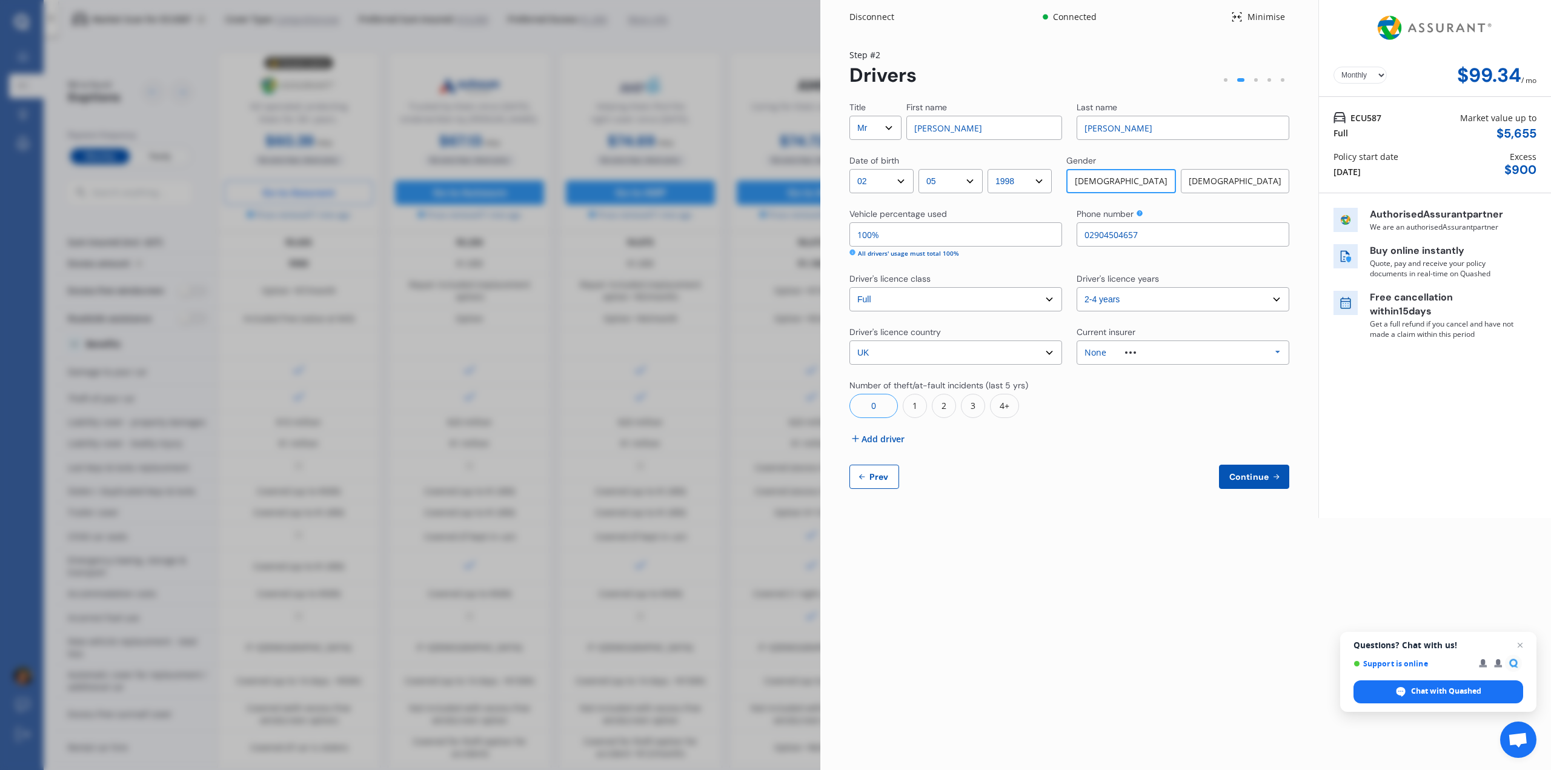
type input "02904504657"
click at [1258, 500] on div "Yearly Monthly $99.34 / mo Step # 2 Drivers Title Select Mr Mrs Miss Ms Dr Firs…" at bounding box center [1069, 276] width 498 height 484
click at [1250, 467] on button "Continue" at bounding box center [1254, 477] width 70 height 24
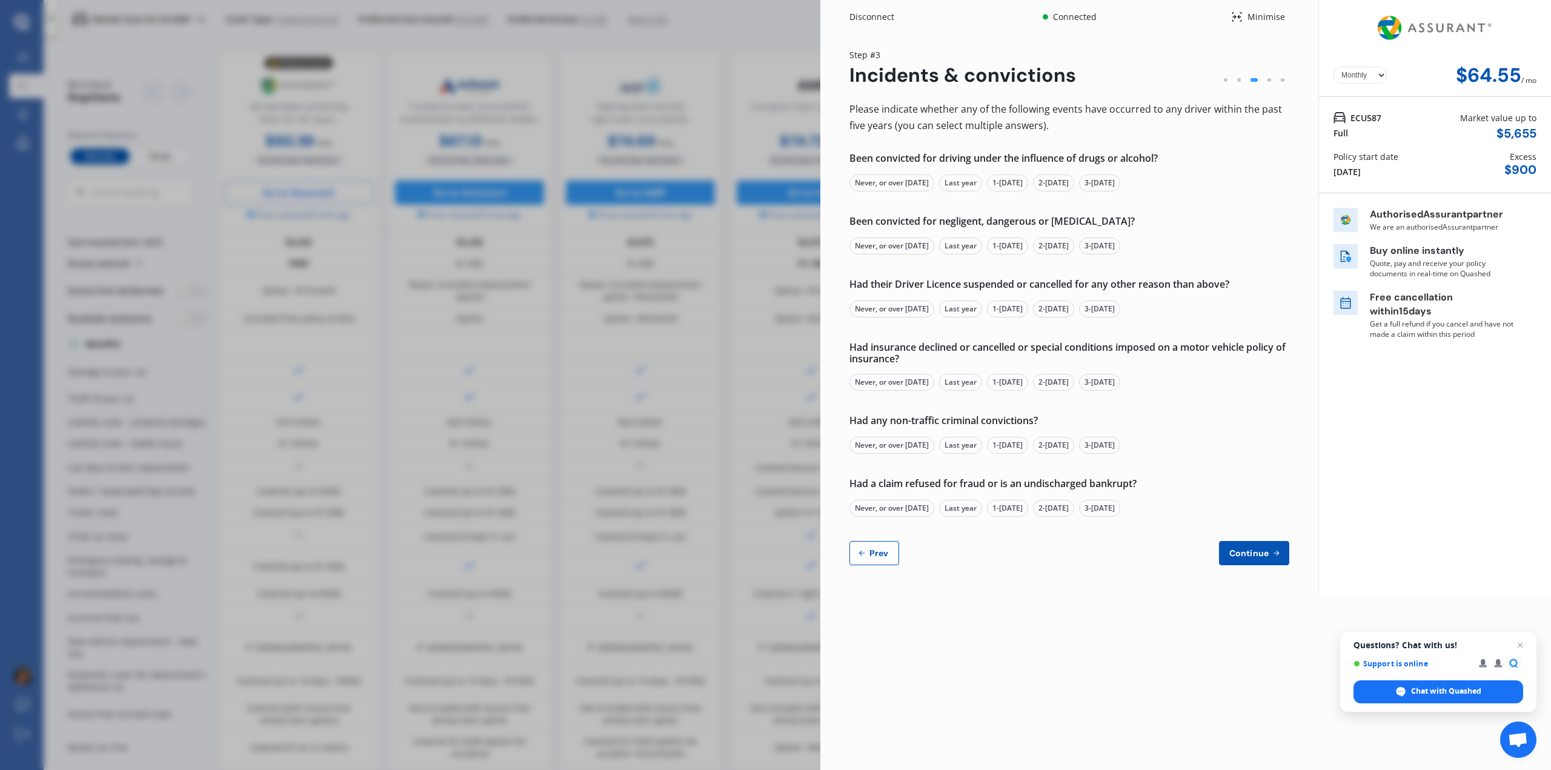
click at [898, 181] on div "Never, or over [DATE]" at bounding box center [891, 182] width 85 height 17
click at [880, 244] on div "Never, or over [DATE]" at bounding box center [891, 246] width 85 height 17
click at [895, 314] on div "Never, or over [DATE]" at bounding box center [891, 309] width 85 height 17
click at [897, 382] on div "Never, or over [DATE]" at bounding box center [891, 382] width 85 height 17
click at [878, 447] on div "Never, or over [DATE]" at bounding box center [891, 445] width 85 height 17
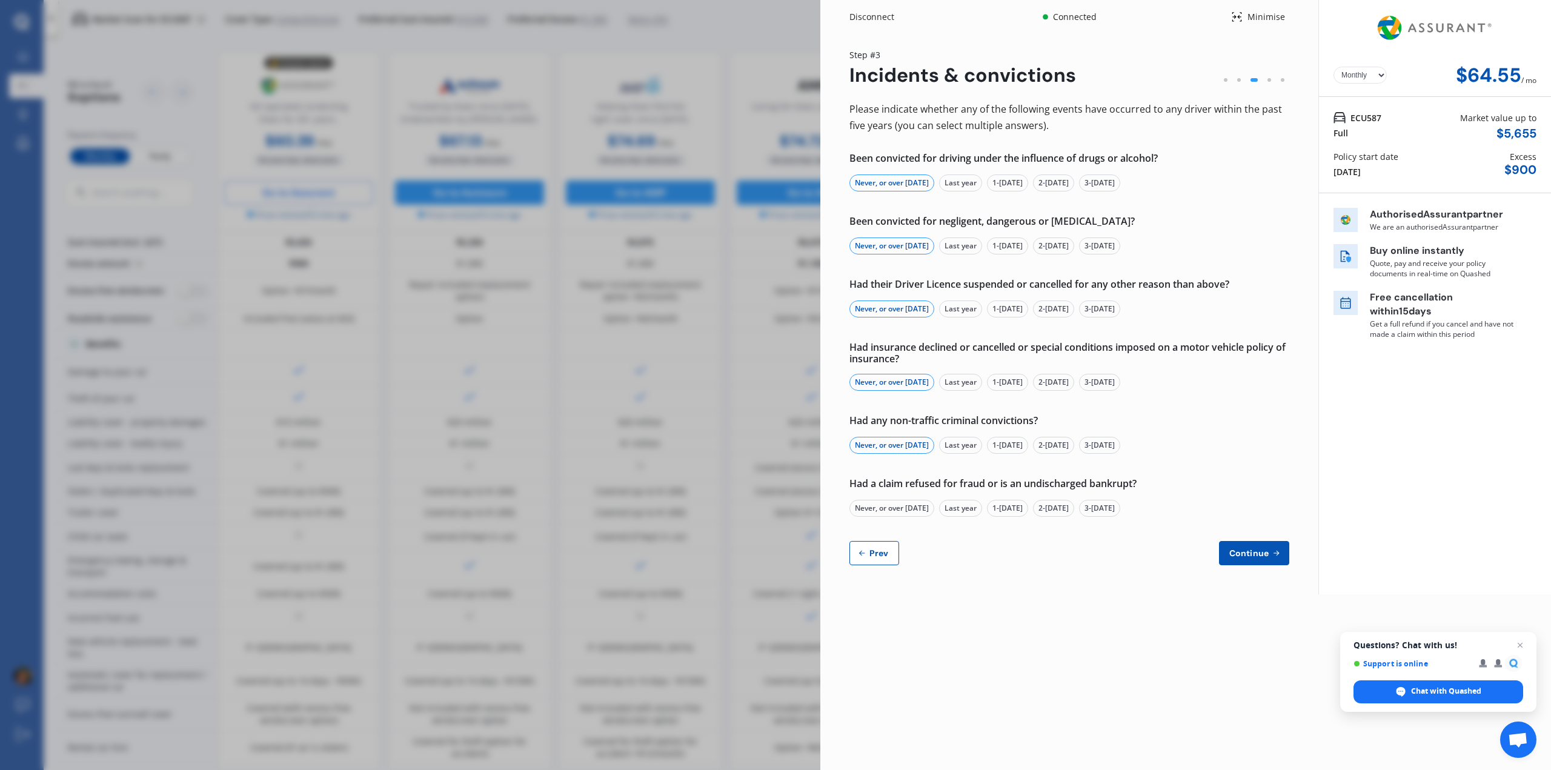
click at [895, 511] on div "Never, or over [DATE]" at bounding box center [891, 508] width 85 height 17
click at [1266, 554] on span "Continue" at bounding box center [1249, 553] width 44 height 10
select select "500.00"
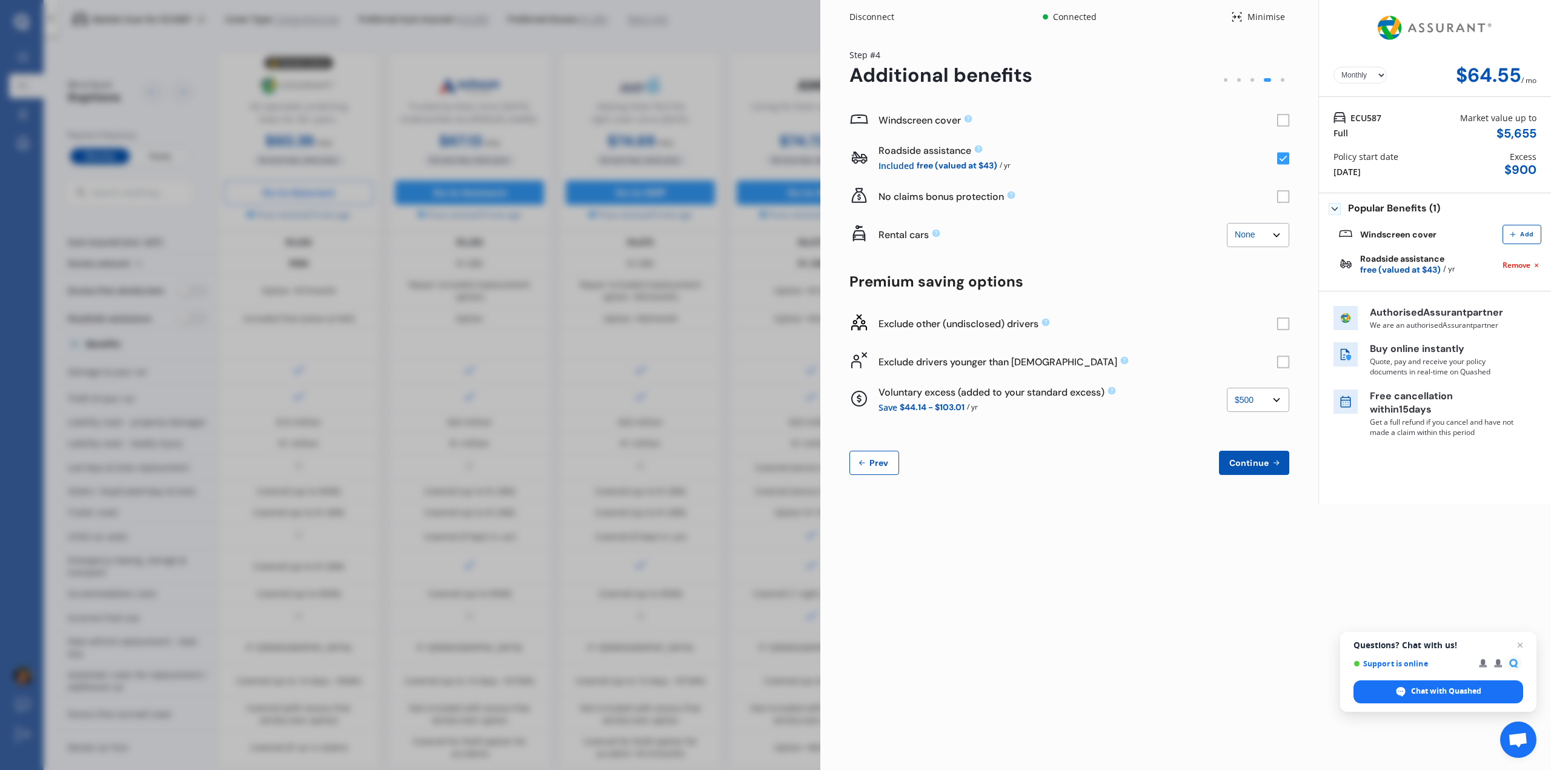
click at [1252, 236] on select "None $2,500 $5,000" at bounding box center [1258, 235] width 62 height 24
click at [1227, 223] on select "None $2,500 $5,000" at bounding box center [1258, 235] width 62 height 24
click at [1251, 237] on select "None $2,500 $5,000" at bounding box center [1258, 235] width 62 height 24
click at [1227, 223] on select "None $2,500 $5,000" at bounding box center [1258, 235] width 62 height 24
click at [1282, 118] on rect at bounding box center [1283, 121] width 12 height 12
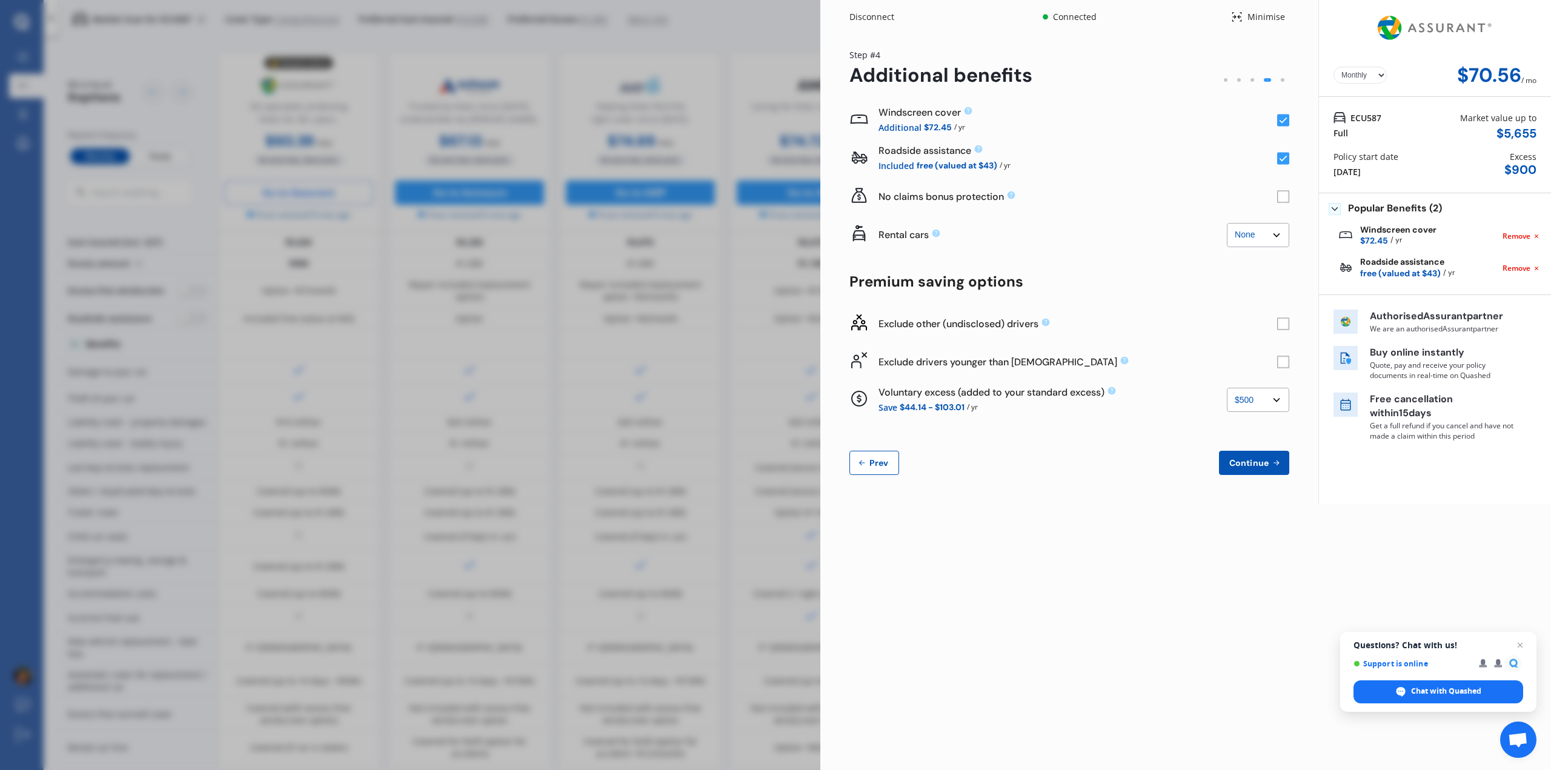
click at [1282, 118] on rect at bounding box center [1283, 121] width 12 height 12
click at [1279, 358] on rect at bounding box center [1283, 362] width 12 height 12
click at [1278, 324] on rect at bounding box center [1283, 323] width 12 height 12
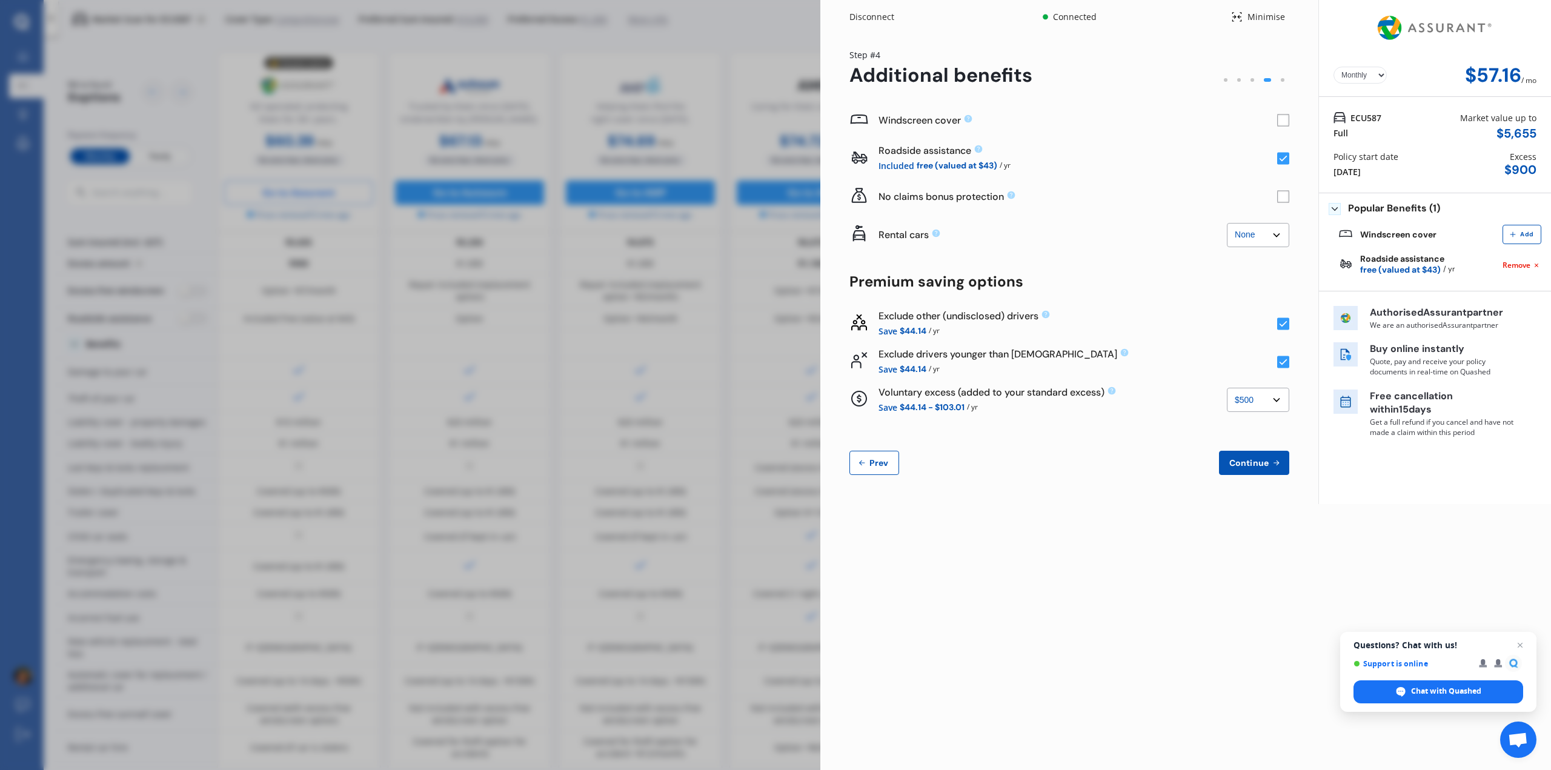
click at [1278, 324] on rect at bounding box center [1283, 323] width 12 height 12
click at [1284, 118] on rect at bounding box center [1283, 121] width 12 height 12
click at [1252, 239] on select "None $2,500 $5,000" at bounding box center [1258, 235] width 62 height 24
click at [1227, 223] on select "None $2,500 $5,000" at bounding box center [1258, 235] width 62 height 24
click at [1266, 233] on select "None $2,500 $5,000" at bounding box center [1258, 235] width 62 height 24
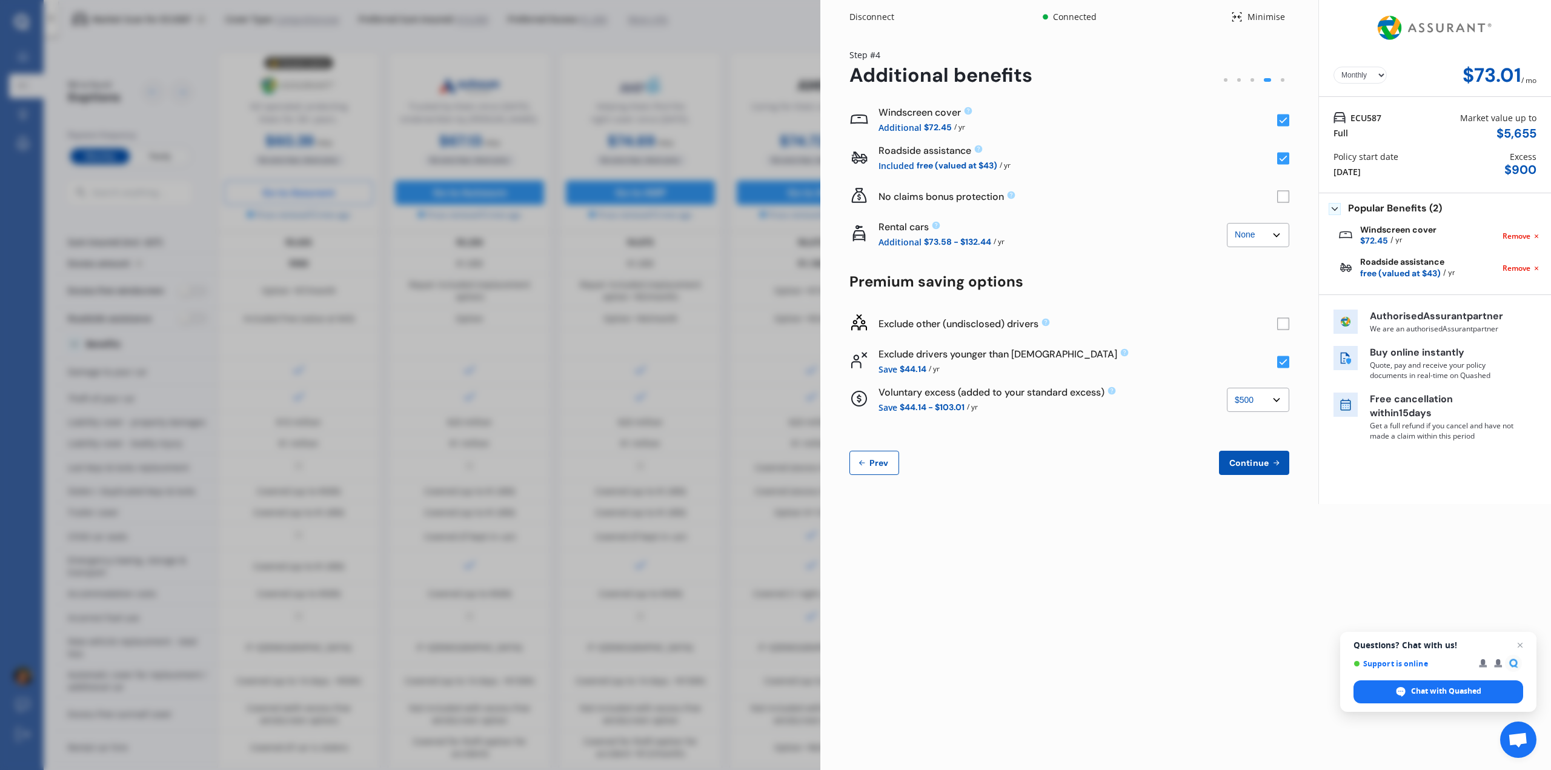
click at [1227, 223] on select "None $2,500 $5,000" at bounding box center [1258, 235] width 62 height 24
click at [1262, 229] on select "None $2,500 $5,000" at bounding box center [1258, 235] width 62 height 24
click at [1227, 223] on select "None $2,500 $5,000" at bounding box center [1258, 235] width 62 height 24
click at [1260, 251] on div "Rental cars None $2,500 $5,000 Additional $73.58 - $132.44 / yr None $2,500 $5,…" at bounding box center [1069, 235] width 440 height 38
click at [1255, 238] on select "None $2,500 $5,000" at bounding box center [1258, 235] width 62 height 24
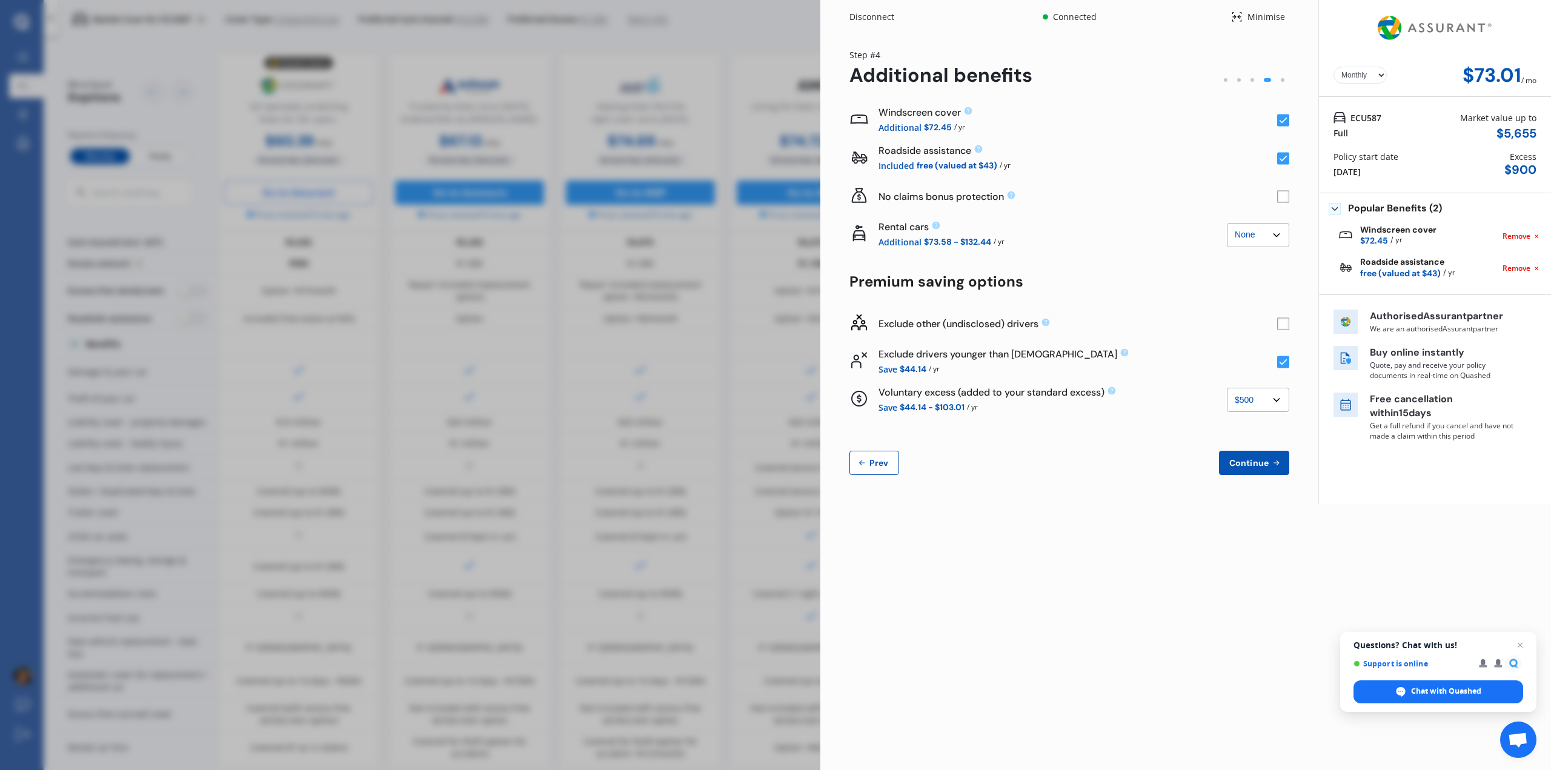
click at [1227, 223] on select "None $2,500 $5,000" at bounding box center [1258, 235] width 62 height 24
click at [1257, 241] on select "None $2,500 $5,000" at bounding box center [1258, 235] width 62 height 24
select select "2500.00"
click at [1227, 223] on select "None $2,500 $5,000" at bounding box center [1258, 235] width 62 height 24
click at [1246, 462] on span "Continue" at bounding box center [1249, 463] width 44 height 10
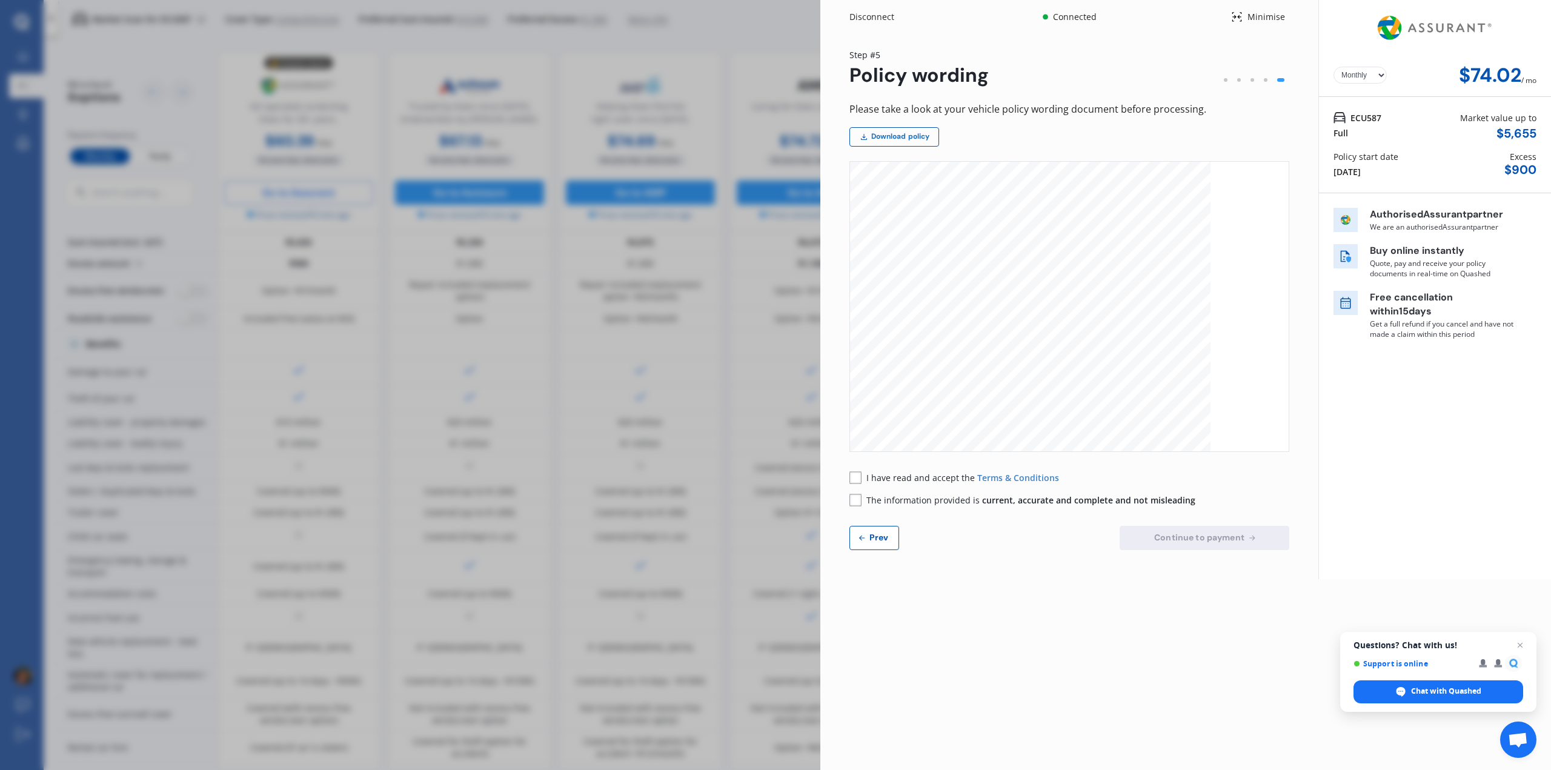
click at [886, 140] on link "Download policy" at bounding box center [894, 136] width 90 height 19
click at [851, 470] on div "Please take a look at your vehicle policy wording document before processing. D…" at bounding box center [1069, 325] width 440 height 449
click at [860, 480] on rect at bounding box center [855, 477] width 12 height 12
click at [857, 500] on rect at bounding box center [855, 500] width 12 height 12
click at [1150, 543] on button "Continue to payment" at bounding box center [1205, 538] width 170 height 24
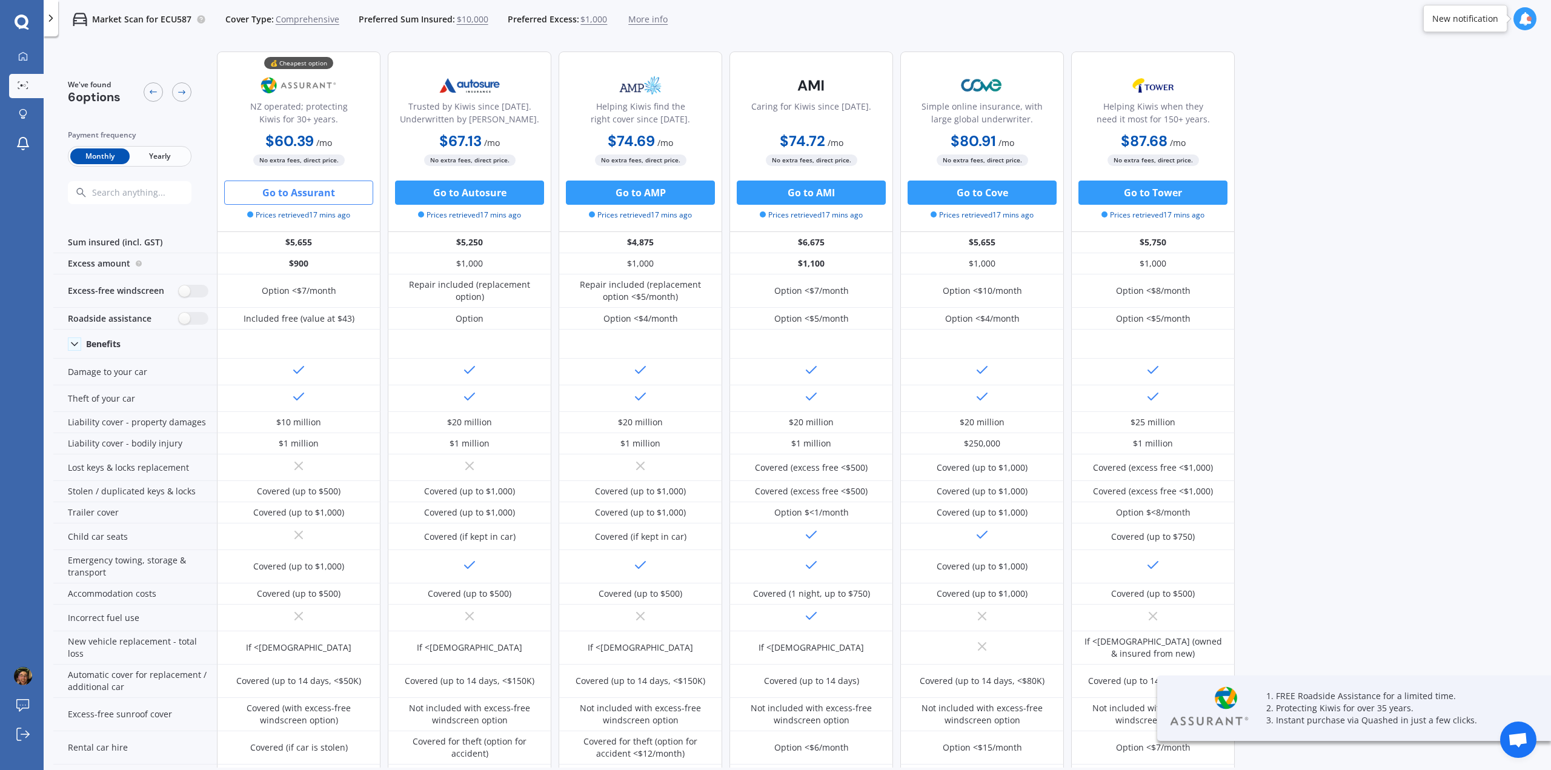
click at [316, 194] on button "Go to Assurant" at bounding box center [298, 193] width 149 height 24
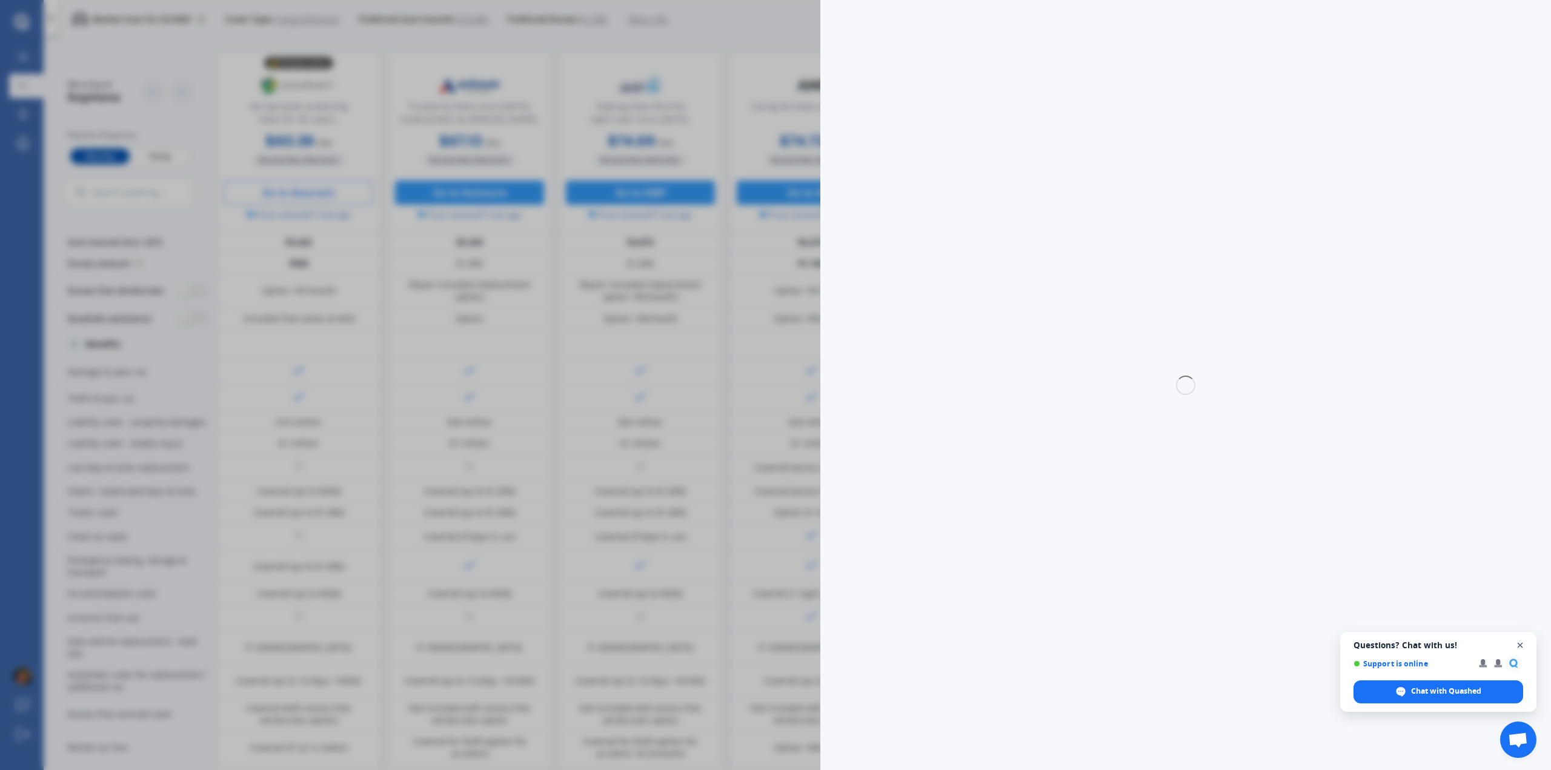
click at [1521, 639] on span "Close chat" at bounding box center [1520, 645] width 15 height 15
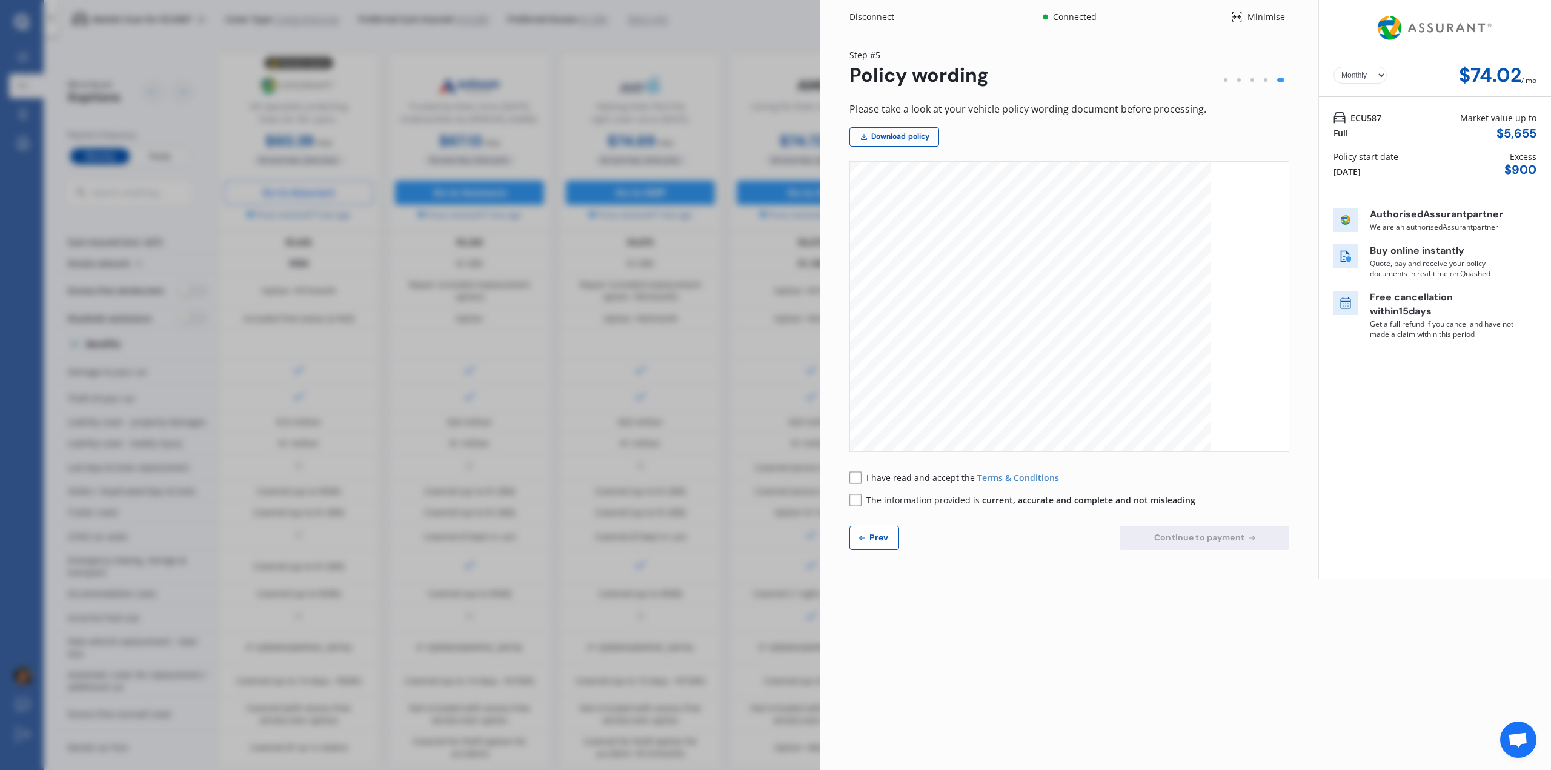
click at [859, 485] on div "I have read and accept the Terms & Conditions The information provided is curre…" at bounding box center [1069, 488] width 440 height 35
click at [858, 474] on rect at bounding box center [855, 477] width 12 height 12
click at [861, 486] on div "I have read and accept the Terms & Conditions The information provided is curre…" at bounding box center [1069, 488] width 440 height 35
click at [1352, 75] on select "Yearly Monthly" at bounding box center [1360, 75] width 53 height 17
click at [1334, 67] on select "Yearly Monthly" at bounding box center [1360, 75] width 53 height 17
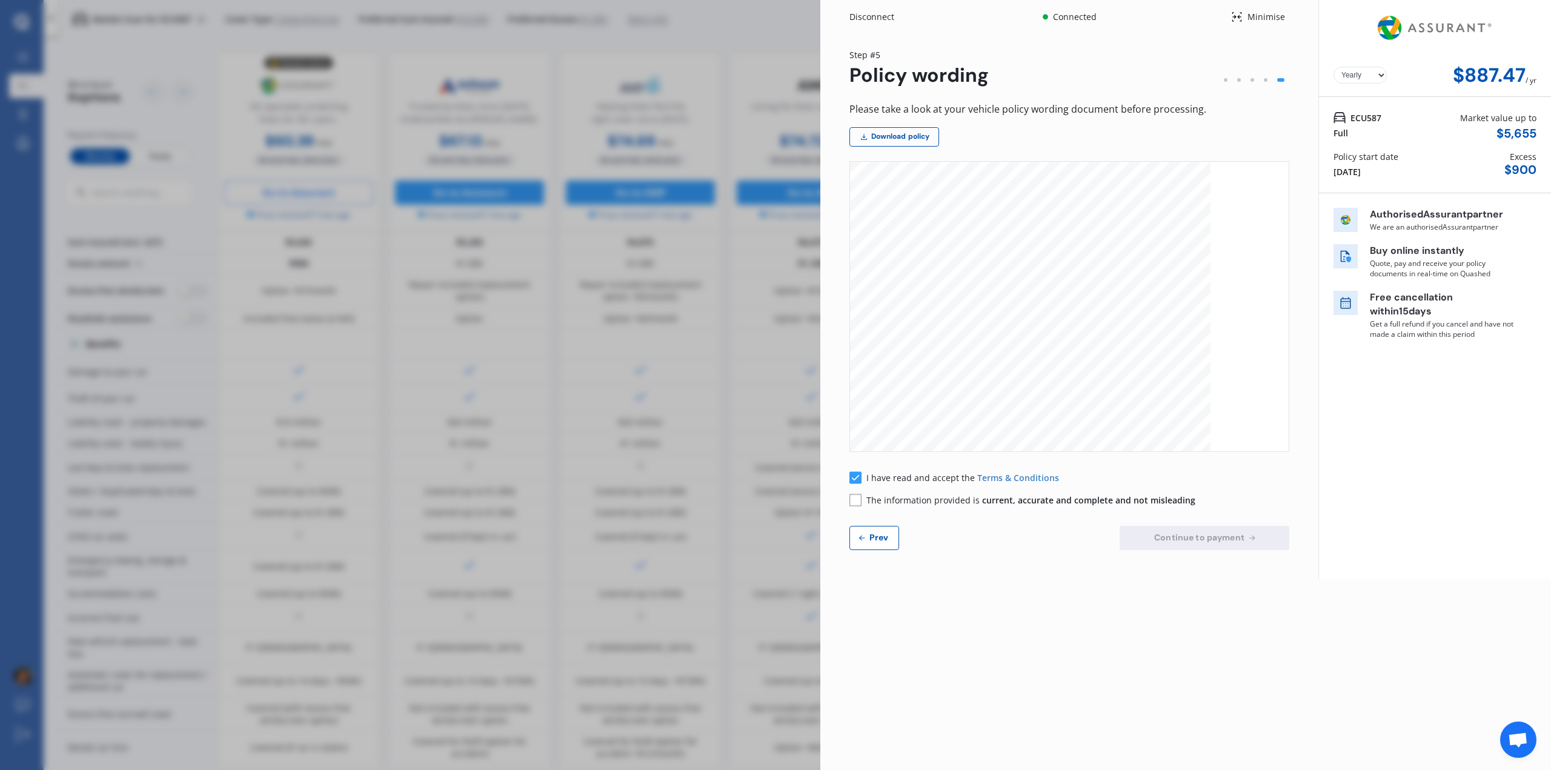
click at [857, 502] on rect at bounding box center [855, 500] width 12 height 12
click at [1363, 72] on select "Yearly Monthly" at bounding box center [1360, 75] width 53 height 17
select select "Monthly"
click at [1334, 67] on select "Yearly Monthly" at bounding box center [1360, 75] width 53 height 17
click at [1357, 78] on select "Yearly Monthly" at bounding box center [1360, 75] width 53 height 17
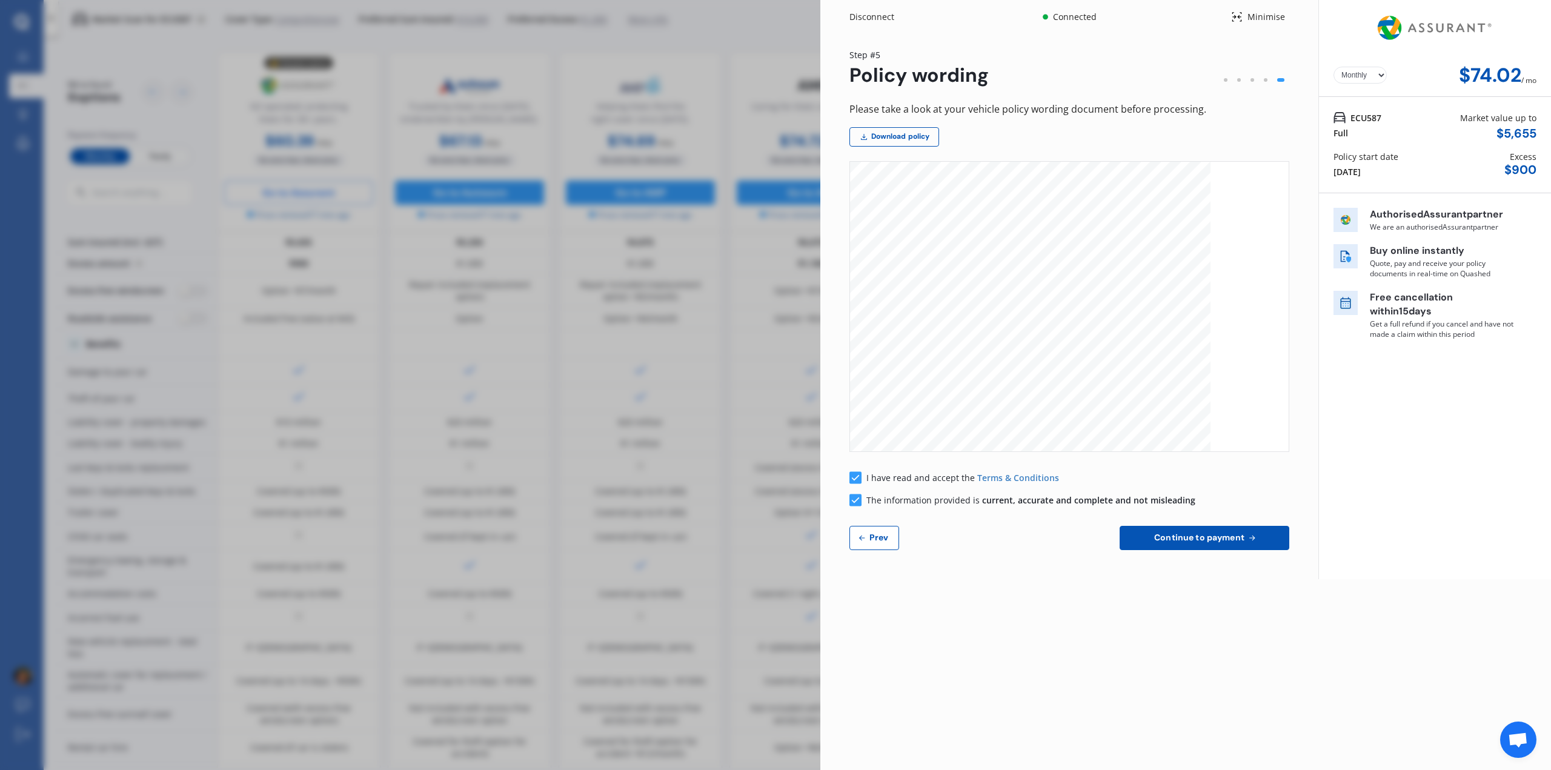
click at [1407, 376] on div "Yearly Monthly $74.02 / mo ECU587 Full Market value up to $ 5,655 Policy start …" at bounding box center [1434, 289] width 233 height 579
click at [1214, 529] on button "Continue to payment" at bounding box center [1205, 538] width 170 height 24
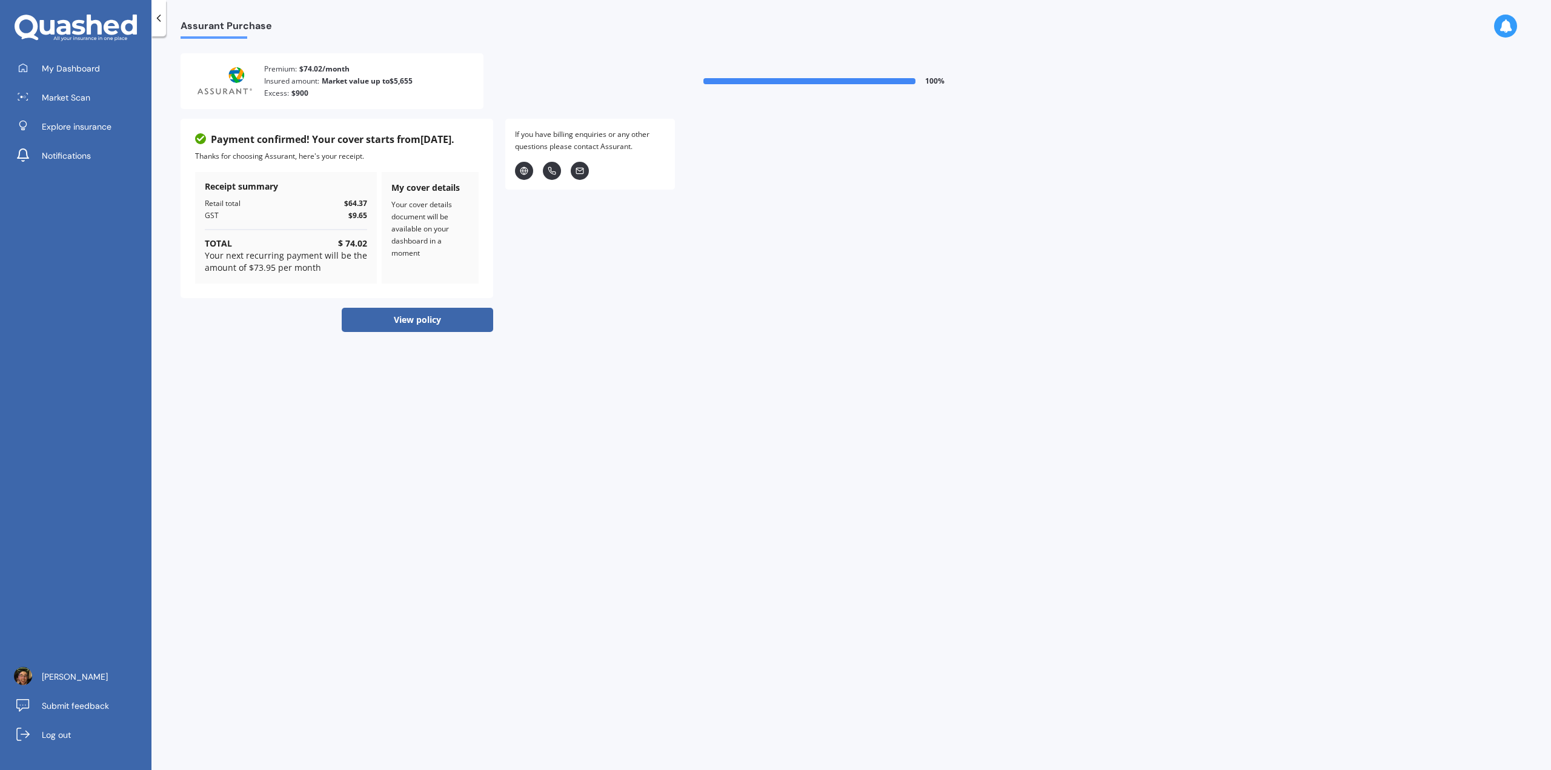
click at [434, 325] on button "View policy" at bounding box center [417, 320] width 151 height 24
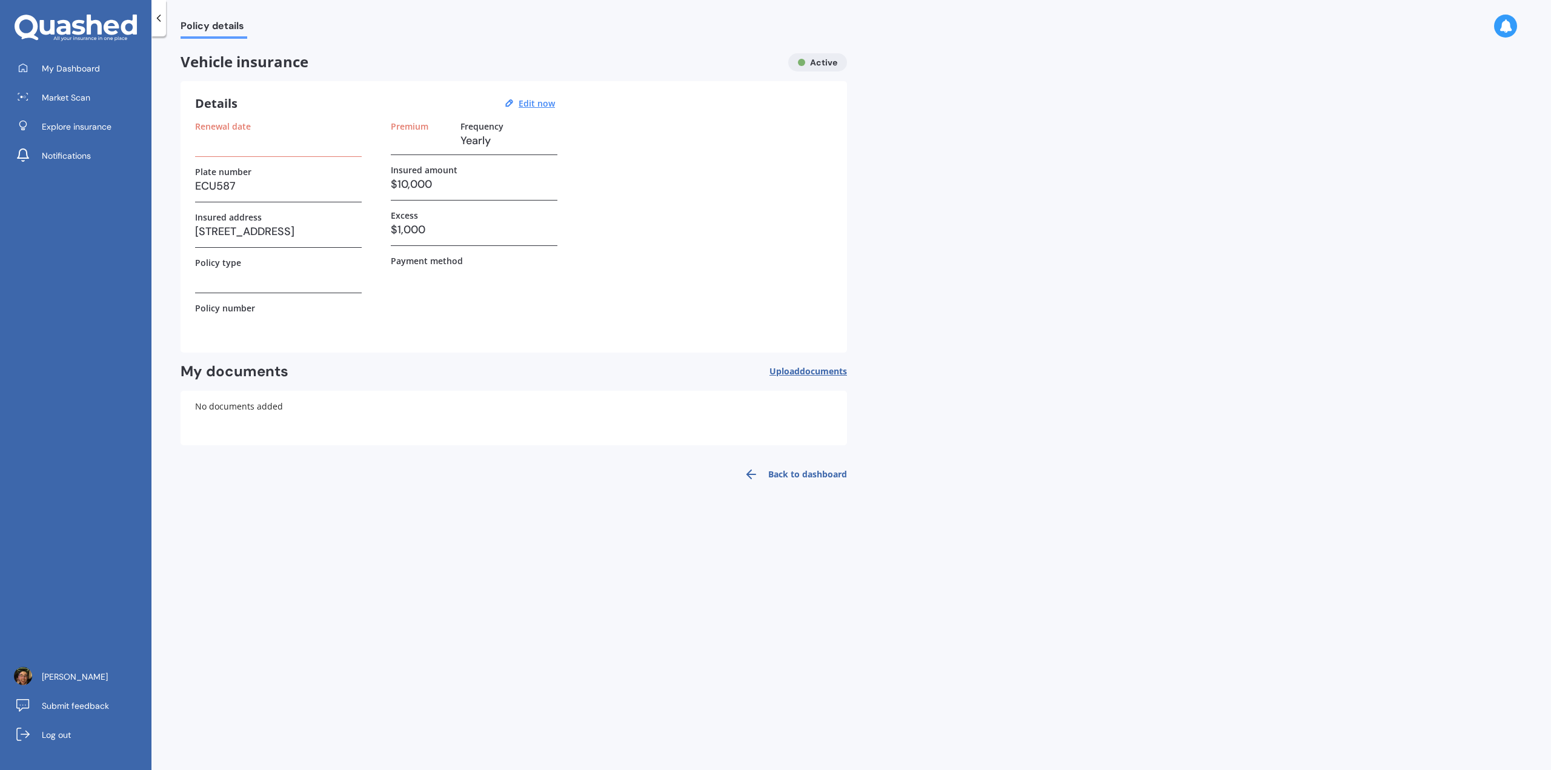
click at [472, 136] on h3 "Yearly" at bounding box center [508, 140] width 97 height 18
click at [543, 102] on u "Edit now" at bounding box center [537, 104] width 36 height 12
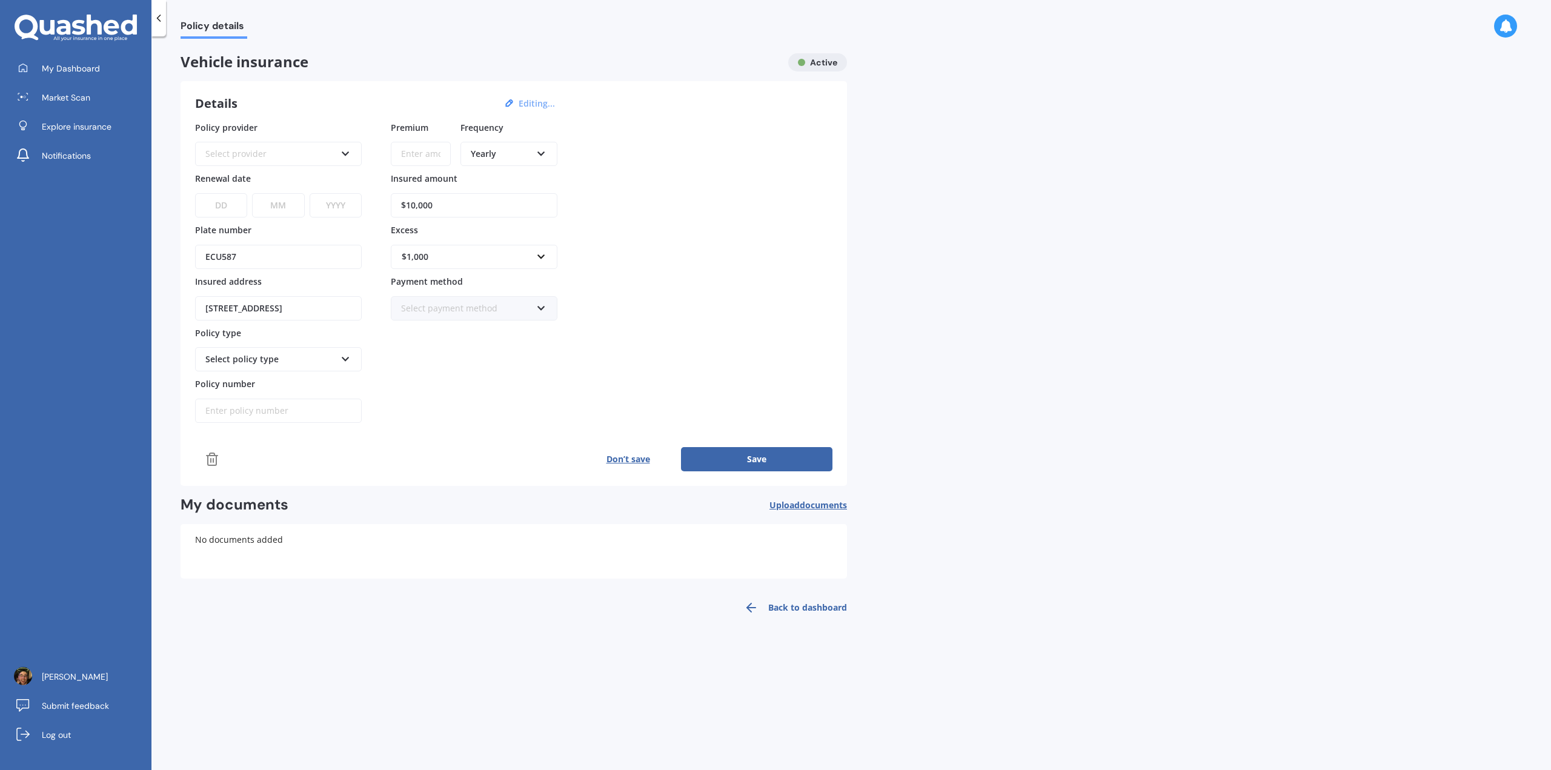
click at [509, 153] on div "Yearly" at bounding box center [501, 153] width 61 height 13
click at [511, 244] on div "Monthly" at bounding box center [509, 242] width 95 height 22
click at [734, 456] on button "Save" at bounding box center [756, 459] width 151 height 24
click at [281, 159] on div "Select provider" at bounding box center [272, 153] width 125 height 13
click at [275, 327] on span "Assurant" at bounding box center [275, 330] width 36 height 12
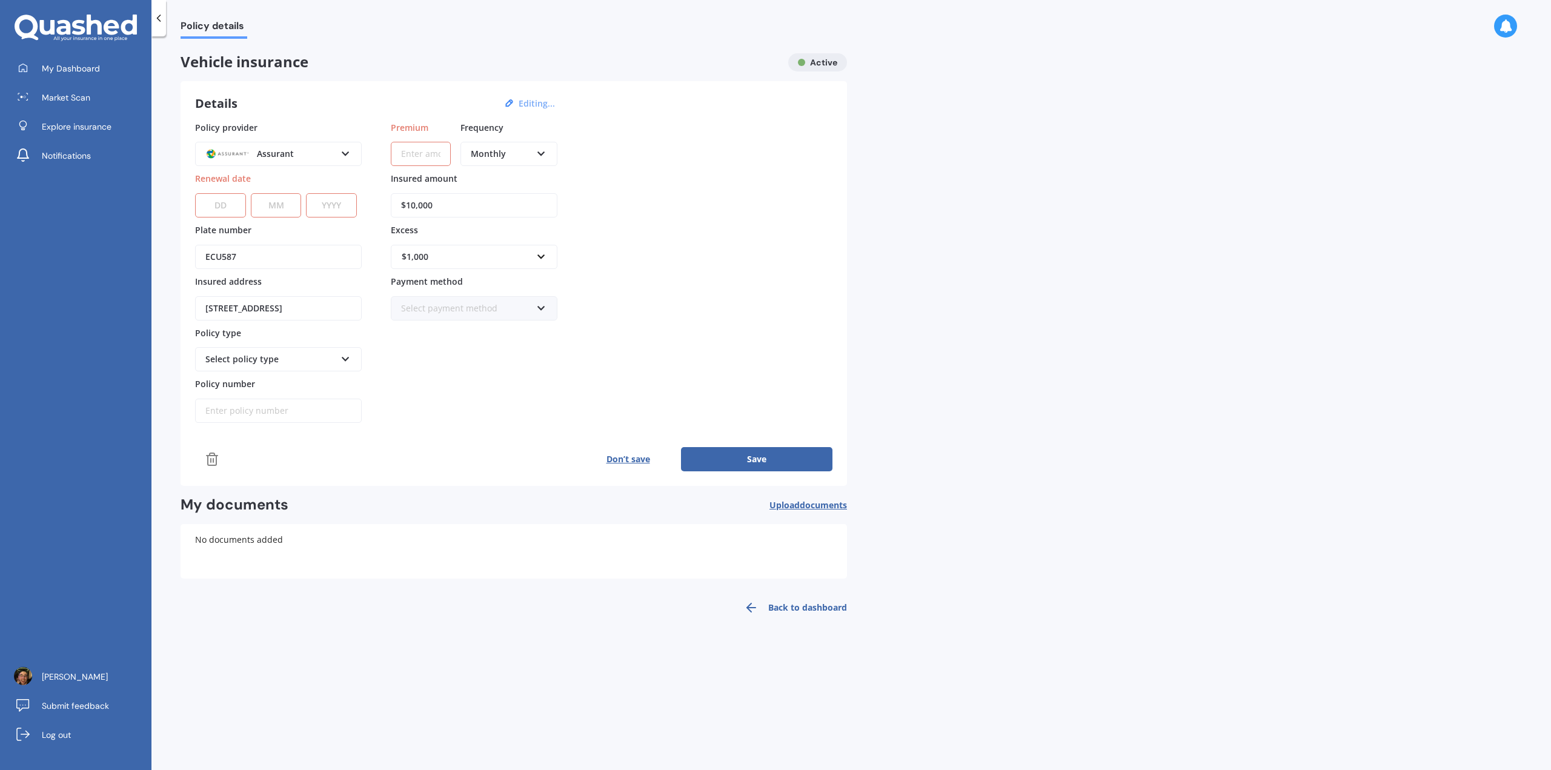
click at [225, 208] on select "DD 01 02 03 04 05 06 07 08 09 10 11 12 13 14 15 16 17 18 19 20 21 22 23 24 25 2…" at bounding box center [220, 205] width 51 height 24
select select "19"
click at [195, 193] on select "DD 01 02 03 04 05 06 07 08 09 10 11 12 13 14 15 16 17 18 19 20 21 22 23 24 25 2…" at bounding box center [220, 205] width 51 height 24
click at [282, 214] on select "MM 01 02 03 04 05 06 07 08 09 10 11 12" at bounding box center [276, 205] width 51 height 24
select select "09"
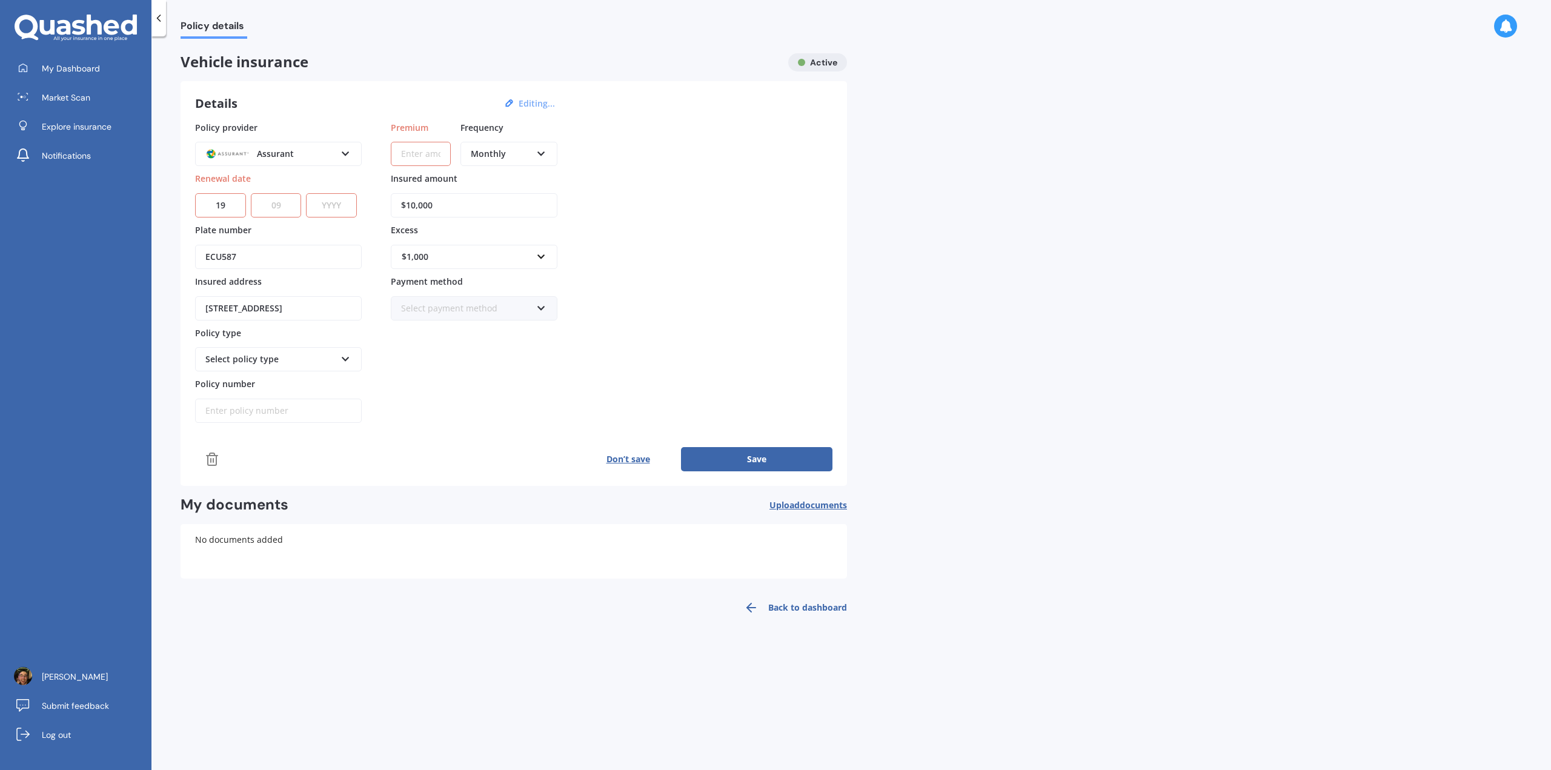
click at [251, 193] on select "MM 01 02 03 04 05 06 07 08 09 10 11 12" at bounding box center [276, 205] width 51 height 24
click at [323, 207] on select "YYYY 2027 2026 2025 2024 2023 2022 2021 2020 2019 2018 2017 2016 2015 2014 2013…" at bounding box center [331, 205] width 51 height 24
select select "2025"
click at [309, 193] on select "YYYY 2027 2026 2025 2024 2023 2022 2021 2020 2019 2018 2017 2016 2015 2014 2013…" at bounding box center [331, 205] width 51 height 24
click at [760, 450] on button "Save" at bounding box center [756, 459] width 151 height 24
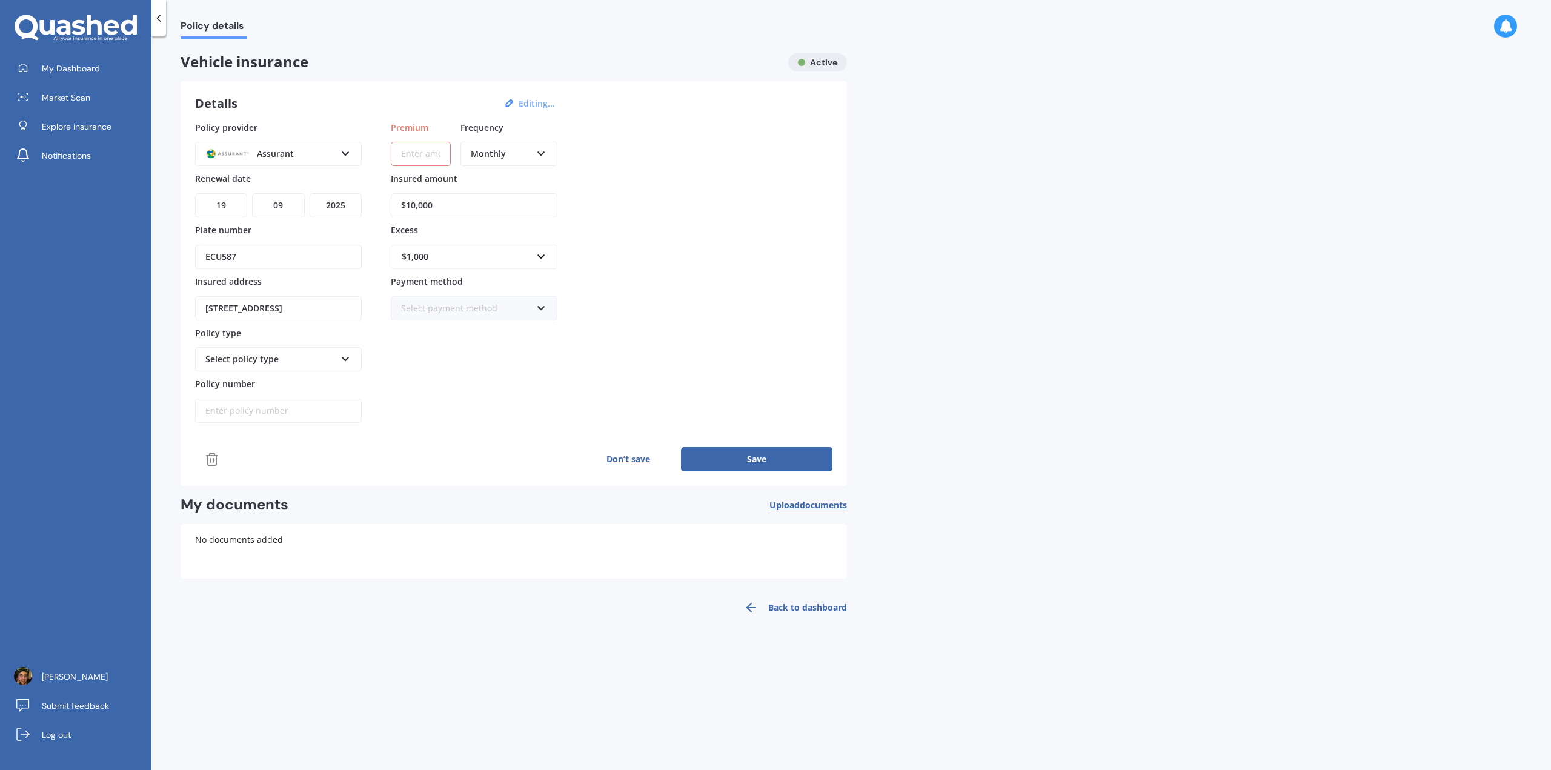
click at [419, 143] on input "Premium" at bounding box center [421, 154] width 60 height 24
click at [417, 148] on input "Premium" at bounding box center [421, 154] width 60 height 24
type input "$1,000.00"
click at [736, 443] on div "Policy provider Assurant AA AMI AMP ANZ ASB Aioi Nissay Dowa Ando Assurant Auto…" at bounding box center [513, 296] width 637 height 351
click at [736, 450] on button "Save" at bounding box center [756, 459] width 151 height 24
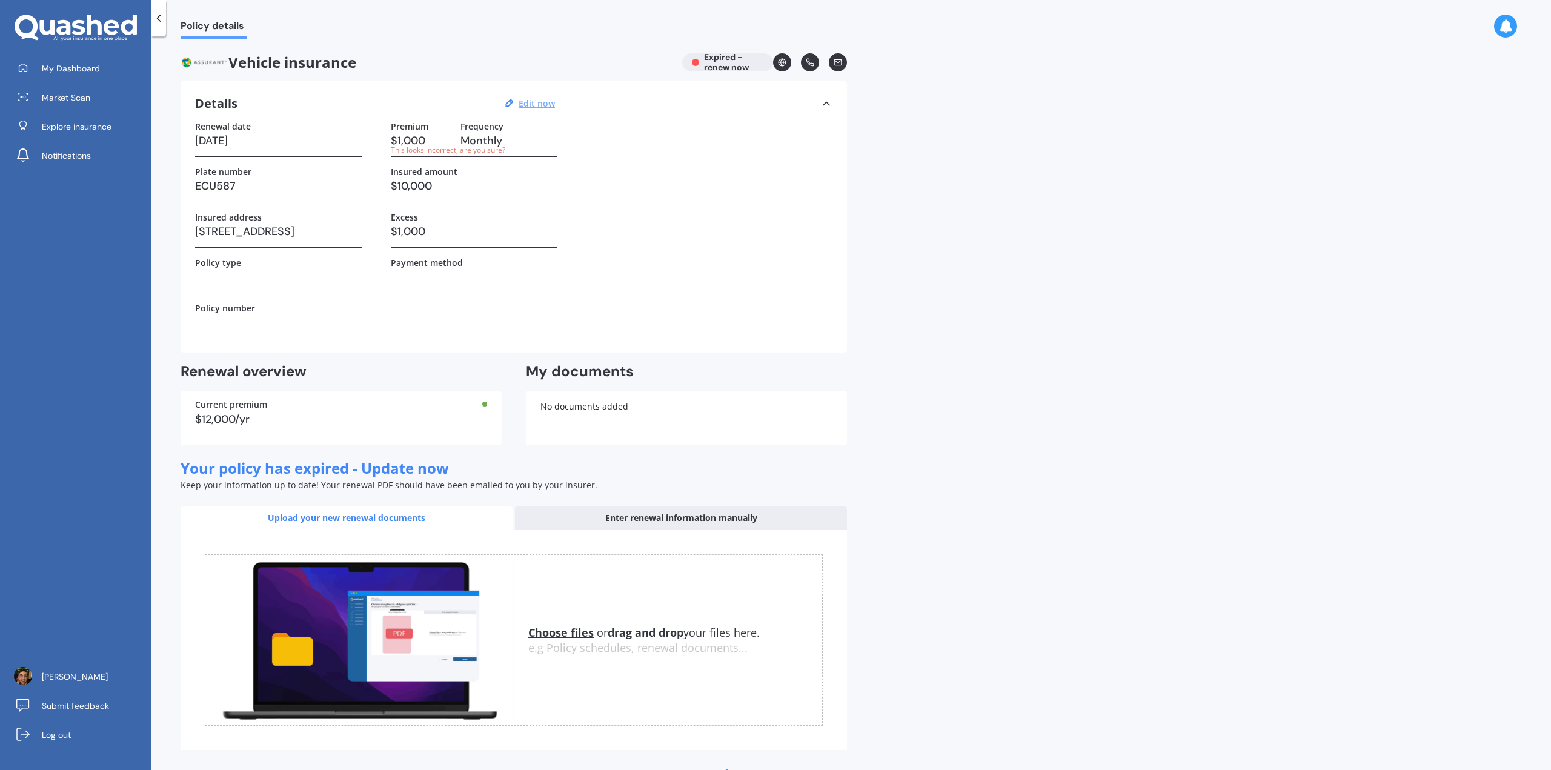
scroll to position [1, 0]
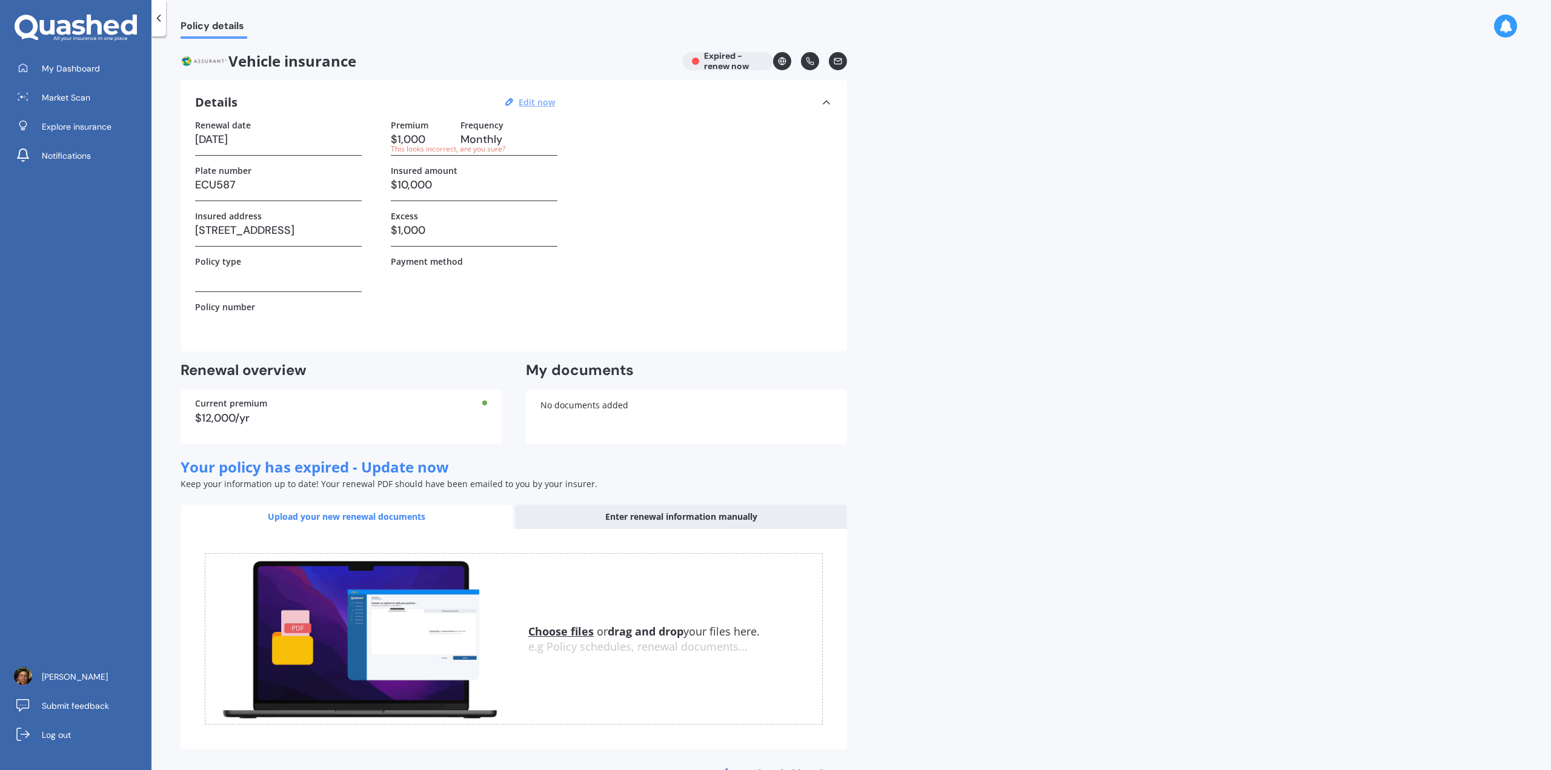
click at [418, 150] on div "This looks incorrect, are you sure?" at bounding box center [421, 149] width 60 height 10
click at [419, 141] on h3 "$1,000" at bounding box center [421, 139] width 60 height 18
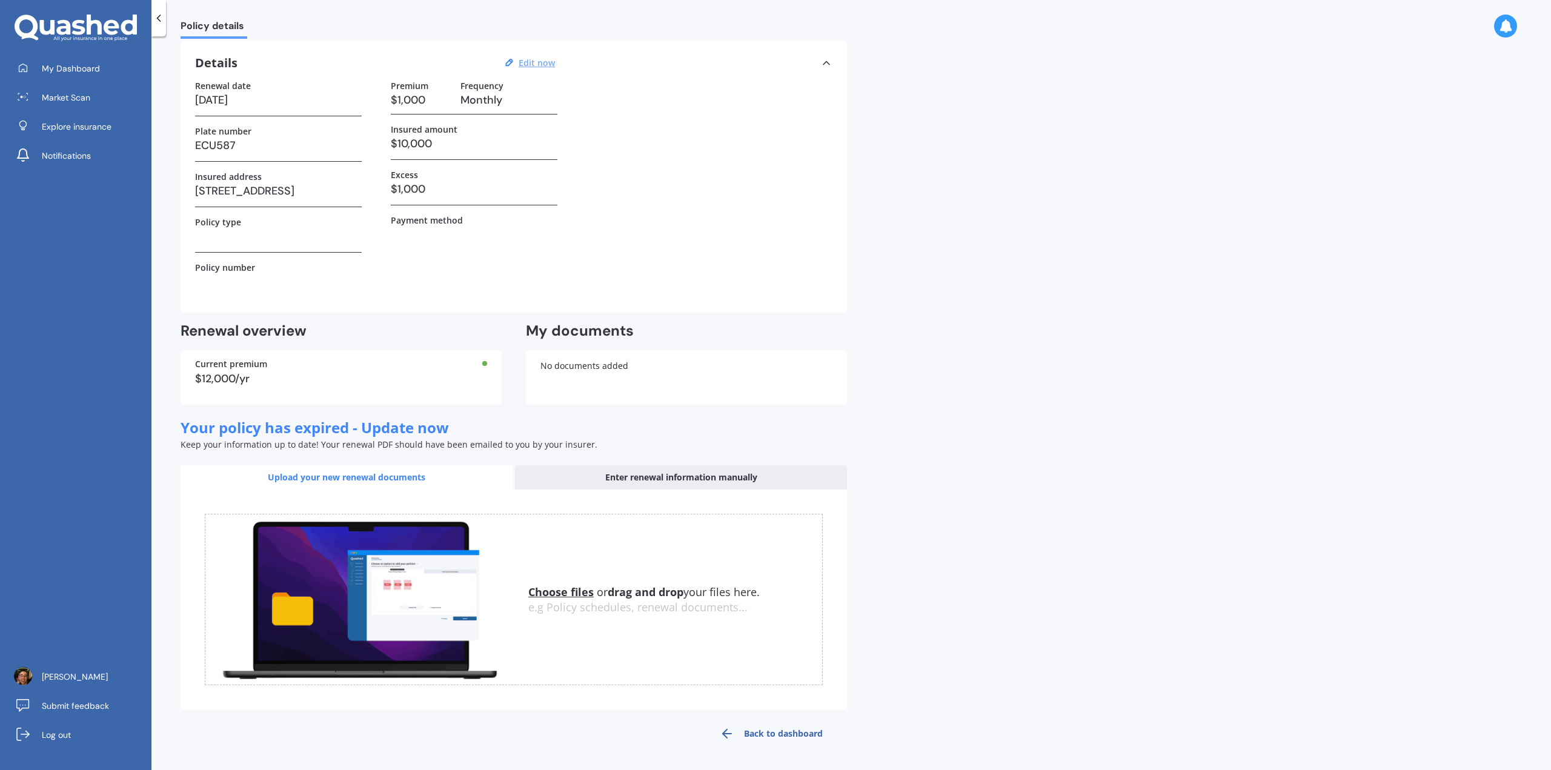
click at [510, 181] on h3 "$1,000" at bounding box center [474, 189] width 167 height 18
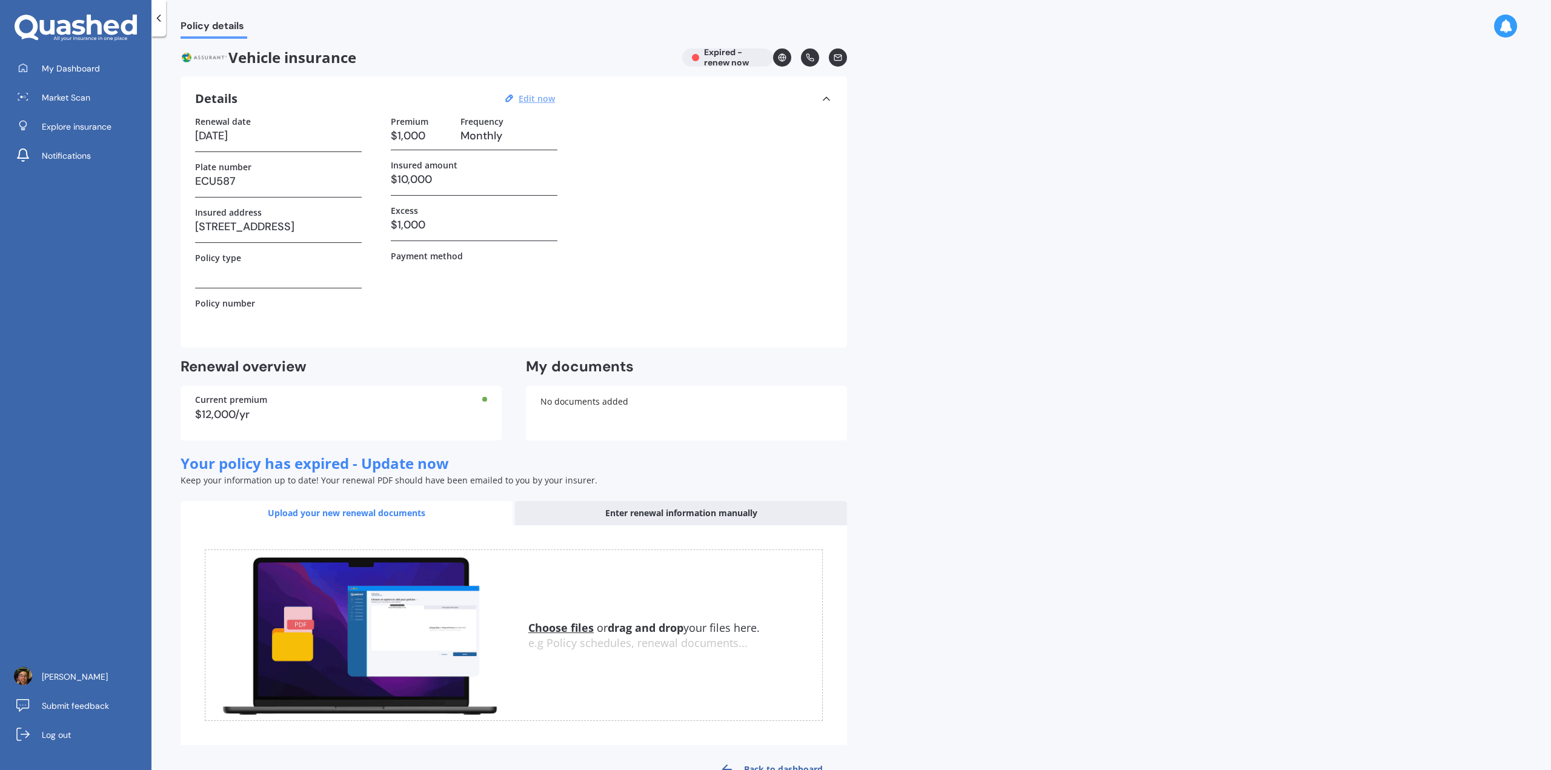
scroll to position [4, 0]
click at [533, 94] on u "Edit now" at bounding box center [537, 99] width 36 height 12
select select "19"
select select "09"
select select "2025"
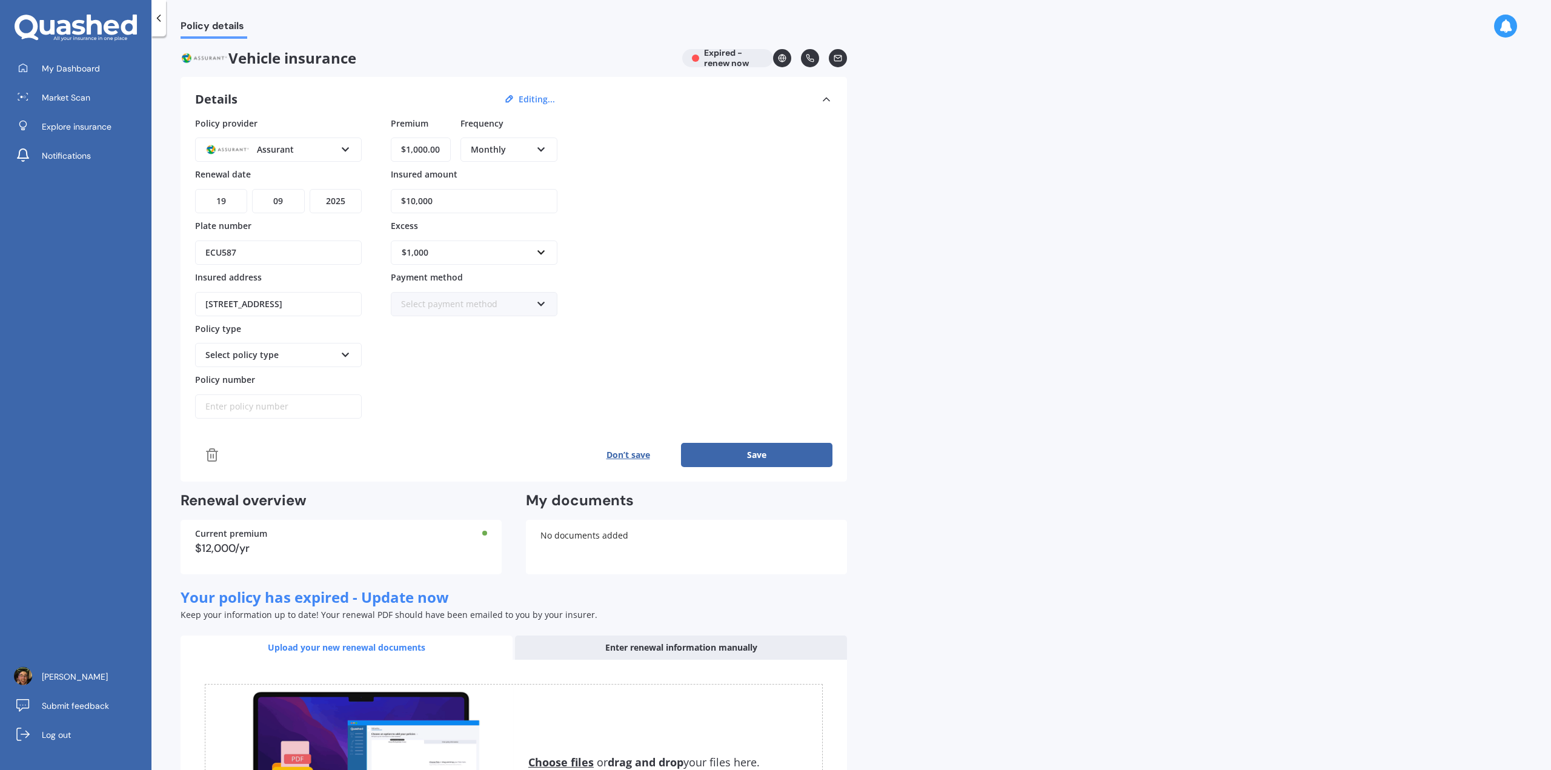
click at [761, 448] on button "Save" at bounding box center [756, 455] width 151 height 24
